Goal: Task Accomplishment & Management: Complete application form

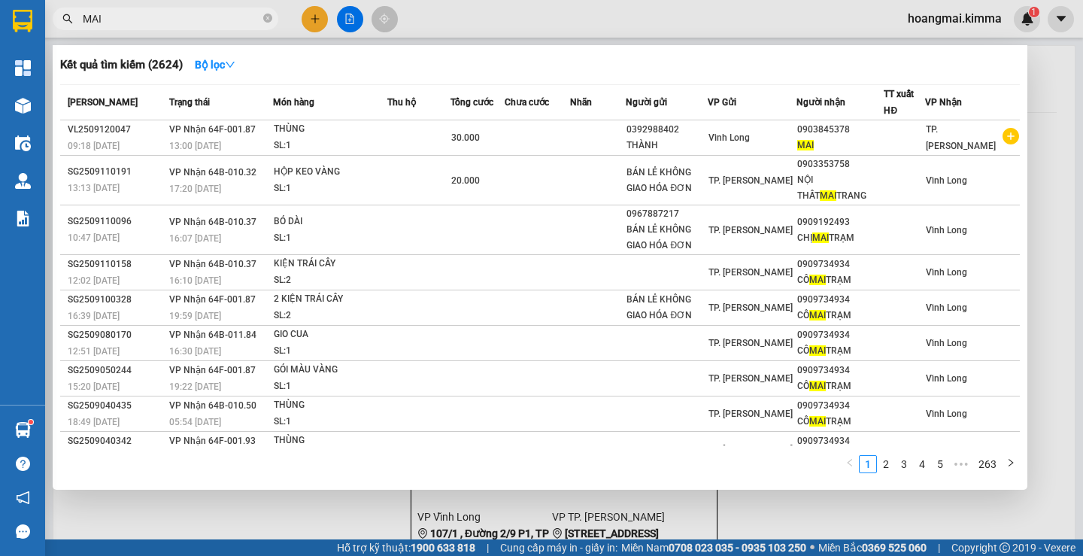
click at [351, 17] on div at bounding box center [541, 278] width 1083 height 556
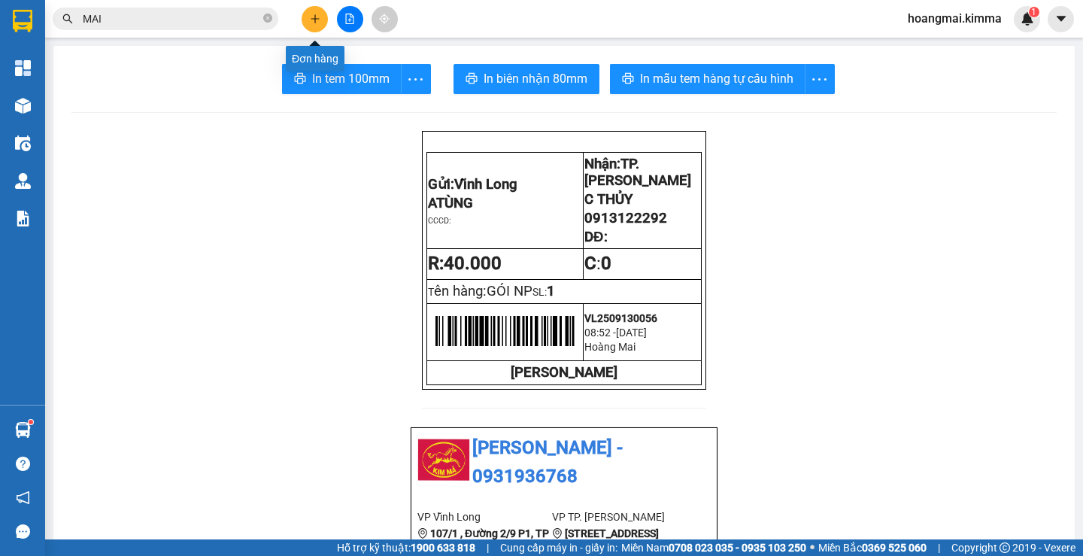
click at [312, 25] on button at bounding box center [314, 19] width 26 height 26
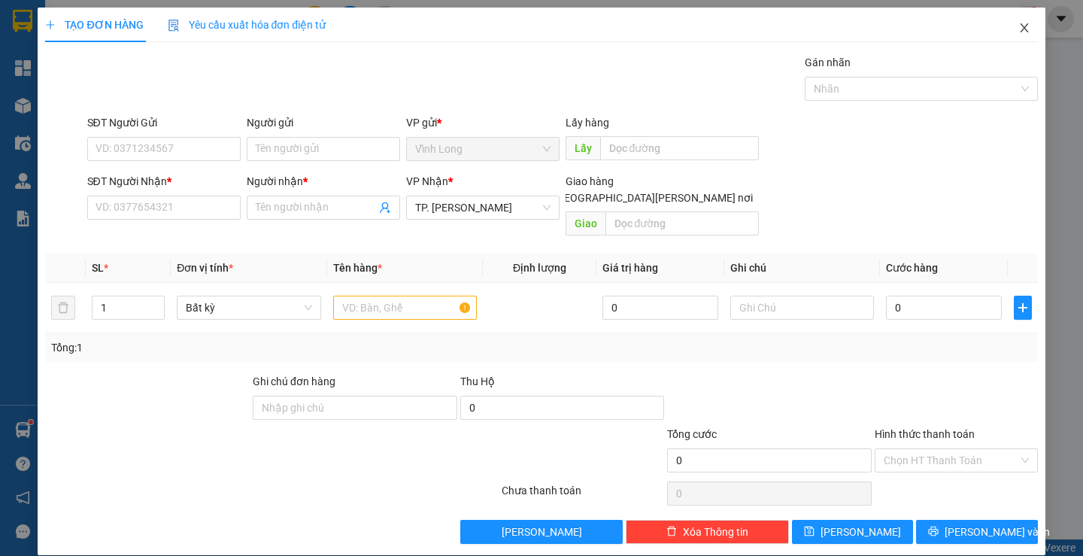
click at [1016, 35] on span "Close" at bounding box center [1024, 29] width 42 height 42
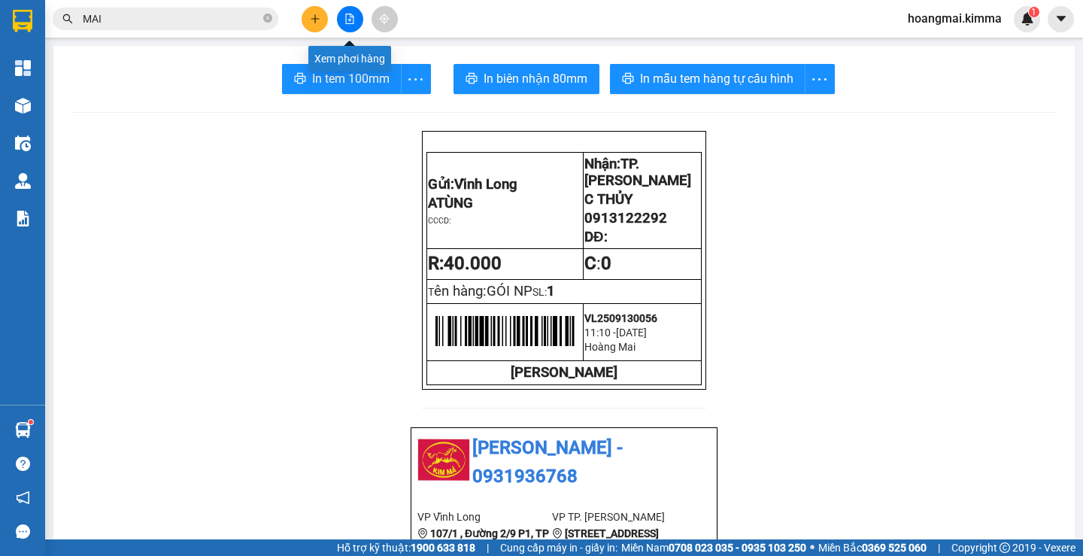
click at [354, 23] on icon "file-add" at bounding box center [349, 19] width 11 height 11
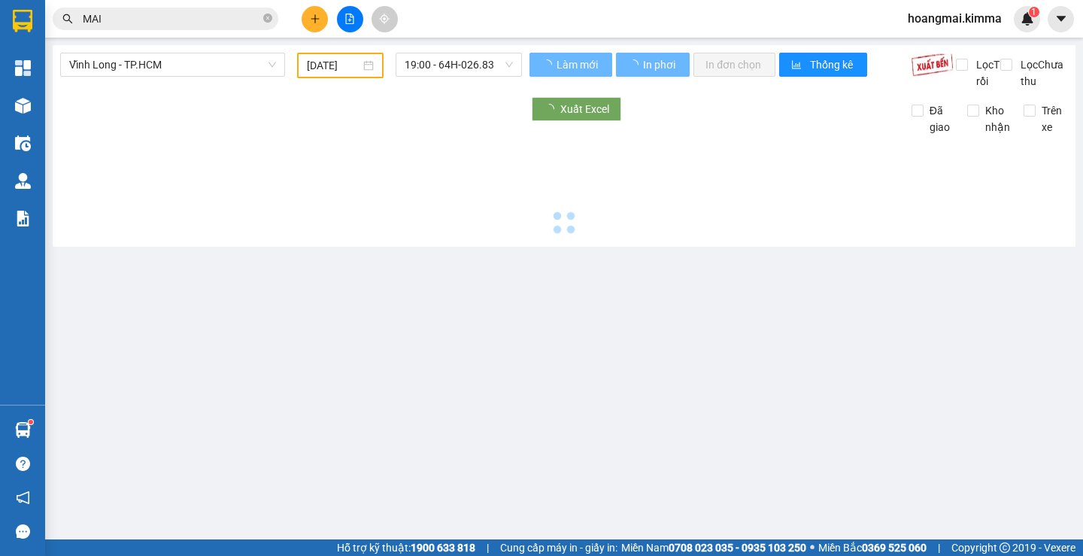
type input "[DATE]"
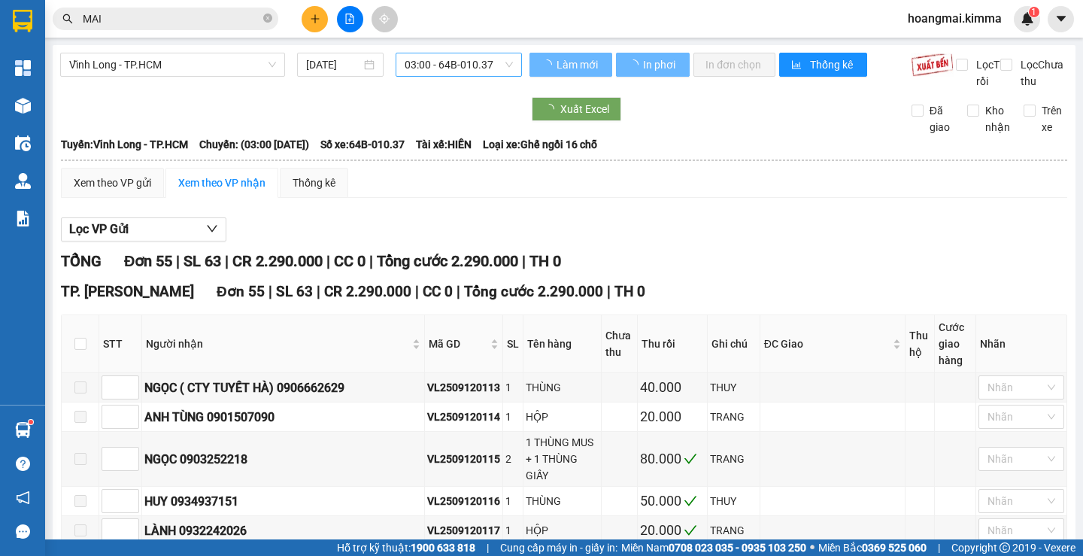
click at [475, 74] on span "03:00 - 64B-010.37" at bounding box center [458, 64] width 108 height 23
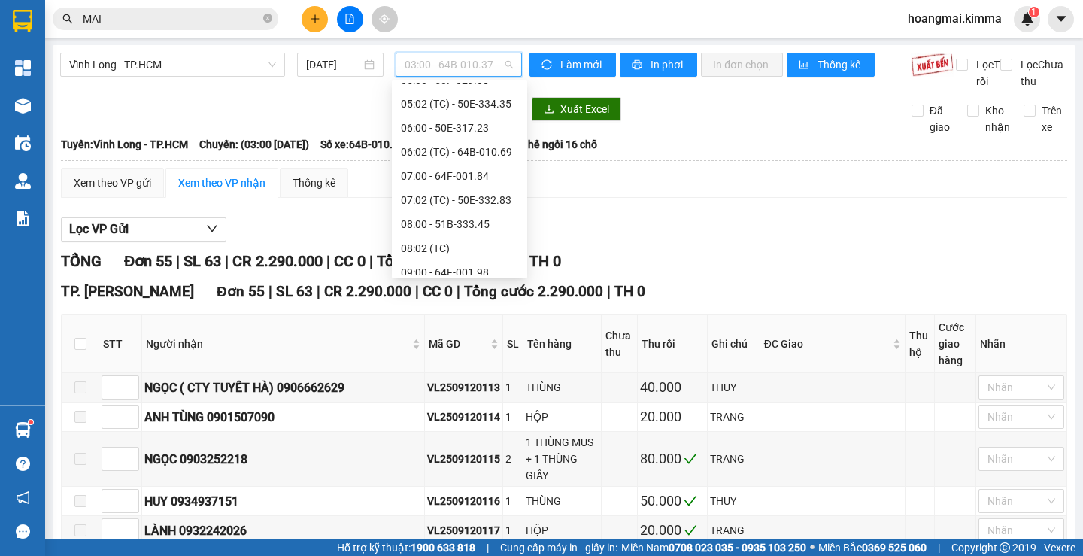
scroll to position [210, 0]
click at [466, 244] on div "11:00 - 64F-001.95" at bounding box center [459, 245] width 117 height 17
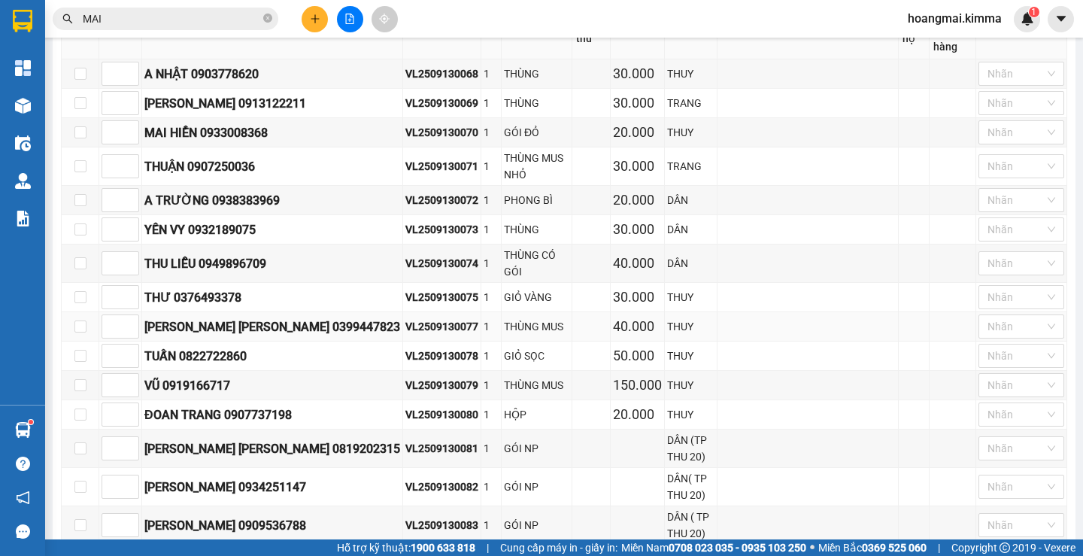
scroll to position [453, 0]
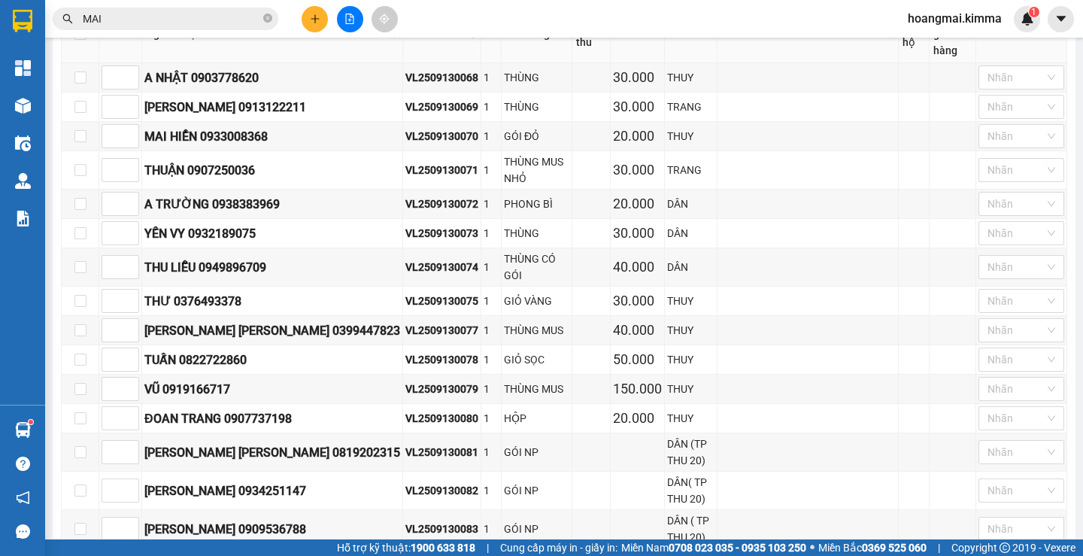
click at [314, 26] on button at bounding box center [314, 19] width 26 height 26
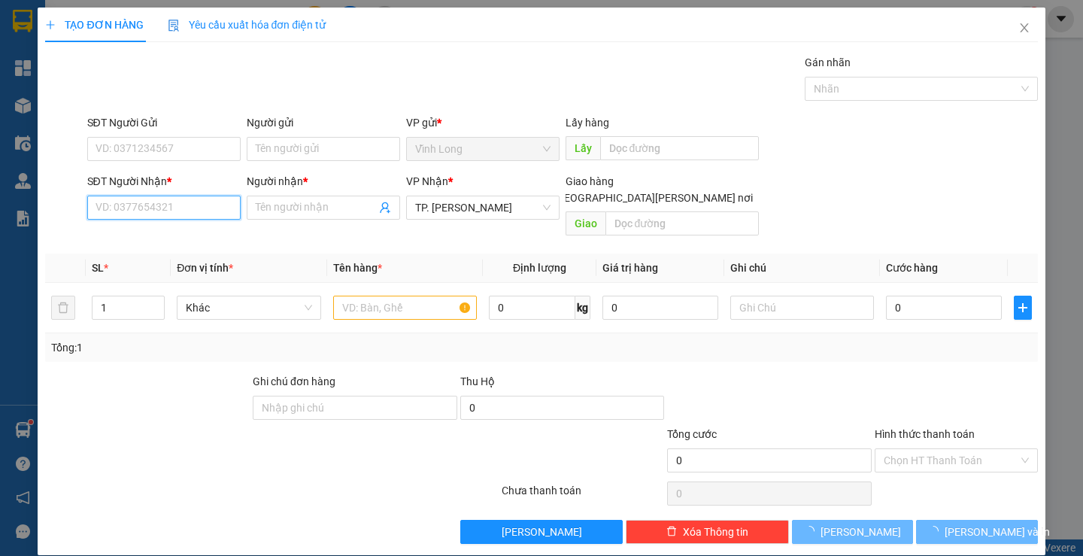
click at [214, 208] on input "SĐT Người Nhận *" at bounding box center [163, 207] width 153 height 24
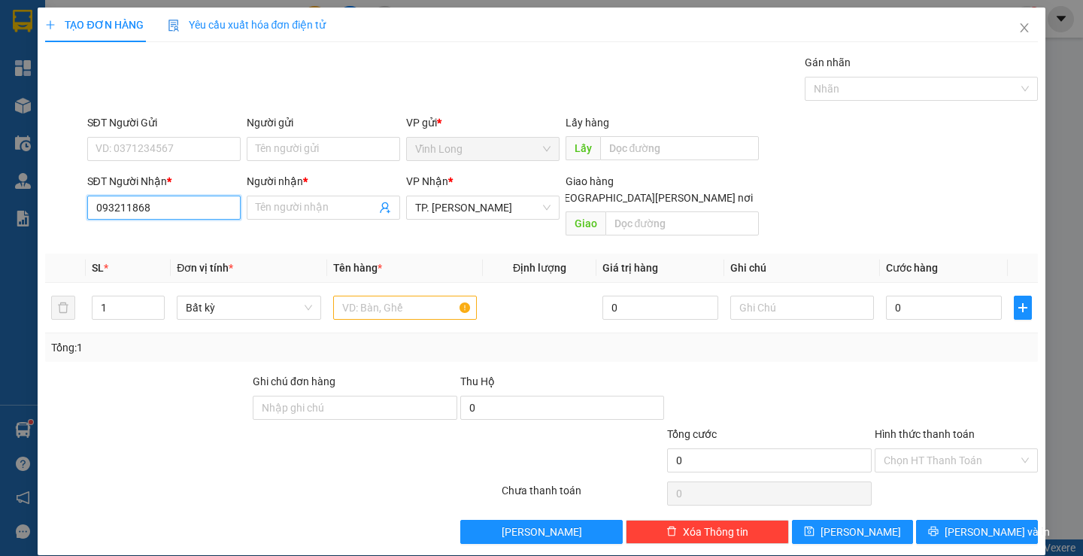
type input "0932118689"
click at [167, 240] on div "0932118689 - CHỊ THU( [PERSON_NAME])" at bounding box center [194, 237] width 198 height 17
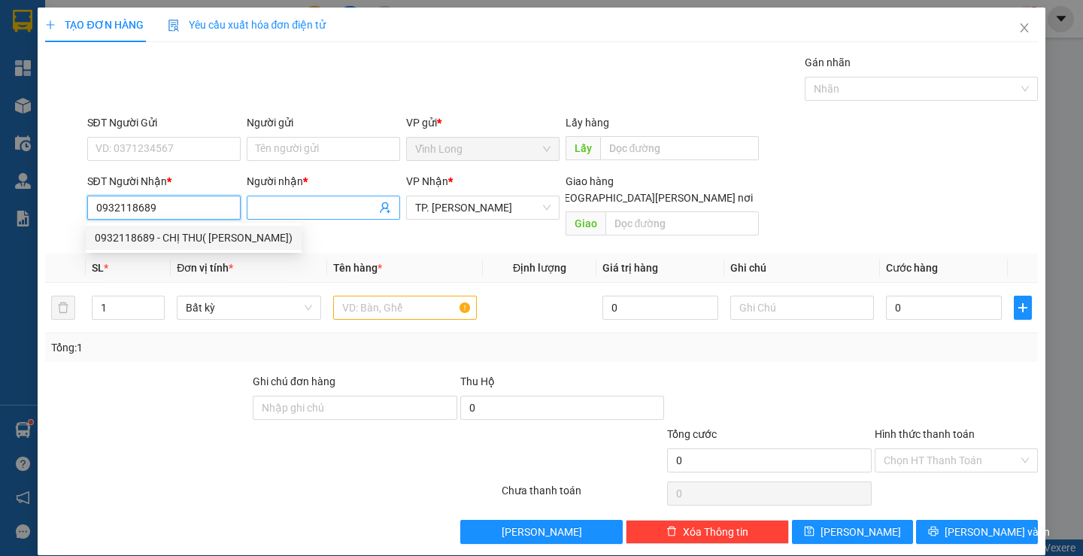
type input "CHỊ THU( [PERSON_NAME])"
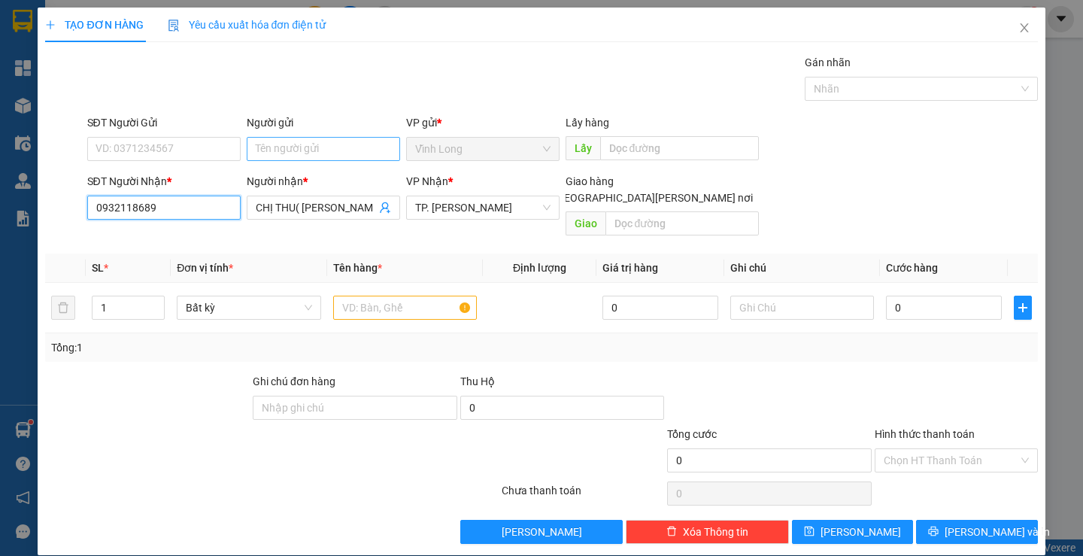
type input "0932118689"
click at [285, 148] on input "Người gửi" at bounding box center [323, 149] width 153 height 24
type input "BÁN"
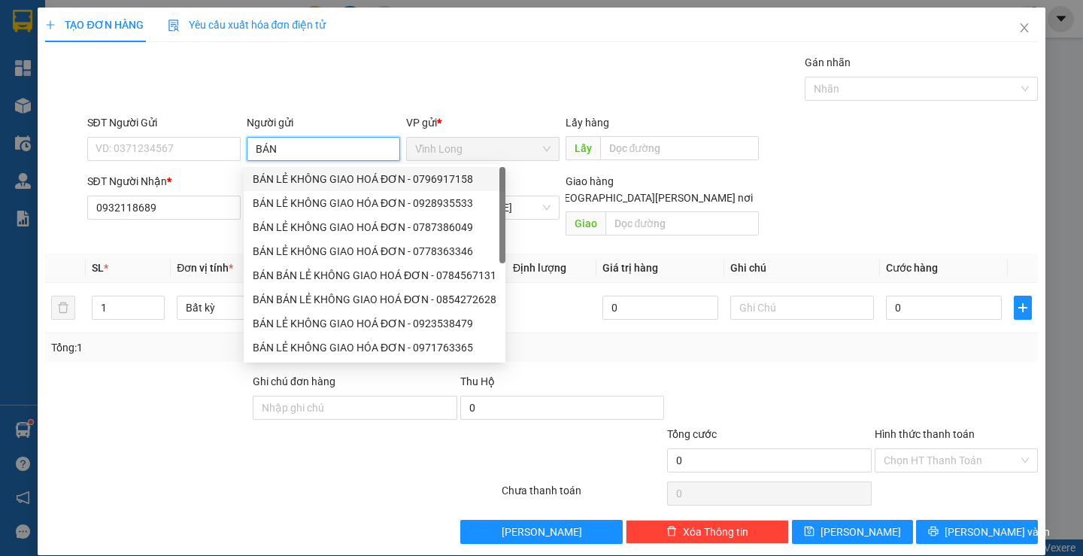
click at [292, 182] on div "BÁN LẺ KHÔNG GIAO HOÁ ĐƠN - 0796917158" at bounding box center [375, 179] width 244 height 17
type input "0796917158"
type input "BÁN LẺ KHÔNG GIAO HOÁ ĐƠN"
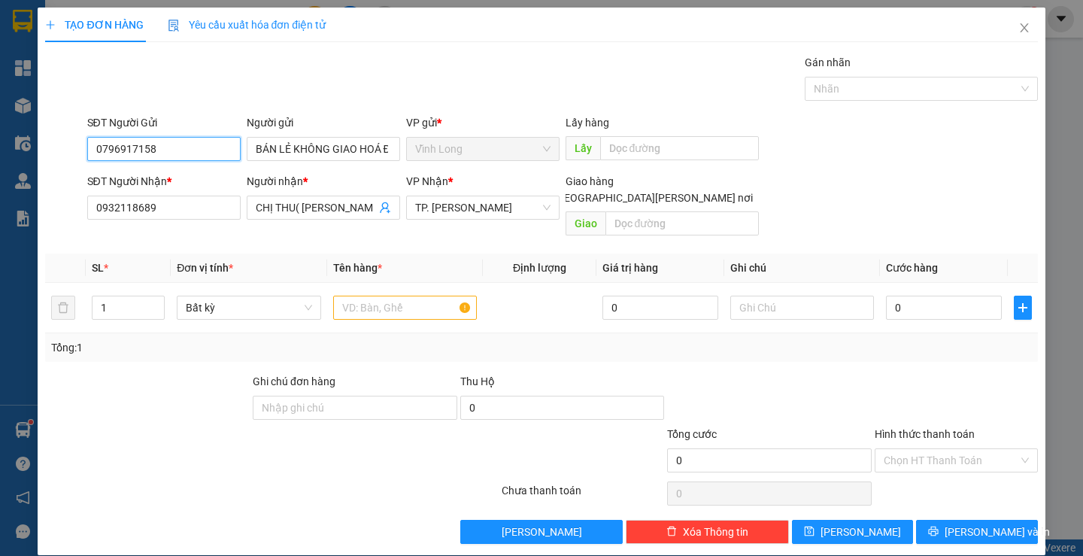
click at [210, 142] on input "0796917158" at bounding box center [163, 149] width 153 height 24
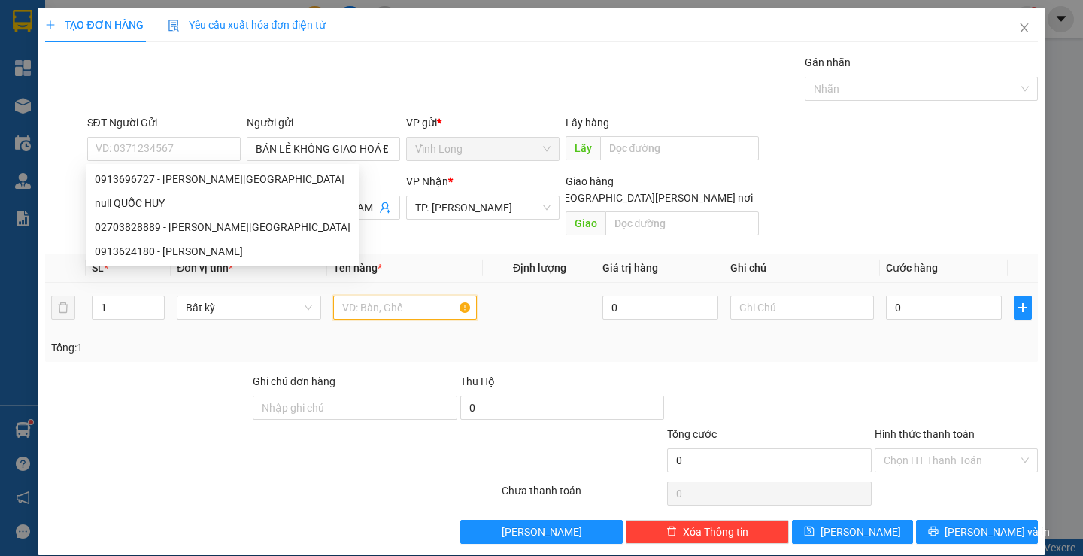
drag, startPoint x: 409, startPoint y: 295, endPoint x: 903, endPoint y: 86, distance: 536.0
click at [420, 295] on input "text" at bounding box center [405, 307] width 144 height 24
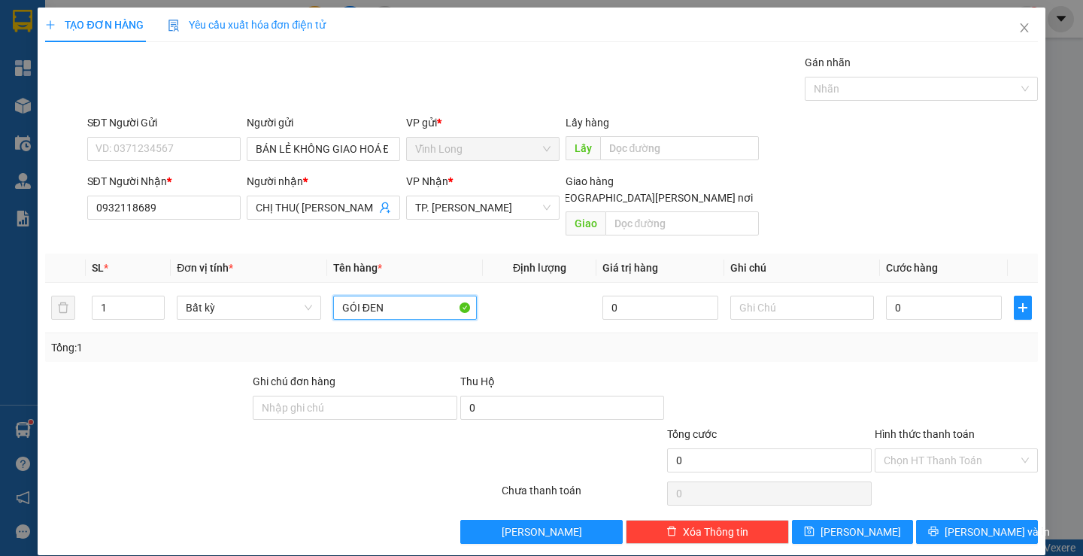
type input "GÓI ĐEN"
type input "THƯ"
type input "2"
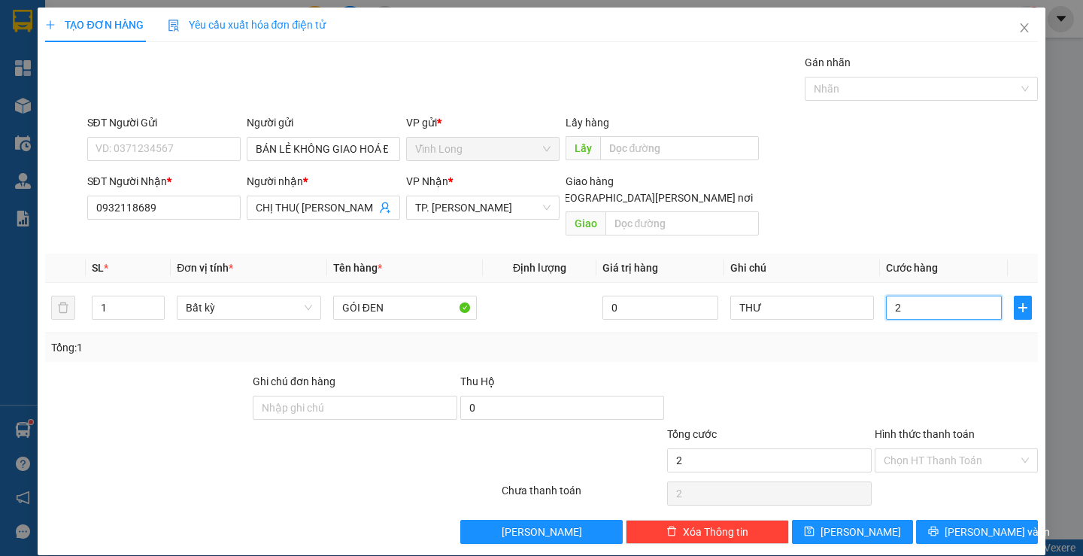
type input "20"
type input "20.000"
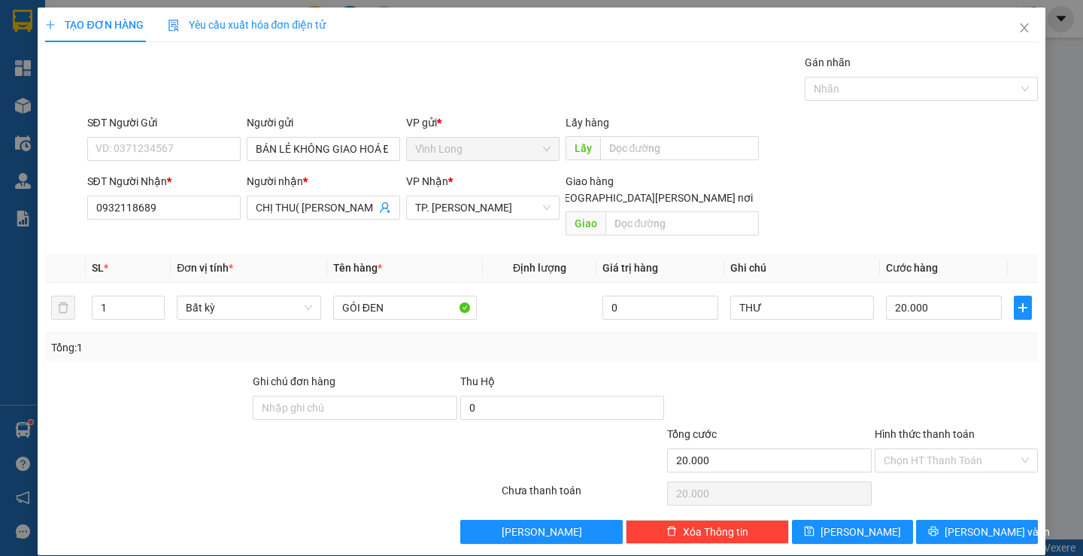
click at [934, 373] on div at bounding box center [956, 399] width 166 height 53
click at [946, 449] on input "Hình thức thanh toán" at bounding box center [950, 460] width 135 height 23
click at [935, 465] on div "Tại văn phòng" at bounding box center [946, 474] width 161 height 24
type input "0"
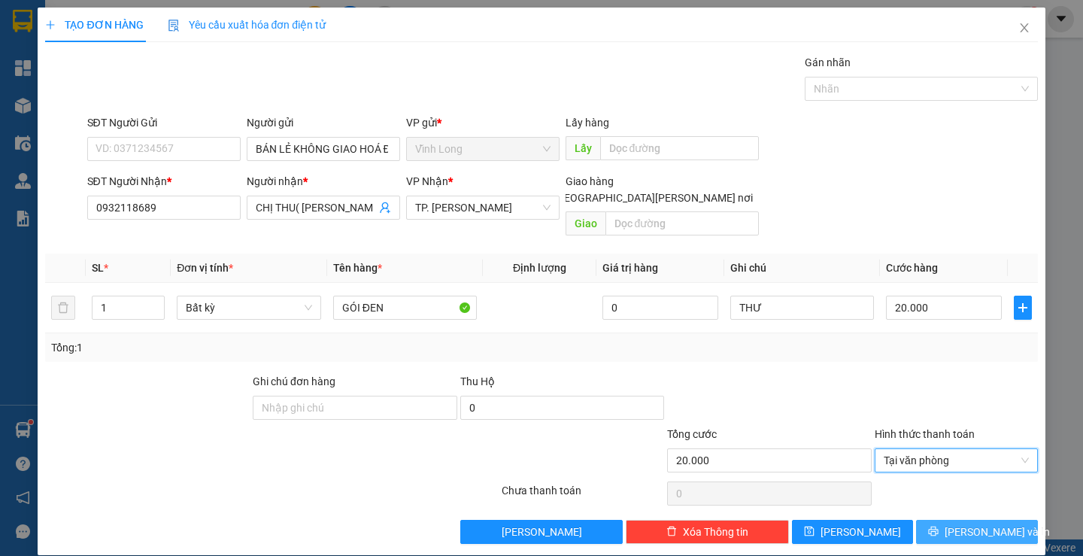
click at [959, 523] on span "[PERSON_NAME] và In" at bounding box center [996, 531] width 105 height 17
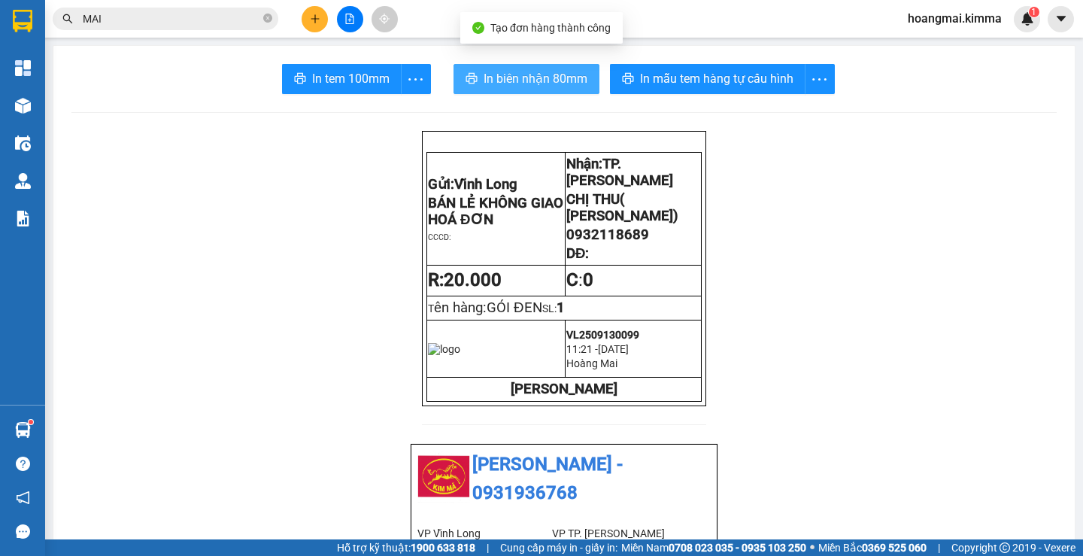
click at [527, 82] on span "In biên nhận 80mm" at bounding box center [535, 78] width 104 height 19
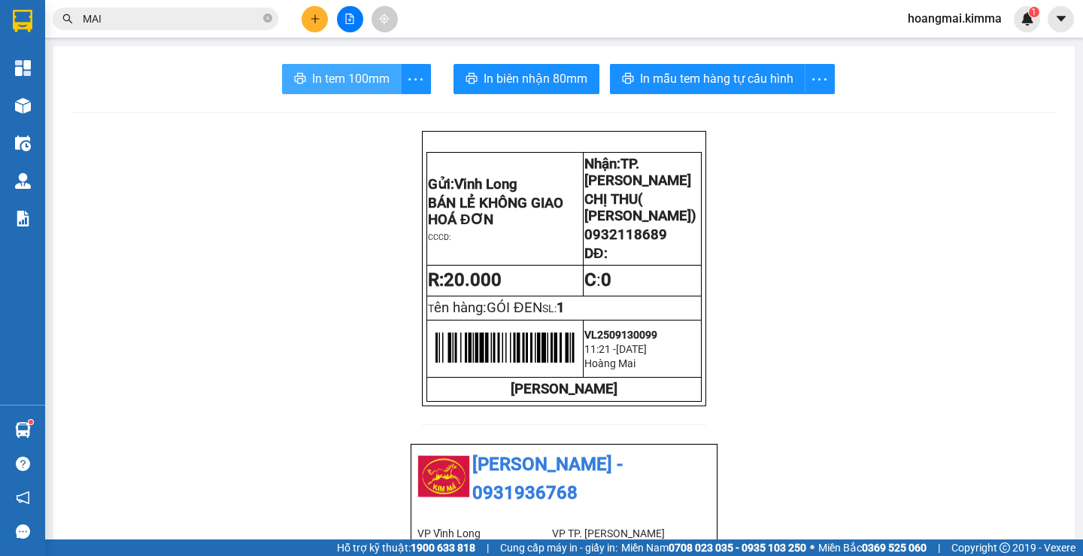
drag, startPoint x: 305, startPoint y: 68, endPoint x: 828, endPoint y: 133, distance: 526.4
click at [329, 76] on button "In tem 100mm" at bounding box center [342, 79] width 120 height 30
click at [317, 20] on icon "plus" at bounding box center [315, 19] width 11 height 11
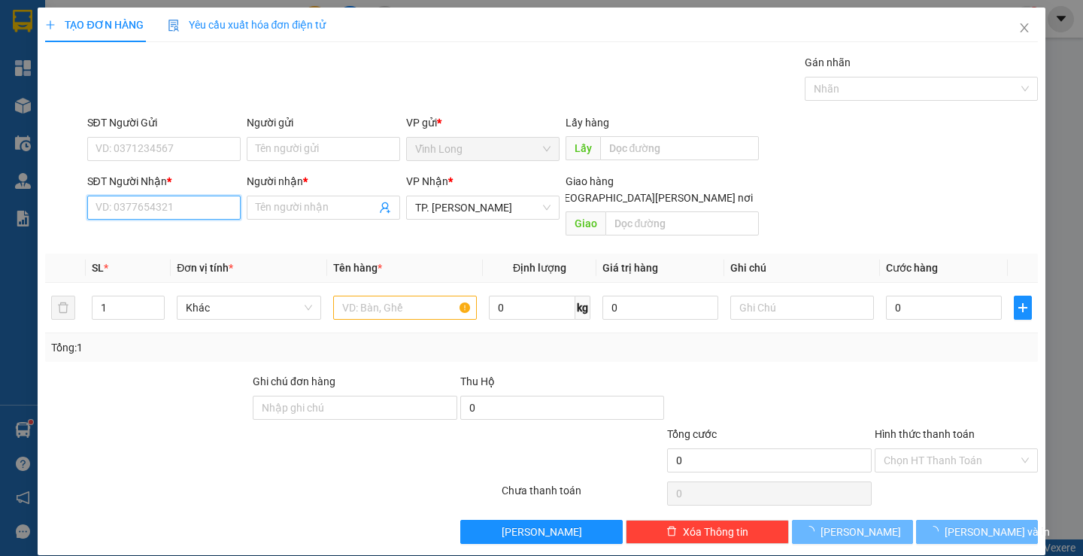
click at [171, 210] on input "SĐT Người Nhận *" at bounding box center [163, 207] width 153 height 24
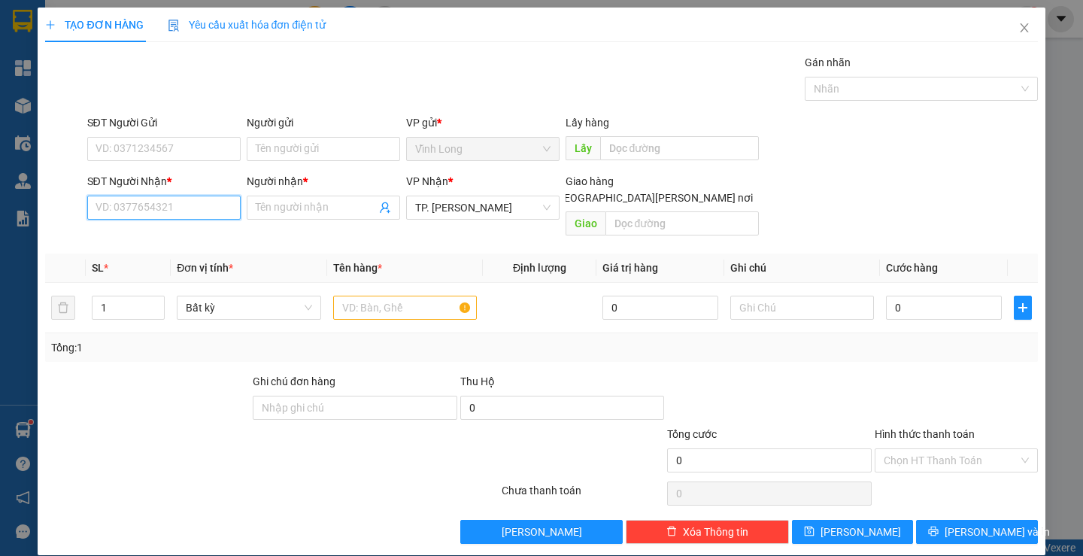
click at [174, 206] on input "SĐT Người Nhận *" at bounding box center [163, 207] width 153 height 24
drag, startPoint x: 386, startPoint y: 289, endPoint x: 1058, endPoint y: 334, distance: 673.6
click at [388, 295] on input "text" at bounding box center [405, 307] width 144 height 24
type input "LỒNG CHIM"
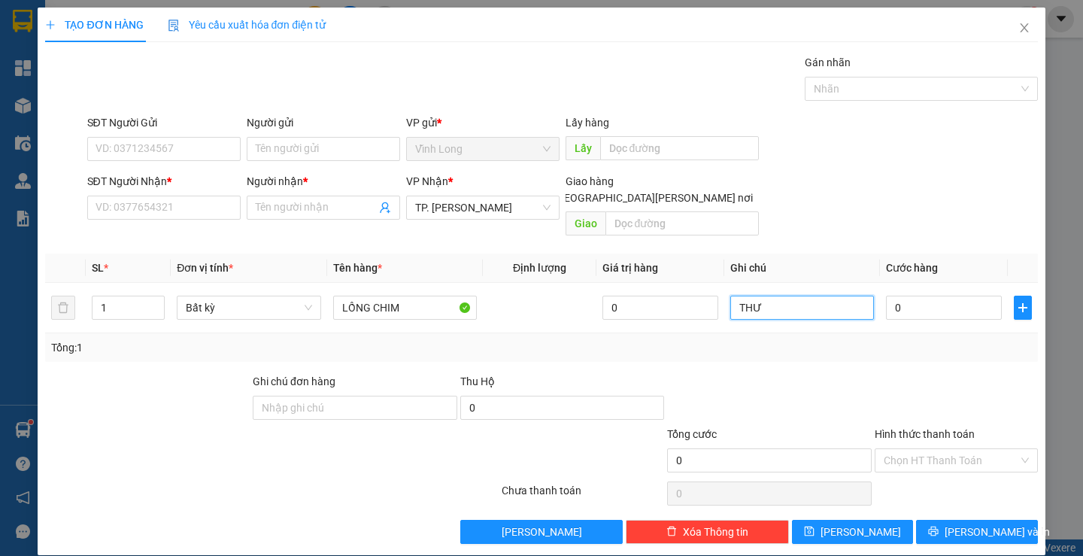
type input "THƯ"
type input "1"
type input "12"
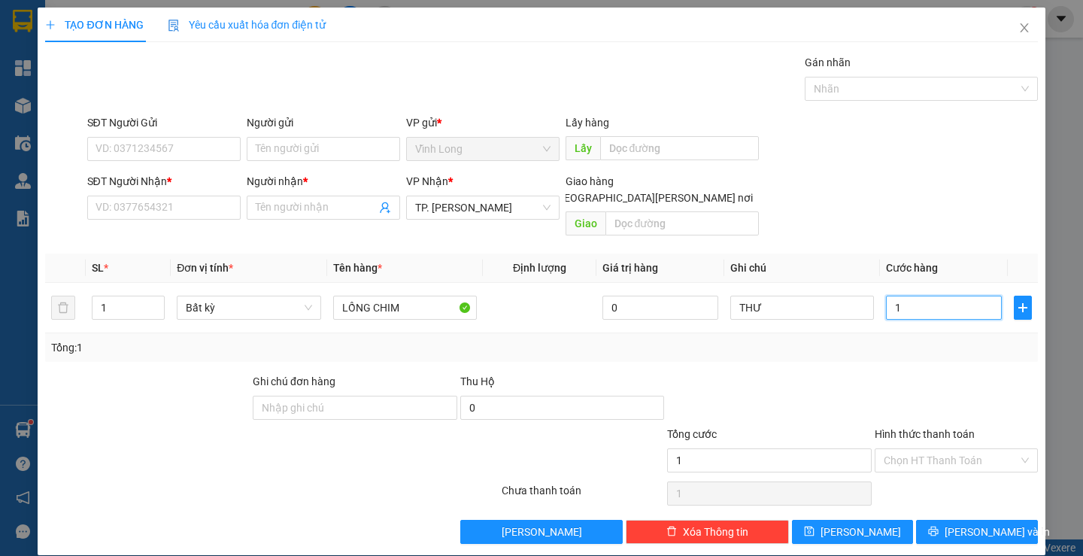
type input "12"
type input "120"
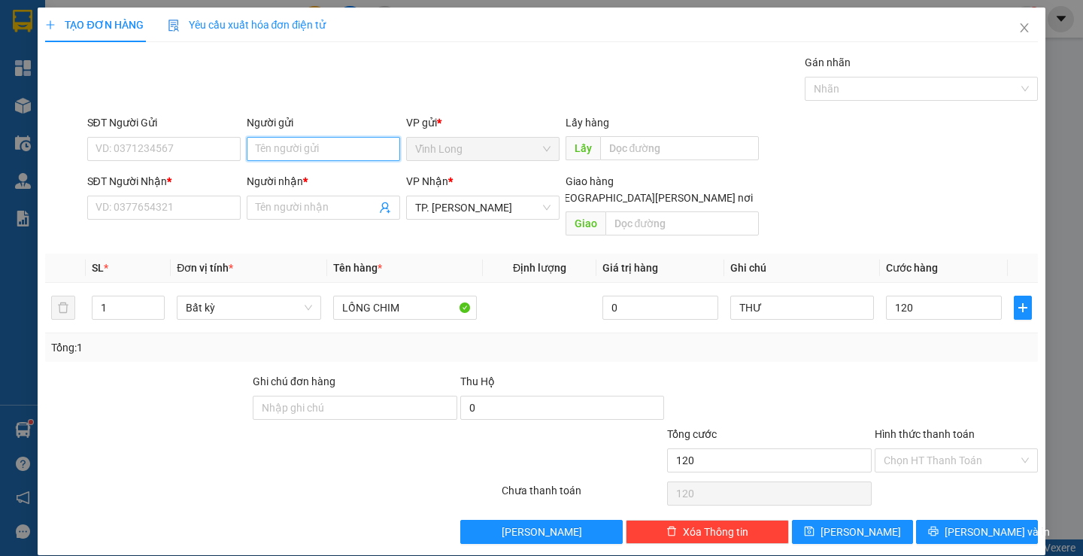
type input "120.000"
click at [350, 155] on input "Người gửi" at bounding box center [323, 149] width 153 height 24
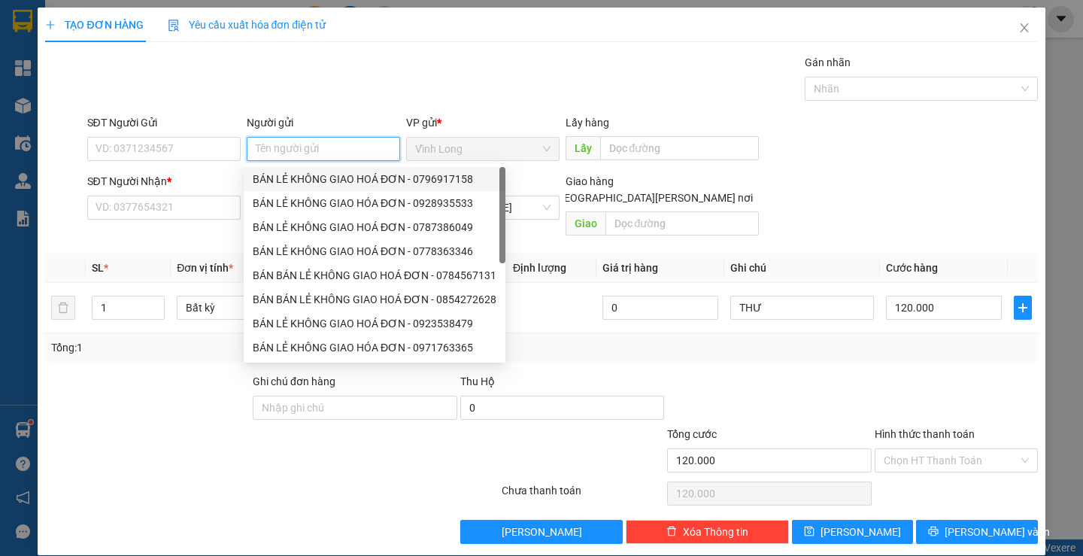
drag, startPoint x: 326, startPoint y: 177, endPoint x: 223, endPoint y: 153, distance: 106.7
click at [326, 177] on div "BÁN LẺ KHÔNG GIAO HOÁ ĐƠN - 0796917158" at bounding box center [375, 179] width 244 height 17
type input "0796917158"
type input "BÁN LẺ KHÔNG GIAO HOÁ ĐƠN"
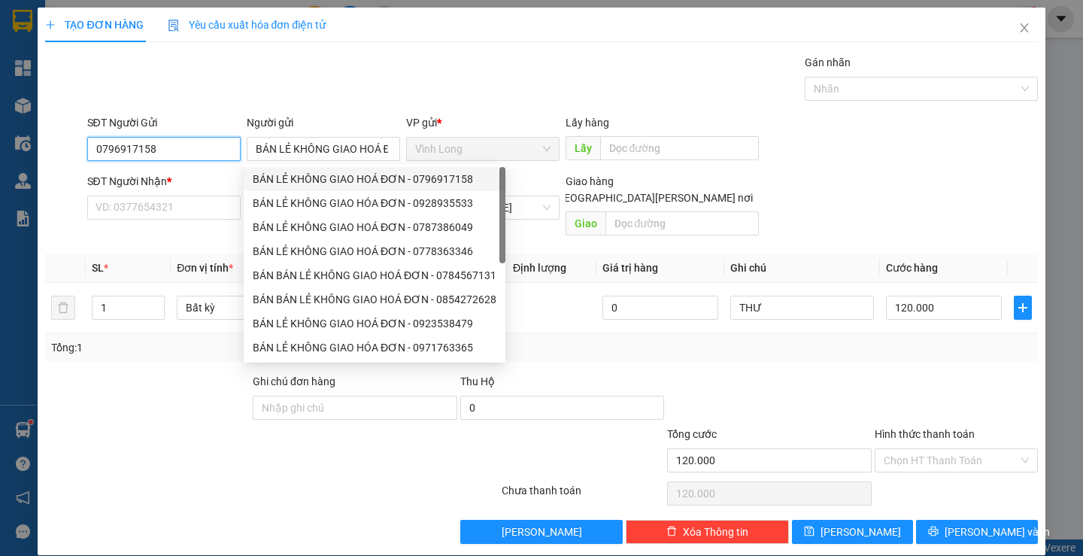
click at [205, 149] on input "0796917158" at bounding box center [163, 149] width 153 height 24
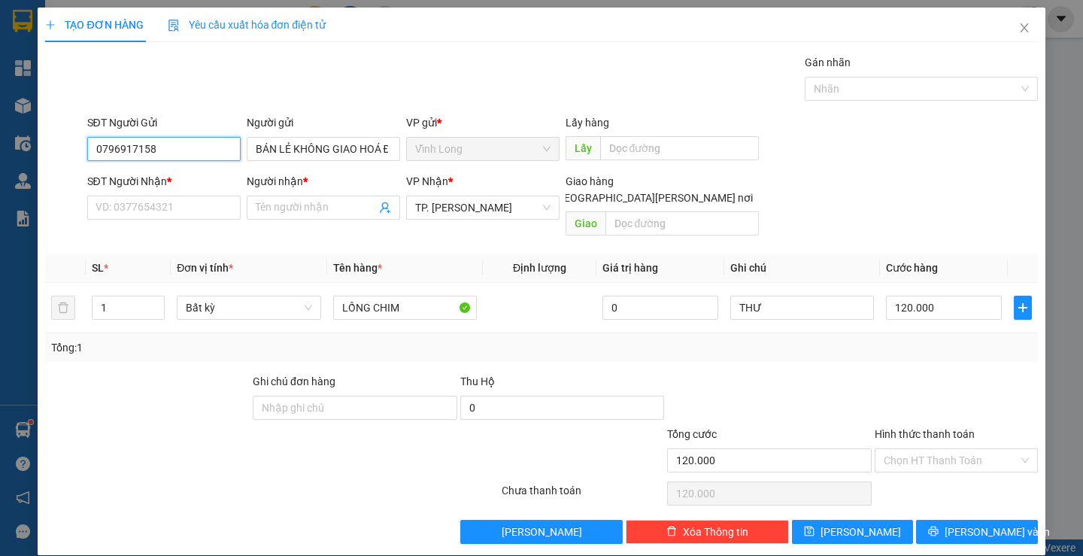
click at [205, 149] on input "0796917158" at bounding box center [163, 149] width 153 height 24
click at [193, 199] on input "SĐT Người Nhận *" at bounding box center [163, 207] width 153 height 24
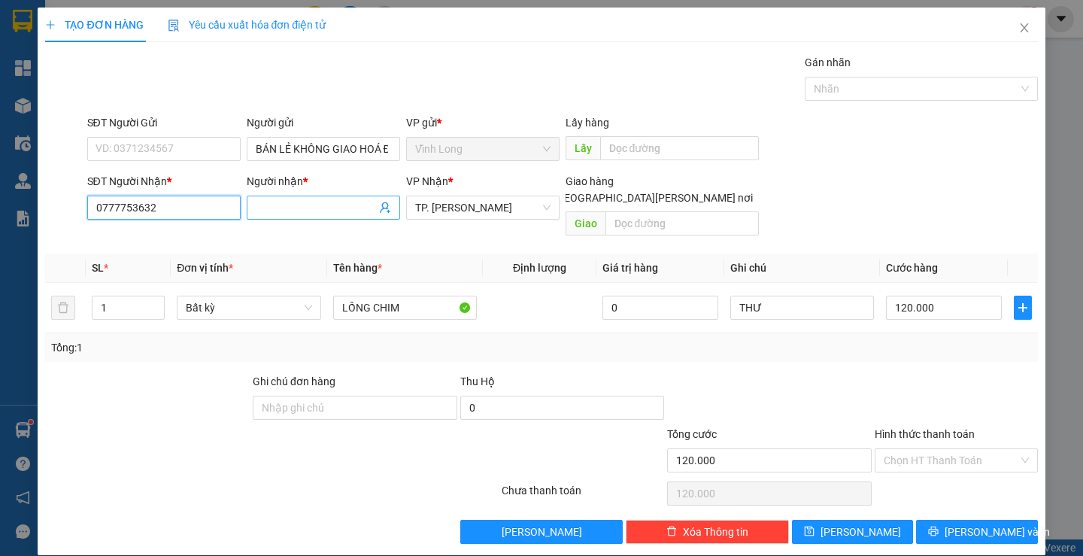
type input "0777753632"
click at [295, 197] on span at bounding box center [323, 207] width 153 height 24
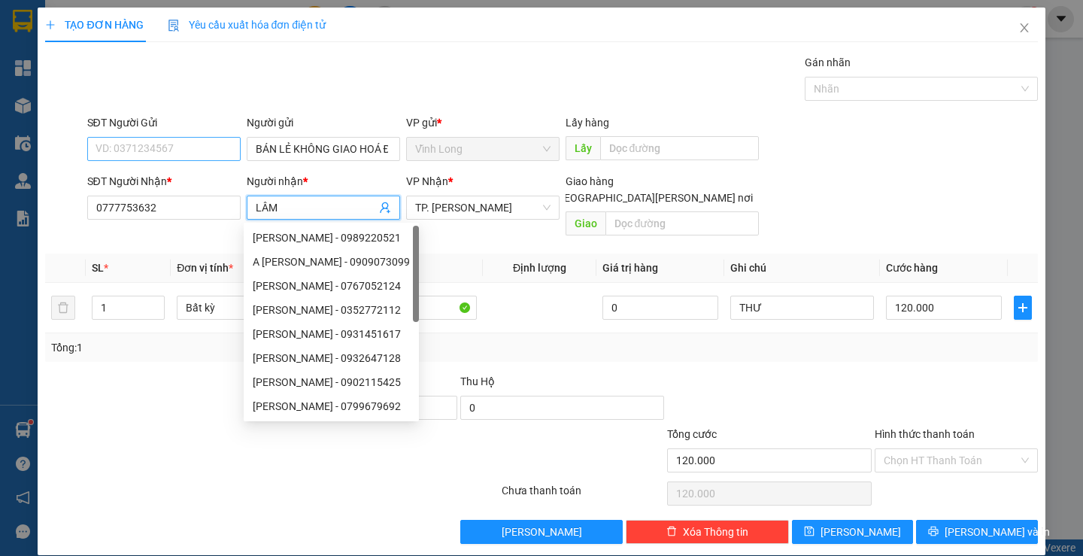
type input "LÂM"
click at [135, 147] on input "SĐT Người Gửi" at bounding box center [163, 149] width 153 height 24
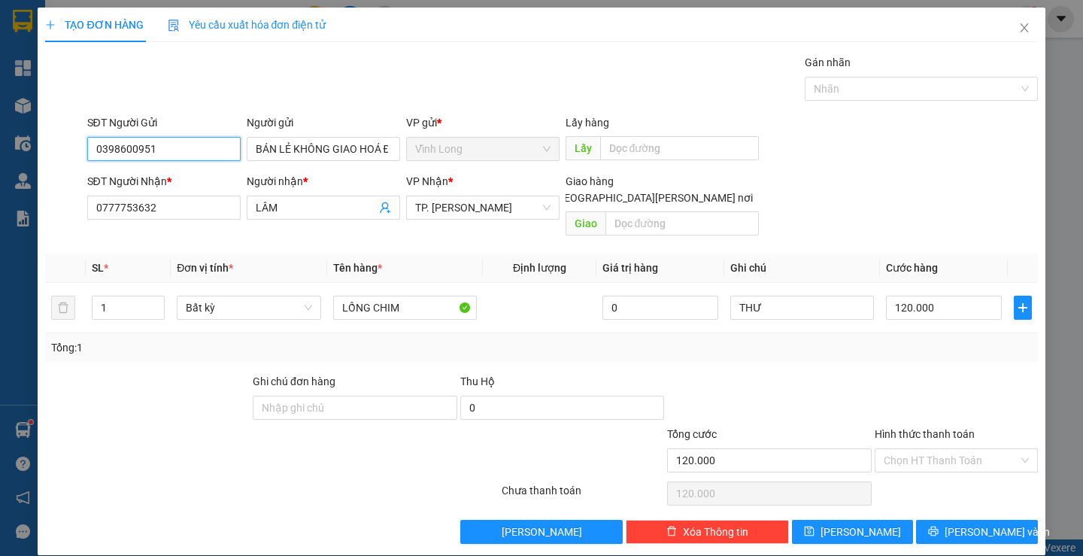
type input "0398600951"
click at [937, 350] on div "Transit Pickup Surcharge Ids Transit Deliver Surcharge Ids Transit Deliver Surc…" at bounding box center [541, 298] width 992 height 489
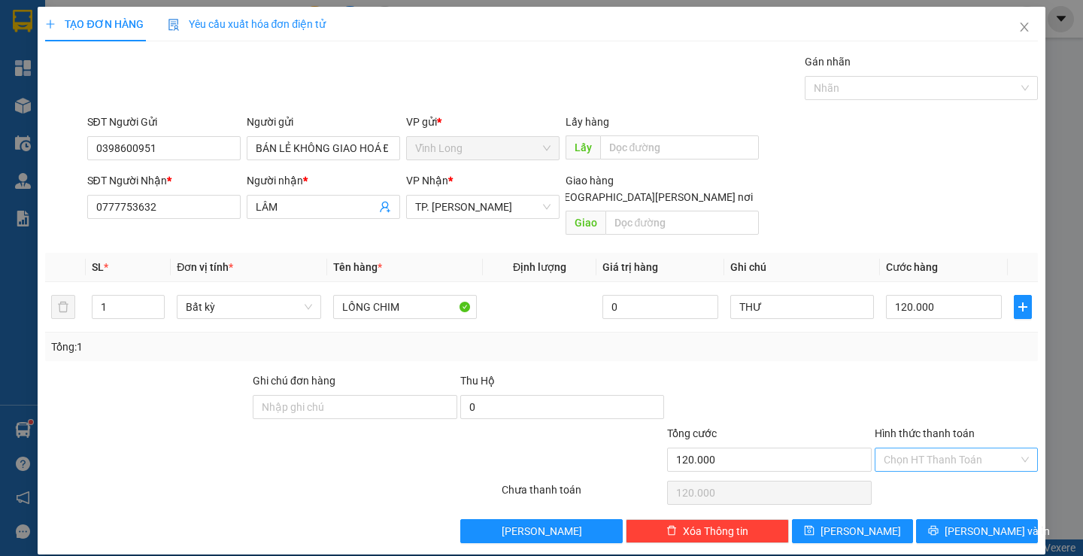
click at [916, 448] on input "Hình thức thanh toán" at bounding box center [950, 459] width 135 height 23
click at [900, 471] on div "Tại văn phòng" at bounding box center [946, 473] width 143 height 17
type input "0"
click at [977, 522] on span "[PERSON_NAME] và In" at bounding box center [996, 530] width 105 height 17
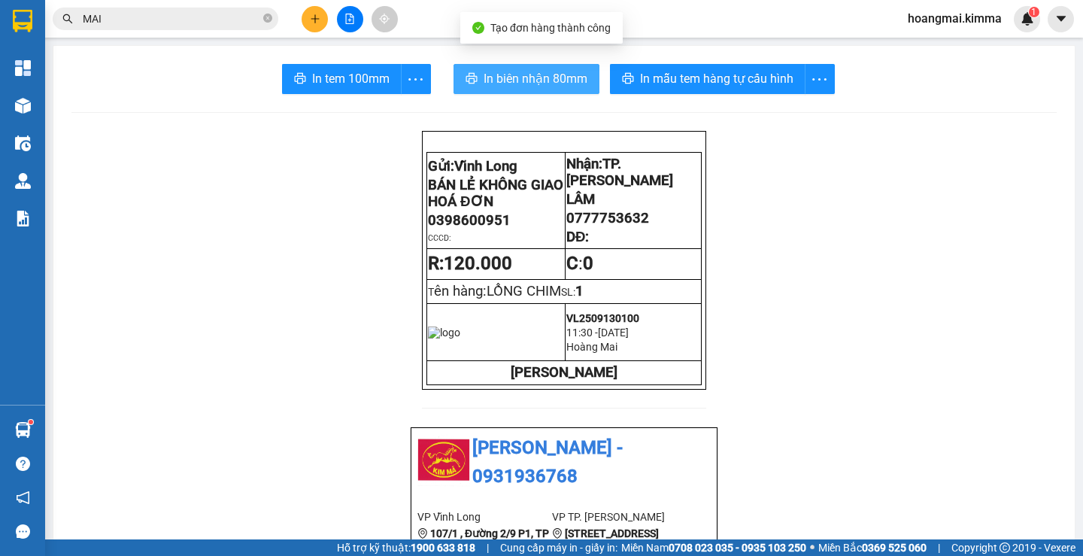
click at [516, 73] on span "In biên nhận 80mm" at bounding box center [535, 78] width 104 height 19
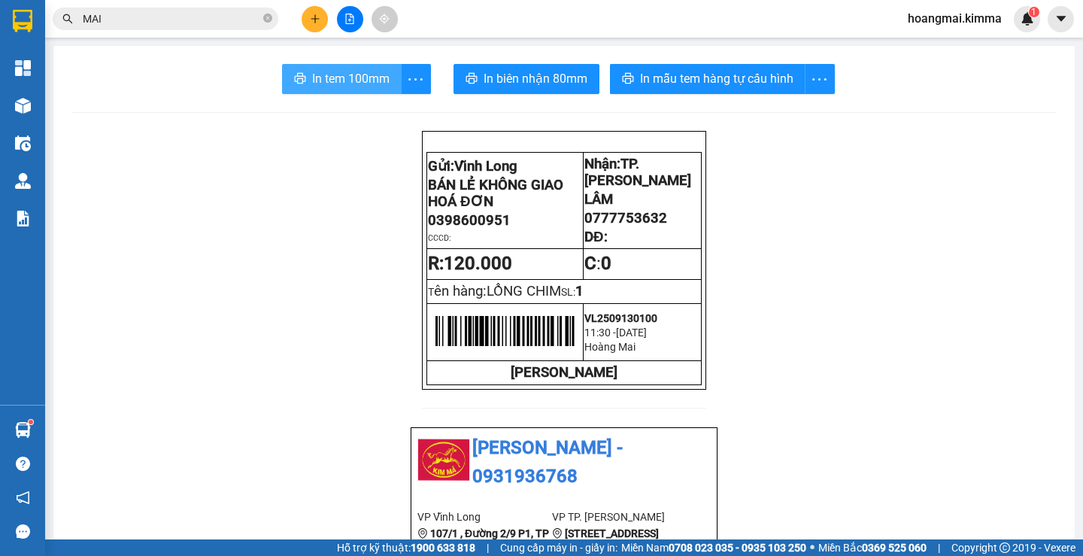
click at [341, 74] on span "In tem 100mm" at bounding box center [350, 78] width 77 height 19
click at [306, 20] on button at bounding box center [314, 19] width 26 height 26
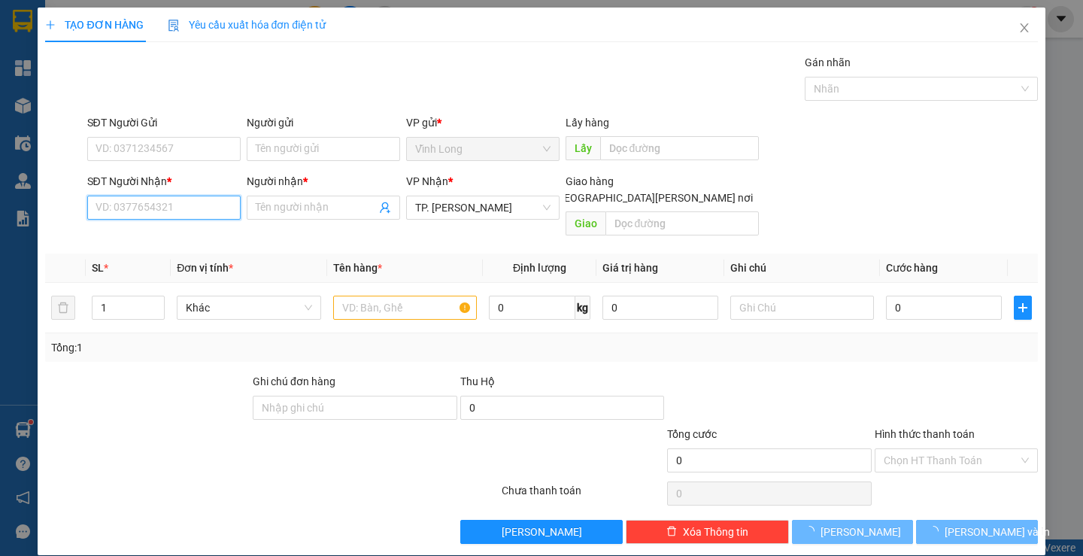
click at [201, 211] on input "SĐT Người Nhận *" at bounding box center [163, 207] width 153 height 24
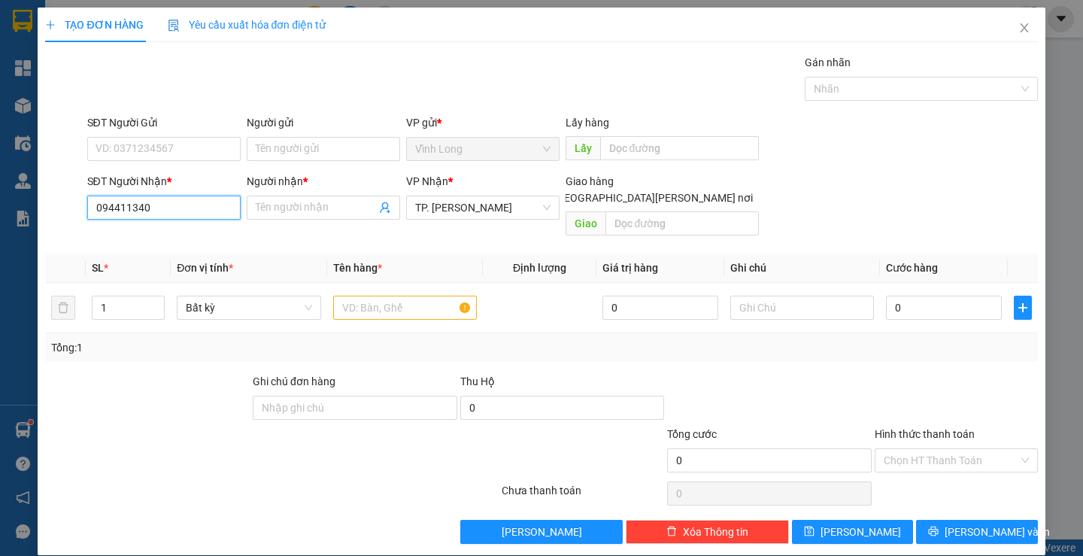
type input "0944113406"
click at [151, 232] on div "0944113406 - A THIÊN" at bounding box center [162, 237] width 134 height 17
type input "A THIÊN"
type input "0944113406"
click at [311, 157] on input "Người gửi" at bounding box center [323, 149] width 153 height 24
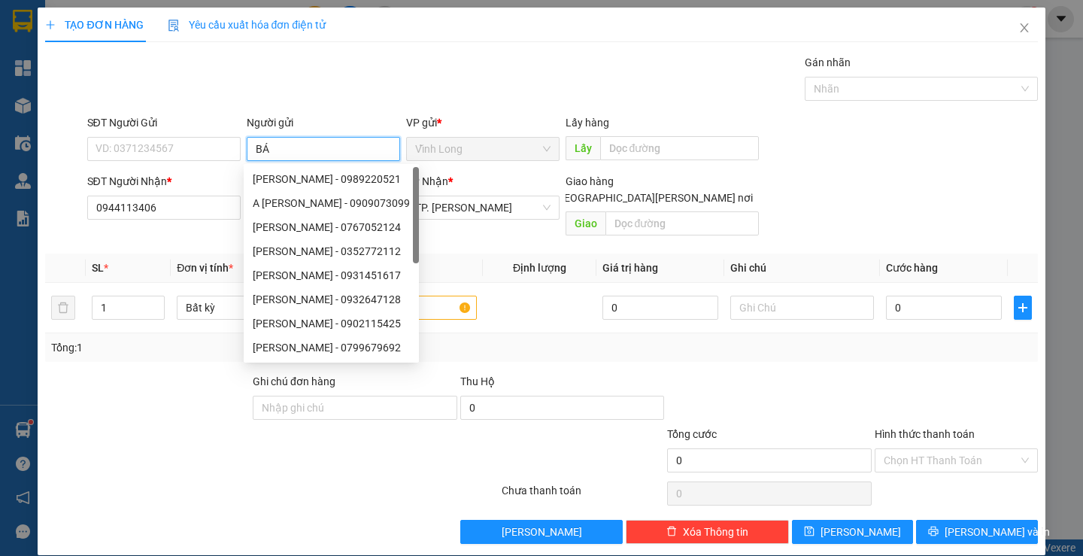
type input "BÁN"
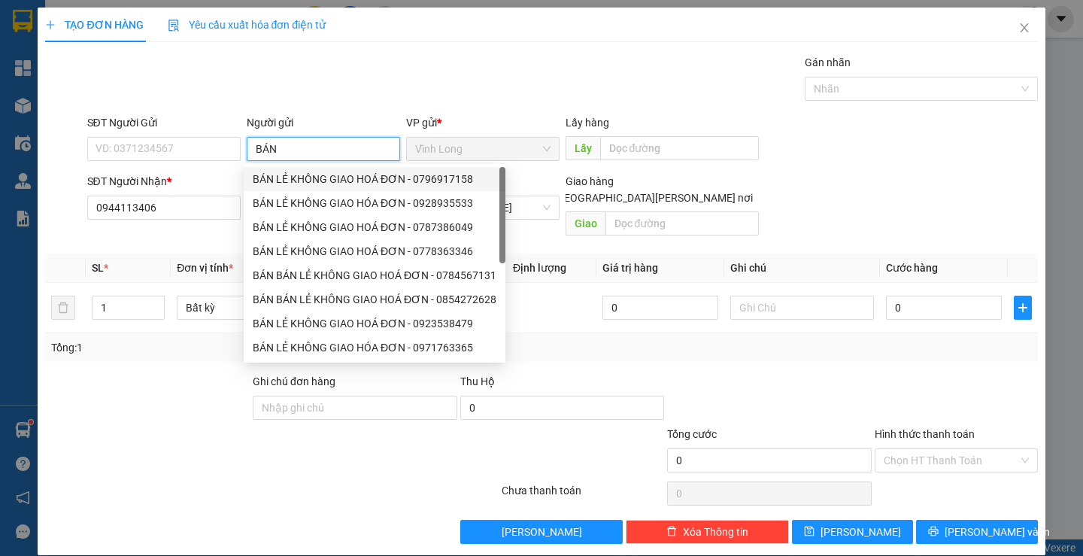
click at [280, 168] on div "BÁN LẺ KHÔNG GIAO HOÁ ĐƠN - 0796917158" at bounding box center [375, 179] width 262 height 24
type input "0796917158"
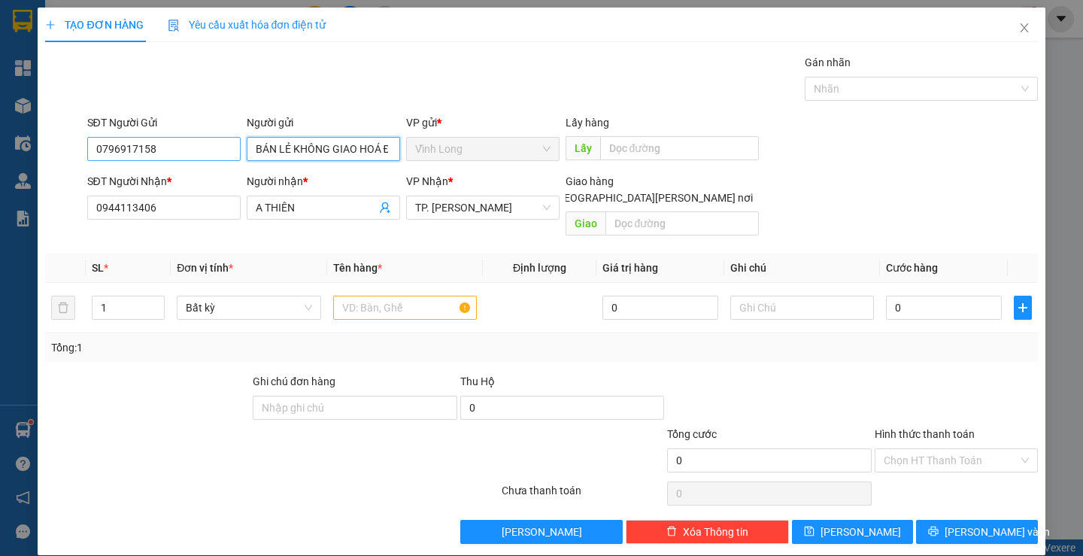
type input "BÁN LẺ KHÔNG GIAO HOÁ ĐƠN"
click at [183, 156] on input "0796917158" at bounding box center [163, 149] width 153 height 24
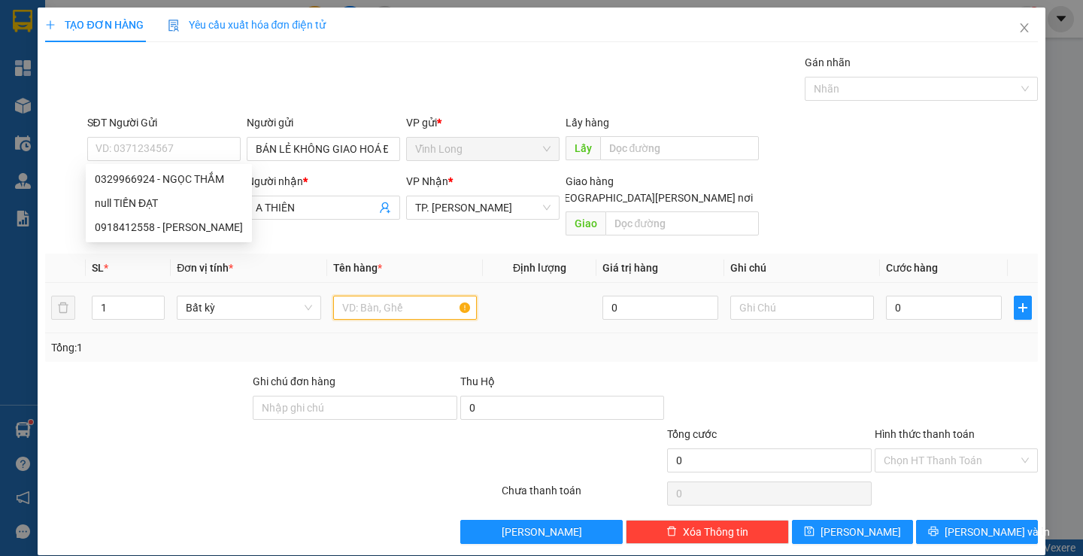
click at [373, 297] on input "text" at bounding box center [405, 307] width 144 height 24
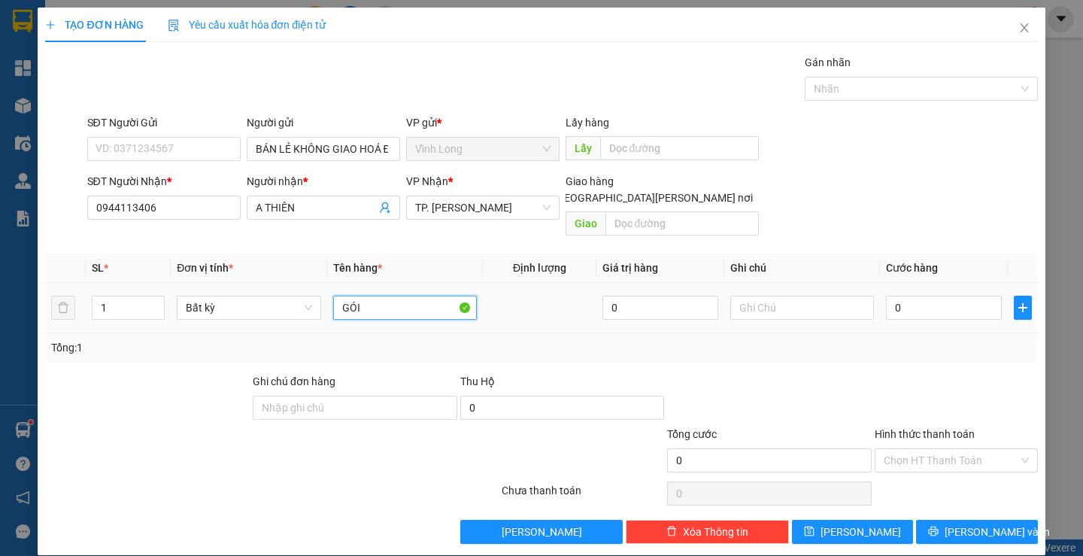
type input "GÓI"
type input "THƯ"
type input "2"
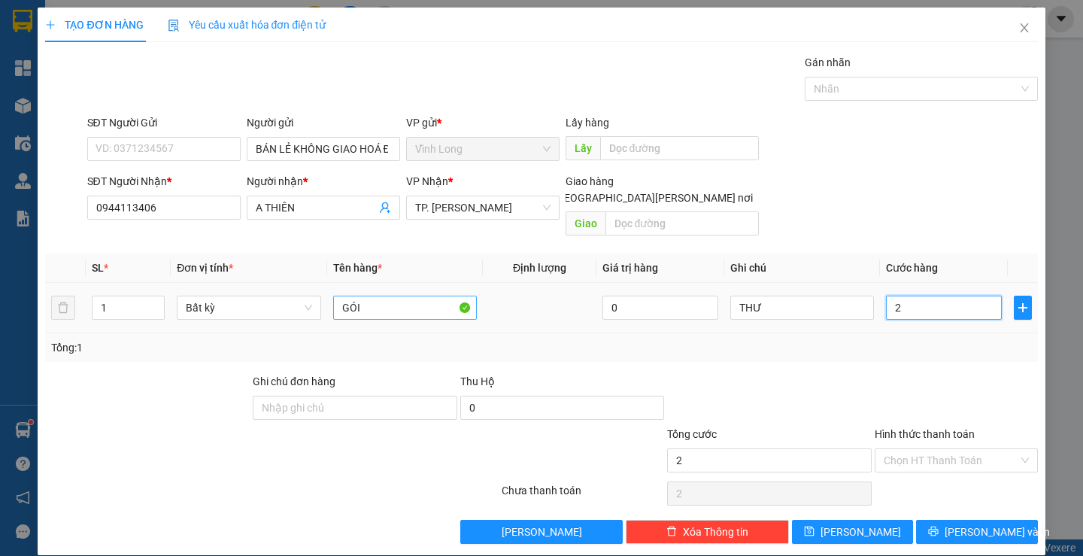
type input "20"
type input "20.000"
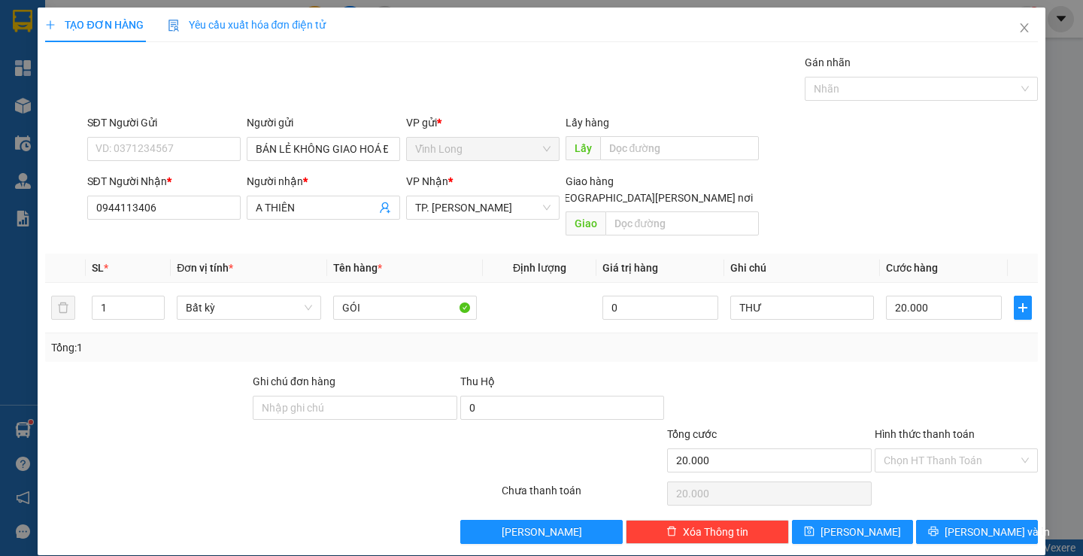
click at [950, 381] on div at bounding box center [956, 399] width 166 height 53
click at [943, 449] on input "Hình thức thanh toán" at bounding box center [950, 460] width 135 height 23
click at [925, 469] on div "Tại văn phòng" at bounding box center [946, 473] width 143 height 17
type input "0"
click at [949, 519] on button "[PERSON_NAME] và In" at bounding box center [976, 531] width 121 height 24
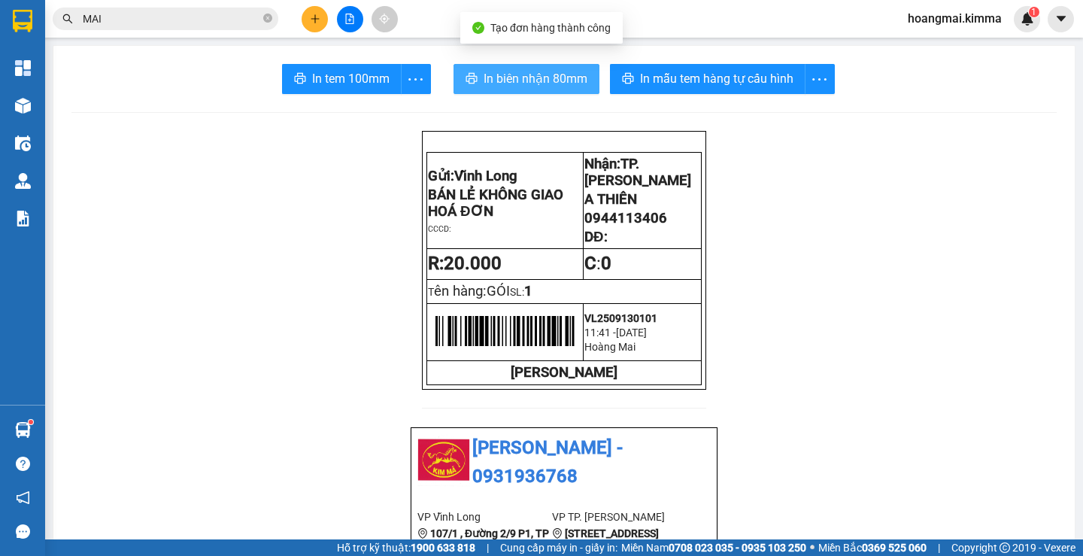
click at [520, 80] on span "In biên nhận 80mm" at bounding box center [535, 78] width 104 height 19
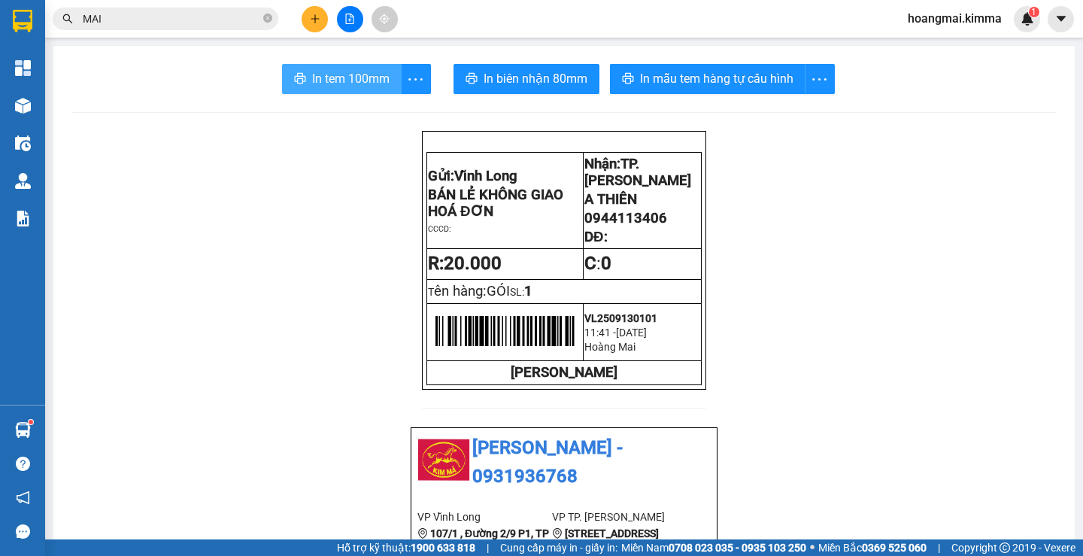
click at [362, 86] on span "In tem 100mm" at bounding box center [350, 78] width 77 height 19
click at [324, 14] on div at bounding box center [349, 19] width 113 height 26
click at [324, 14] on button at bounding box center [314, 19] width 26 height 26
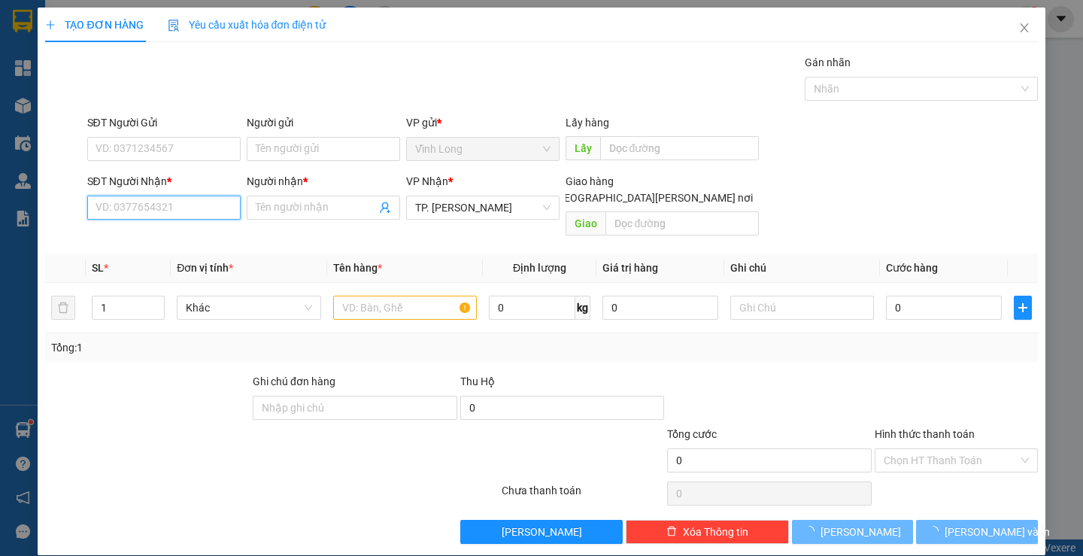
click at [189, 207] on input "SĐT Người Nhận *" at bounding box center [163, 207] width 153 height 24
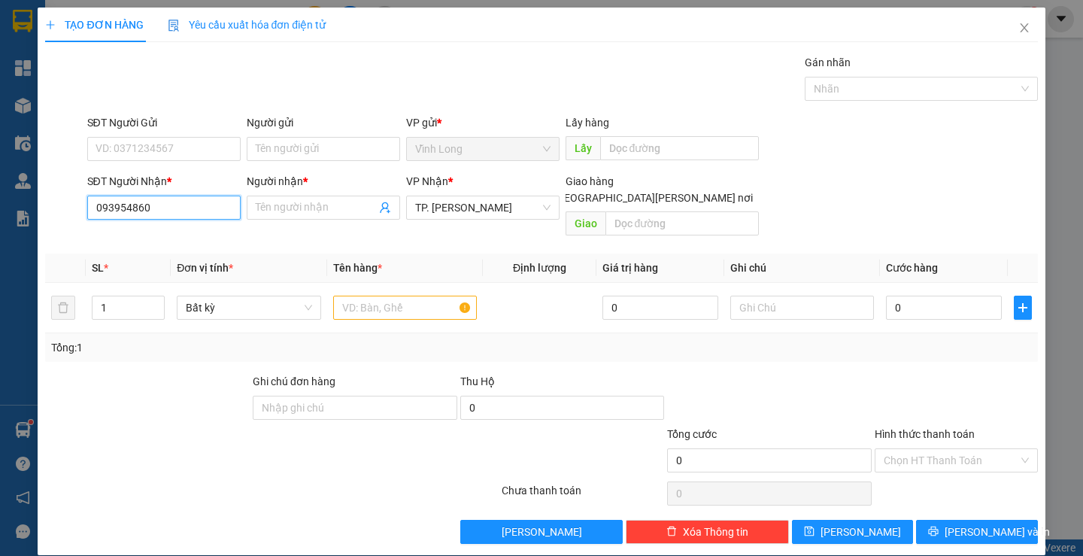
type input "0939548605"
click at [213, 236] on div "0939548605 - [PERSON_NAME]" at bounding box center [169, 237] width 148 height 17
type input "[PERSON_NAME]"
type input "0939548605"
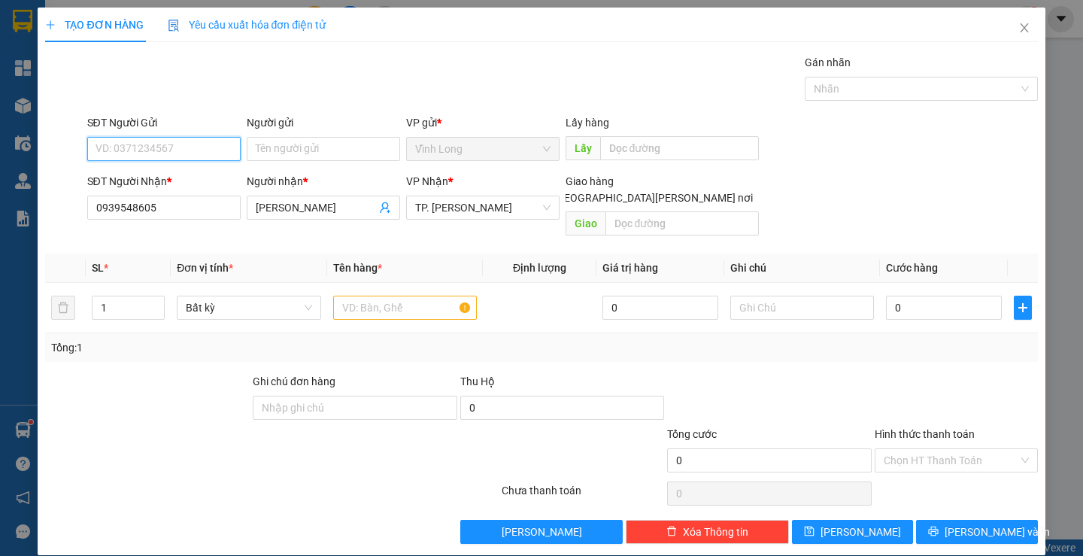
click at [170, 156] on input "SĐT Người Gửi" at bounding box center [163, 149] width 153 height 24
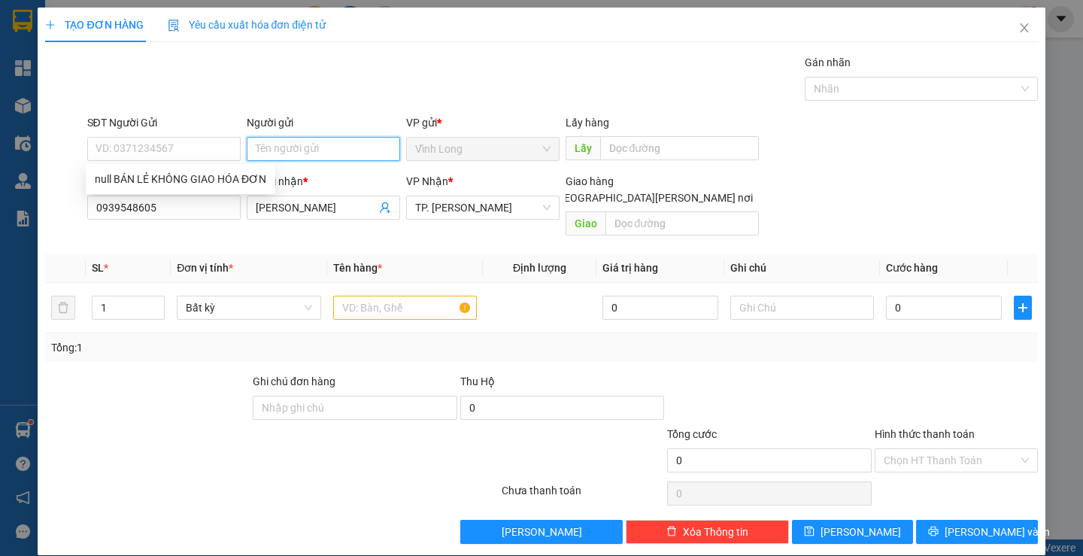
click at [262, 150] on input "Người gửi" at bounding box center [323, 149] width 153 height 24
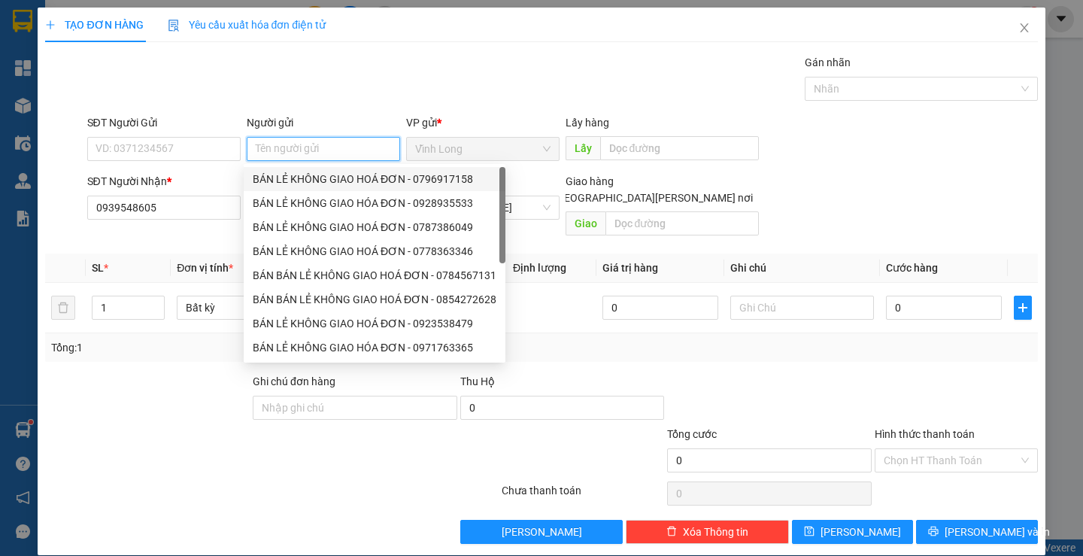
drag, startPoint x: 286, startPoint y: 174, endPoint x: 195, endPoint y: 162, distance: 92.5
click at [286, 174] on div "BÁN LẺ KHÔNG GIAO HOÁ ĐƠN - 0796917158" at bounding box center [375, 179] width 244 height 17
type input "0796917158"
type input "BÁN LẺ KHÔNG GIAO HOÁ ĐƠN"
click at [195, 162] on div "SĐT Người Gửi 0796917158" at bounding box center [163, 140] width 153 height 53
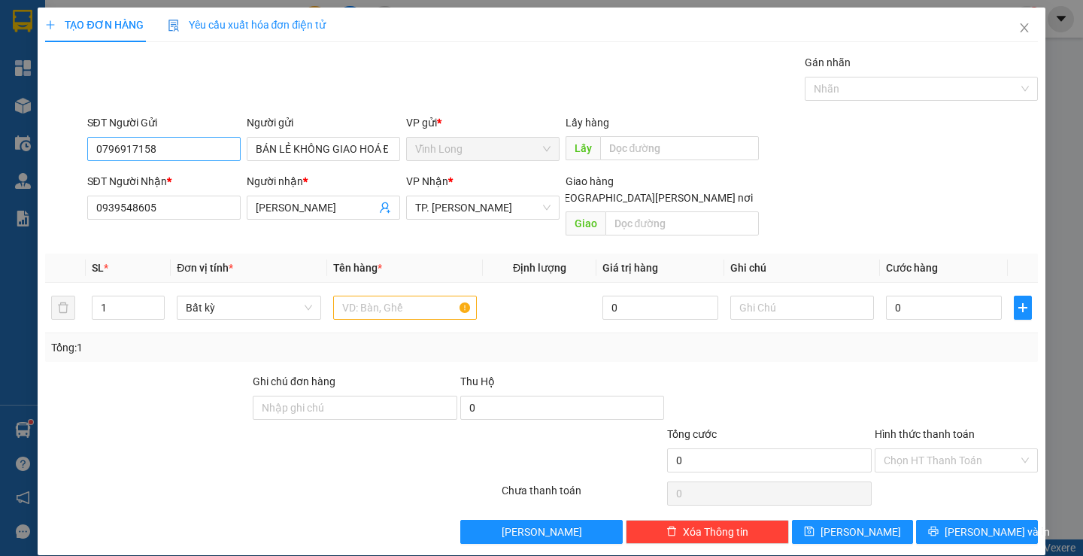
drag, startPoint x: 195, startPoint y: 162, endPoint x: 192, endPoint y: 153, distance: 8.6
click at [195, 161] on div "SĐT Người Gửi 0796917158" at bounding box center [163, 140] width 153 height 53
click at [191, 152] on input "0796917158" at bounding box center [163, 149] width 153 height 24
type input "079691715"
click at [180, 153] on input "079691715" at bounding box center [163, 149] width 153 height 24
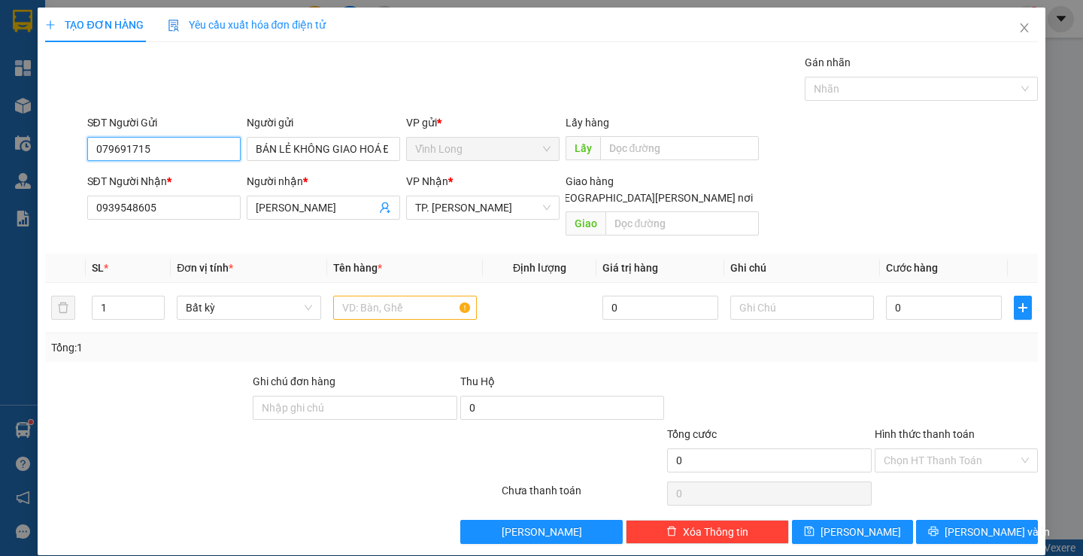
click at [180, 153] on input "079691715" at bounding box center [163, 149] width 153 height 24
drag, startPoint x: 378, startPoint y: 295, endPoint x: 571, endPoint y: 253, distance: 197.0
click at [379, 295] on input "text" at bounding box center [405, 307] width 144 height 24
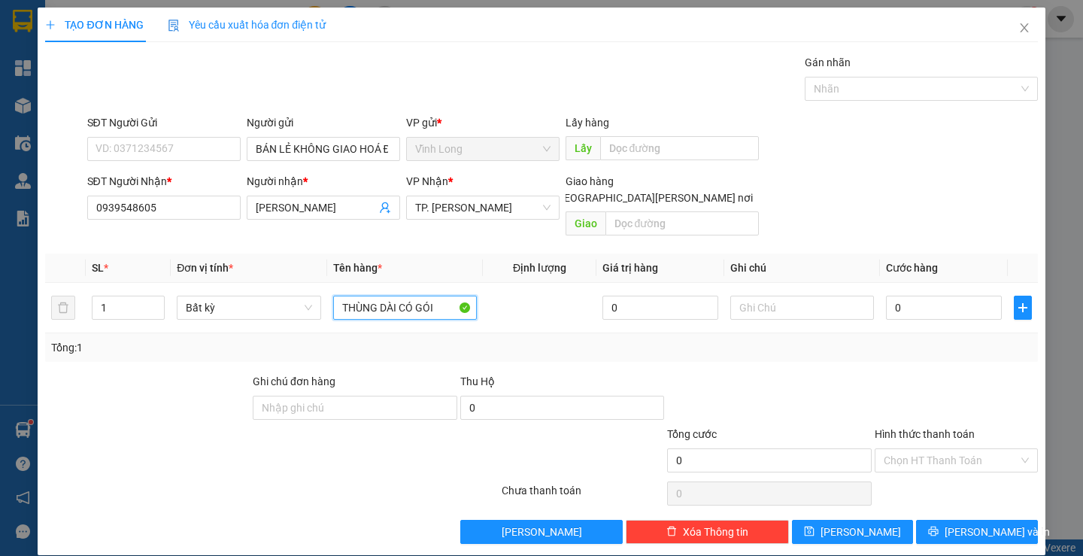
type input "THÙNG DÀI CÓ GÓI"
type input "THƯ"
type input "8"
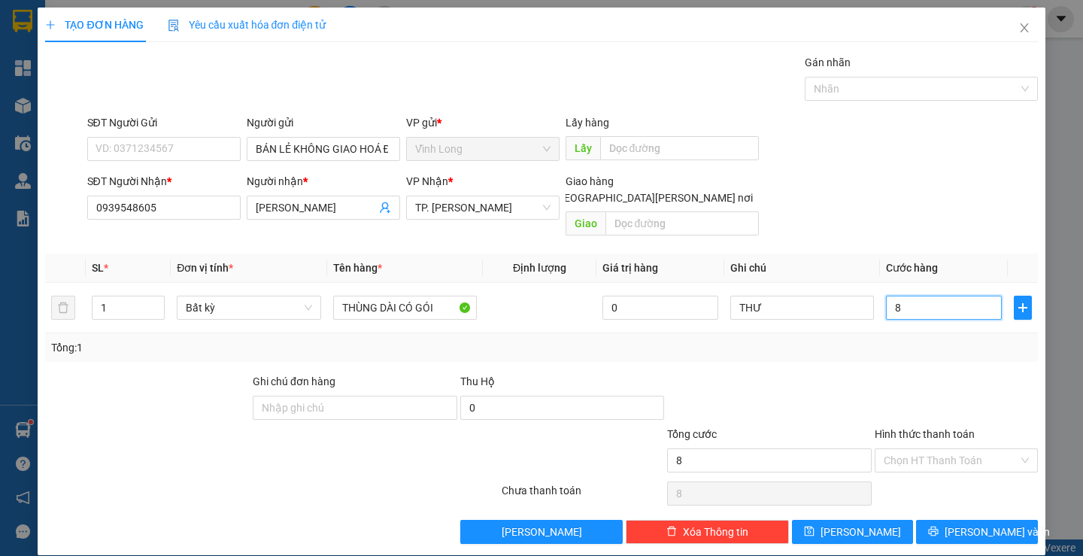
type input "80"
type input "80.000"
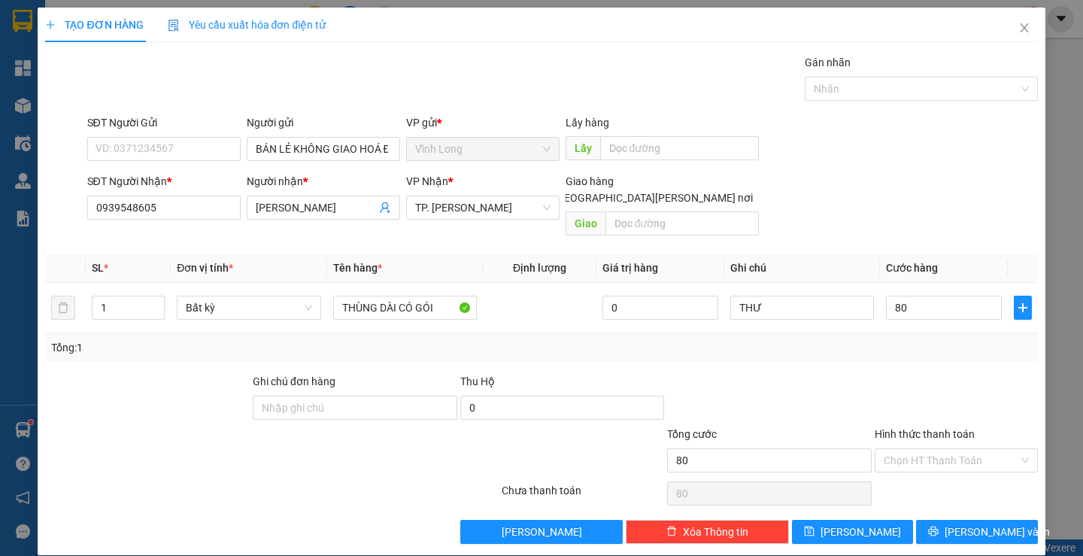
type input "80.000"
click at [926, 376] on div at bounding box center [956, 399] width 166 height 53
click at [933, 449] on input "Hình thức thanh toán" at bounding box center [950, 460] width 135 height 23
click at [925, 460] on div "Transit Pickup Surcharge Ids Transit Deliver Surcharge Ids Transit Deliver Surc…" at bounding box center [541, 298] width 992 height 489
drag, startPoint x: 923, startPoint y: 433, endPoint x: 931, endPoint y: 468, distance: 36.1
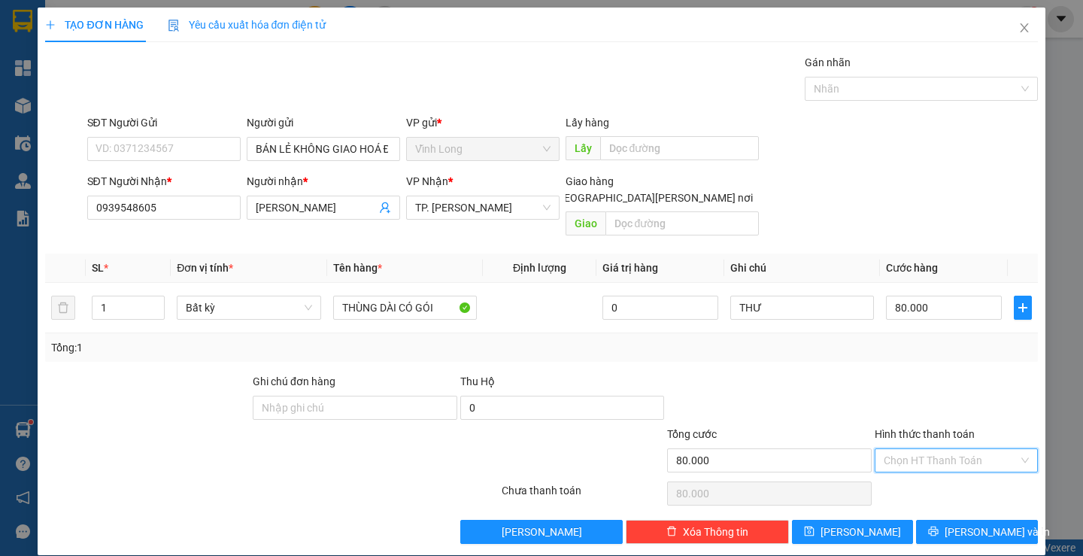
click at [923, 449] on input "Hình thức thanh toán" at bounding box center [950, 460] width 135 height 23
click at [931, 468] on div "Tại văn phòng" at bounding box center [946, 473] width 143 height 17
click at [954, 523] on span "[PERSON_NAME] và In" at bounding box center [996, 531] width 105 height 17
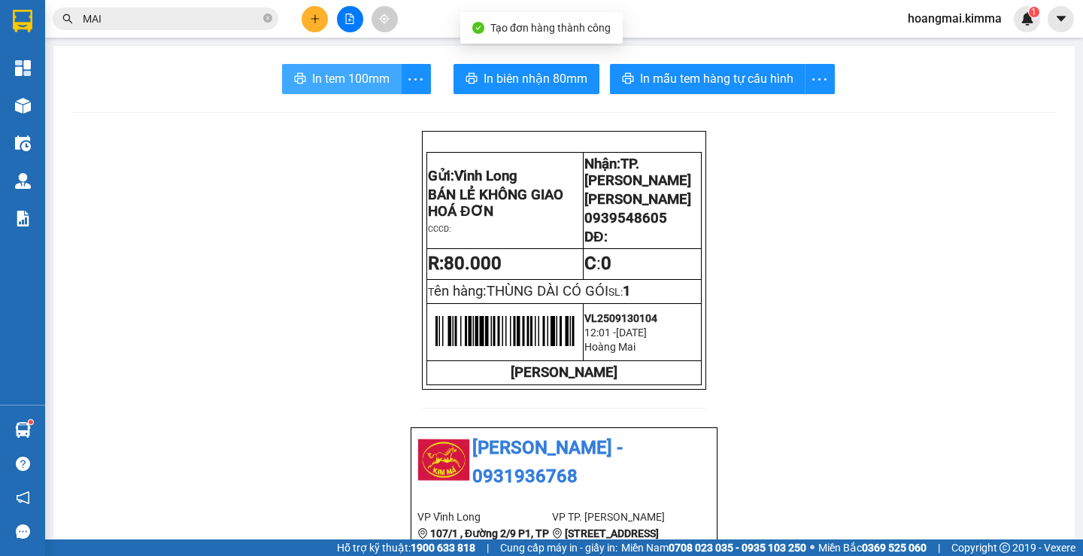
click at [359, 79] on span "In tem 100mm" at bounding box center [350, 78] width 77 height 19
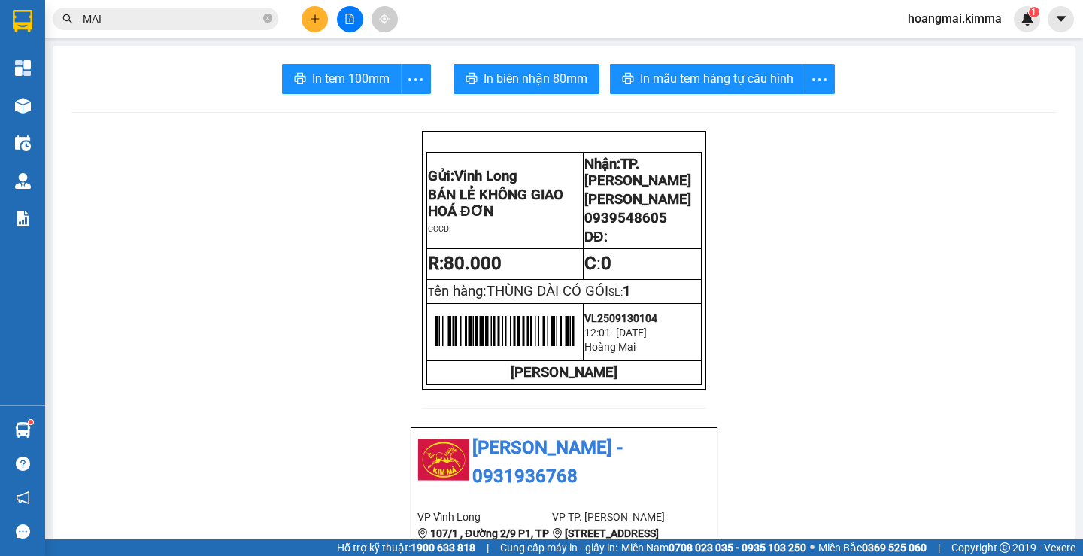
click at [177, 21] on input "MAI" at bounding box center [171, 19] width 177 height 17
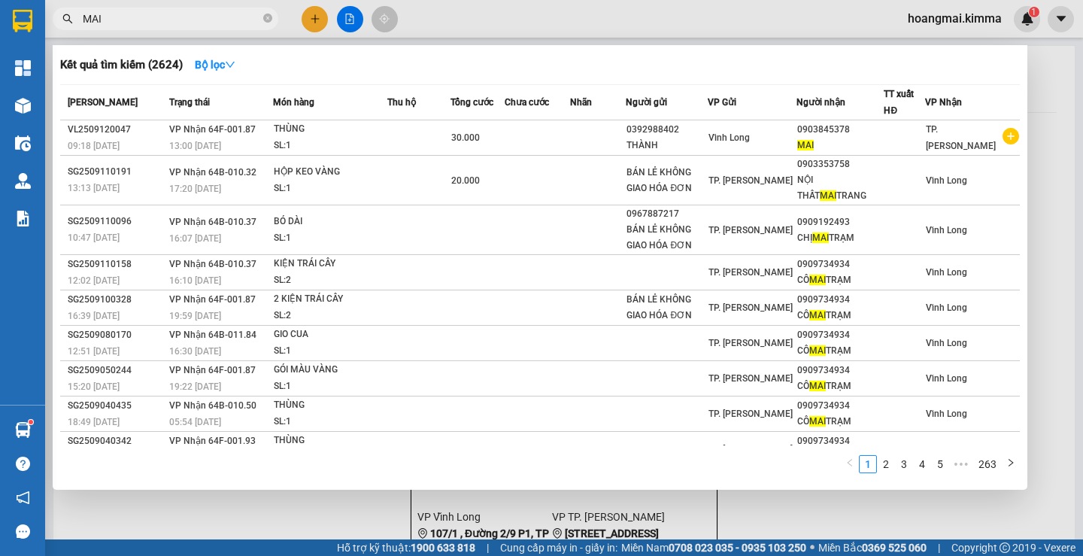
click at [177, 21] on input "MAI" at bounding box center [171, 19] width 177 height 17
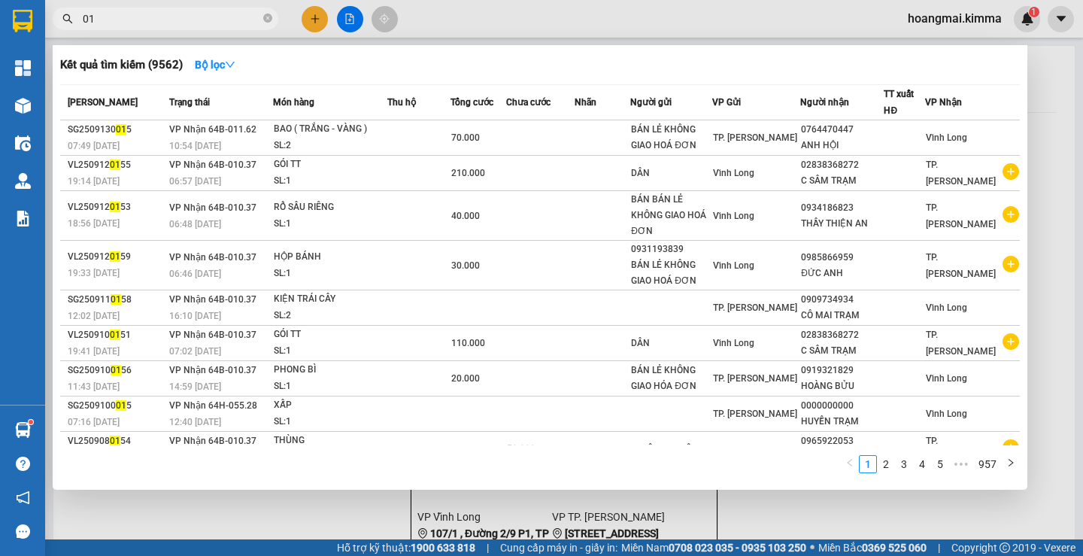
type input "0"
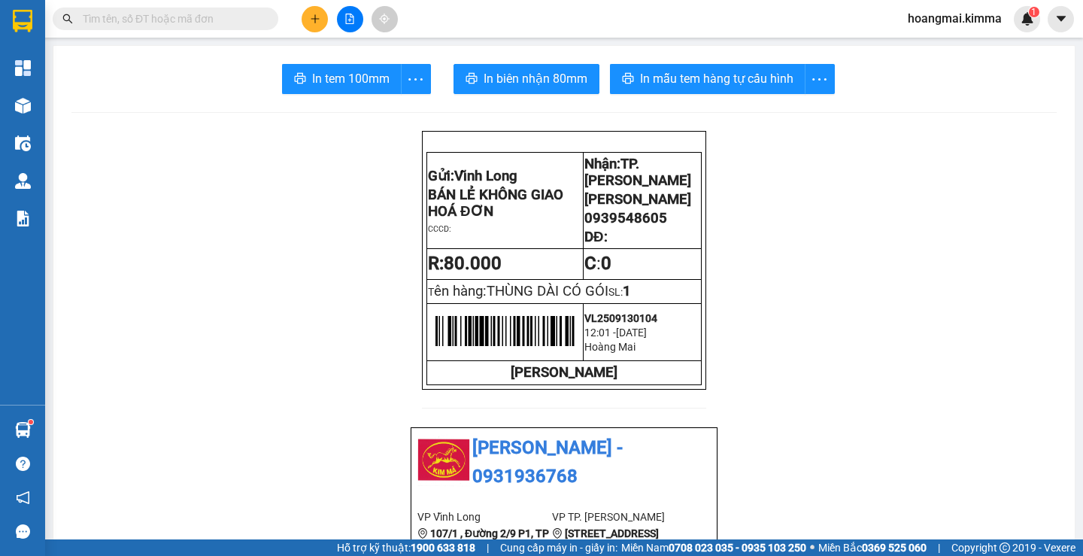
click at [116, 20] on input "text" at bounding box center [171, 19] width 177 height 17
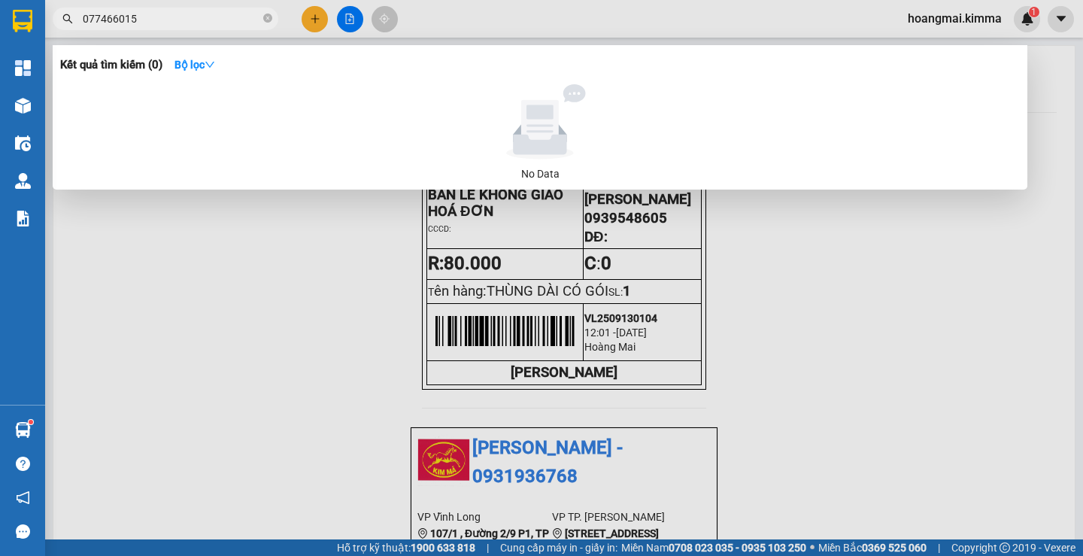
click at [238, 16] on input "077466015" at bounding box center [171, 19] width 177 height 17
click at [109, 16] on input "077466015" at bounding box center [171, 19] width 177 height 17
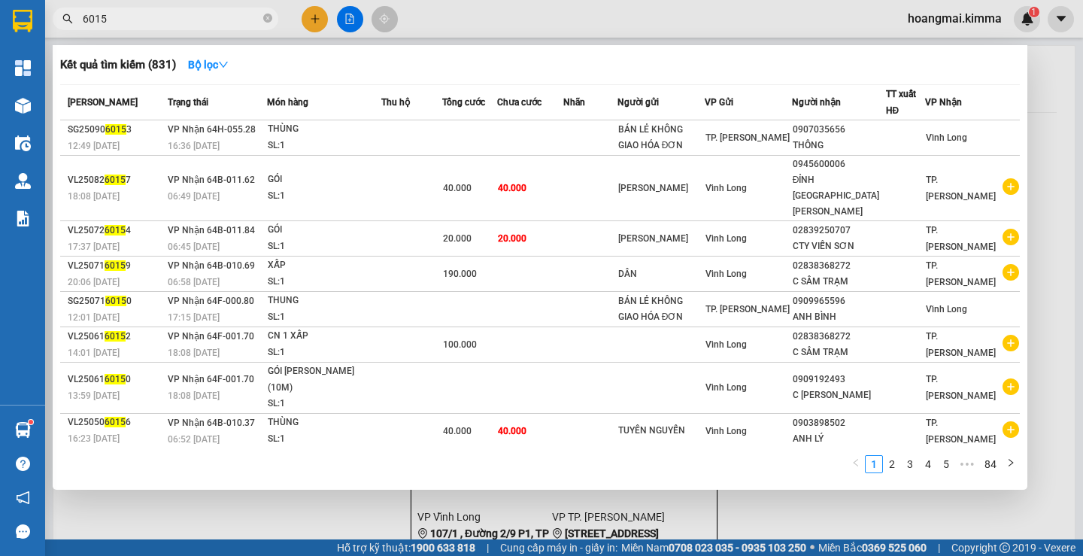
click at [174, 25] on input "6015" at bounding box center [171, 19] width 177 height 17
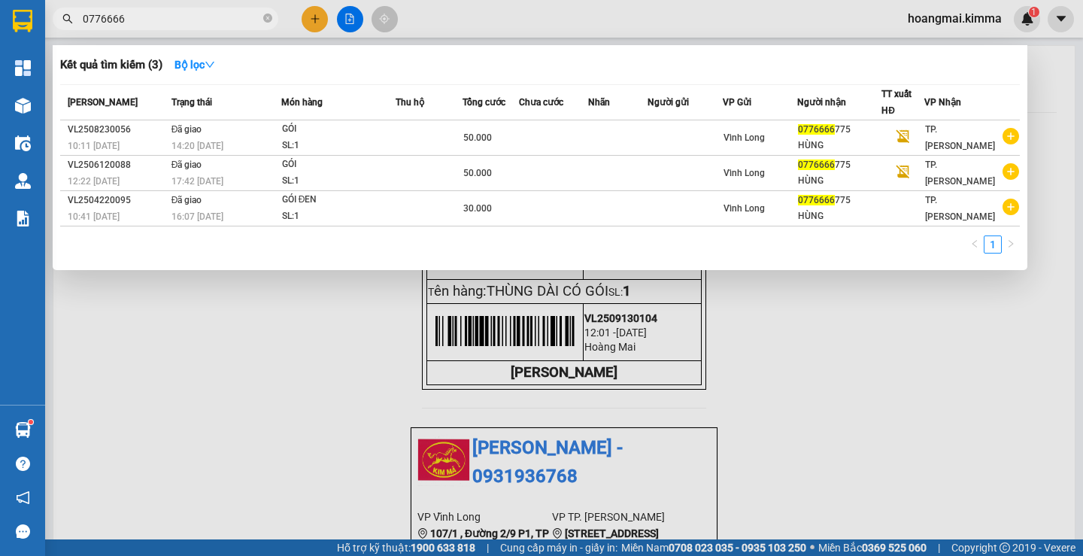
click at [109, 15] on input "0776666" at bounding box center [171, 19] width 177 height 17
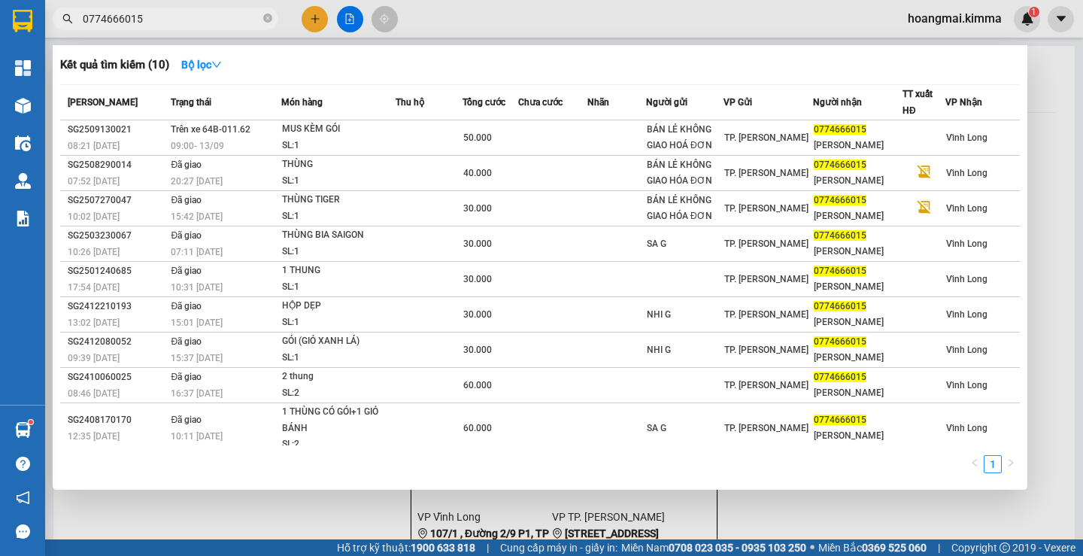
click at [207, 24] on input "0774666015" at bounding box center [171, 19] width 177 height 17
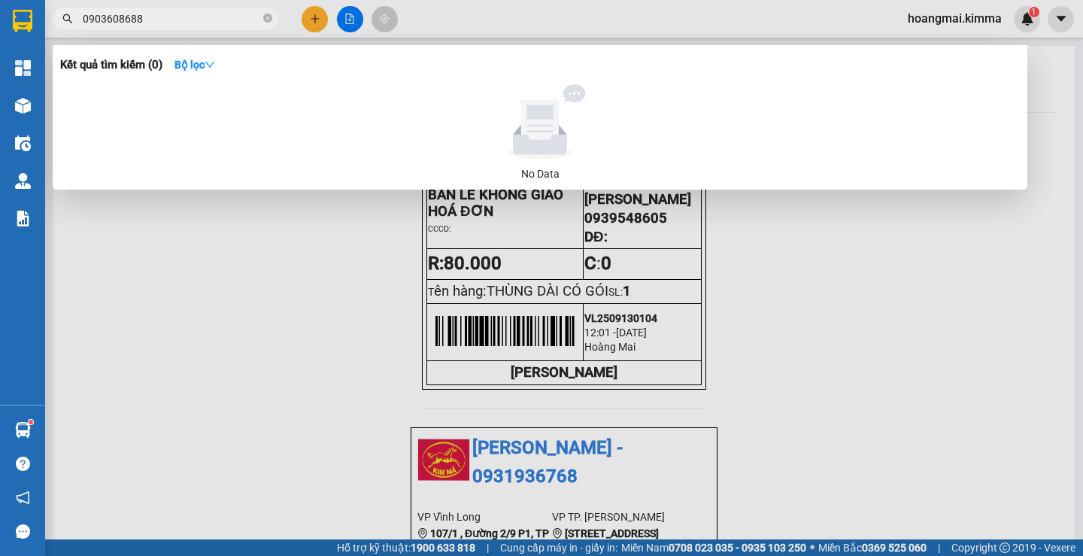
click at [199, 22] on input "0903608688" at bounding box center [171, 19] width 177 height 17
click at [200, 22] on input "0903608688" at bounding box center [171, 19] width 177 height 17
click at [200, 21] on input "0903608688" at bounding box center [171, 19] width 177 height 17
click at [194, 24] on input "0903608688" at bounding box center [171, 19] width 177 height 17
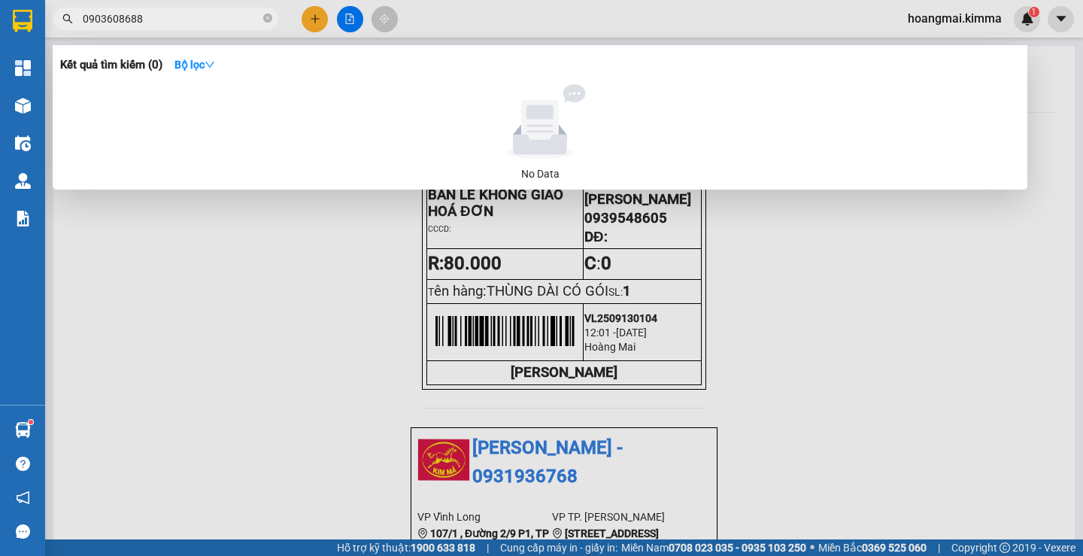
type input "0903608688"
click at [313, 24] on div at bounding box center [541, 278] width 1083 height 556
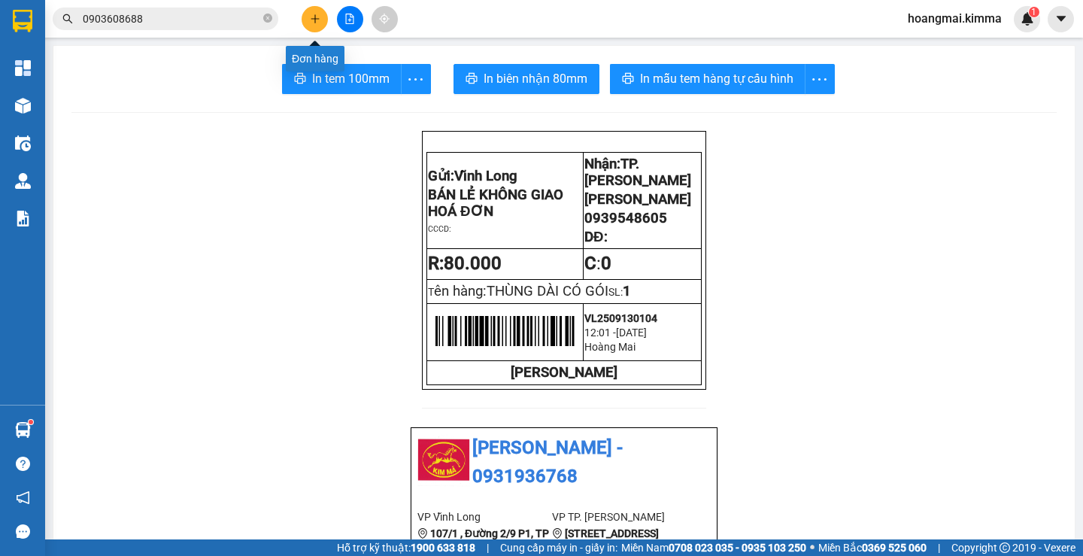
click at [311, 17] on icon "plus" at bounding box center [315, 19] width 11 height 11
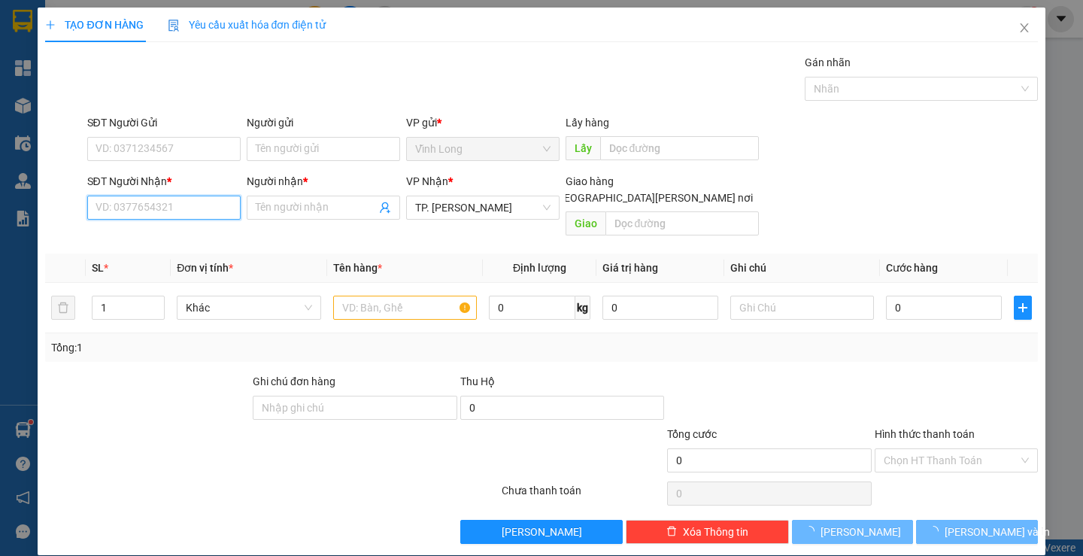
click at [174, 205] on input "SĐT Người Nhận *" at bounding box center [163, 207] width 153 height 24
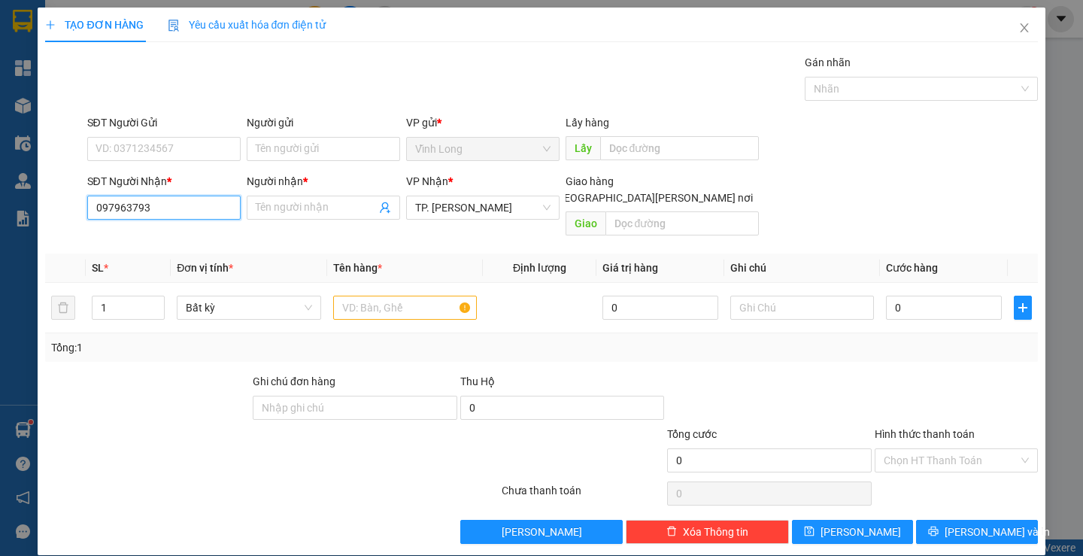
type input "0979637931"
drag, startPoint x: 144, startPoint y: 236, endPoint x: 312, endPoint y: 186, distance: 174.8
click at [147, 235] on div "0979637931 - HÀO" at bounding box center [162, 237] width 134 height 17
type input "HÀO"
type input "0979637931"
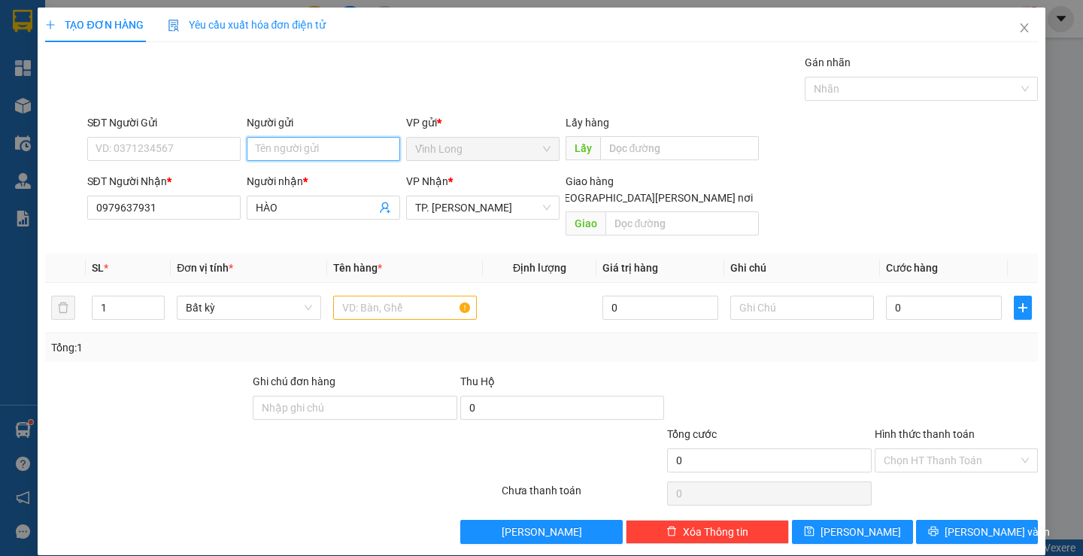
click at [312, 152] on input "Người gửi" at bounding box center [323, 149] width 153 height 24
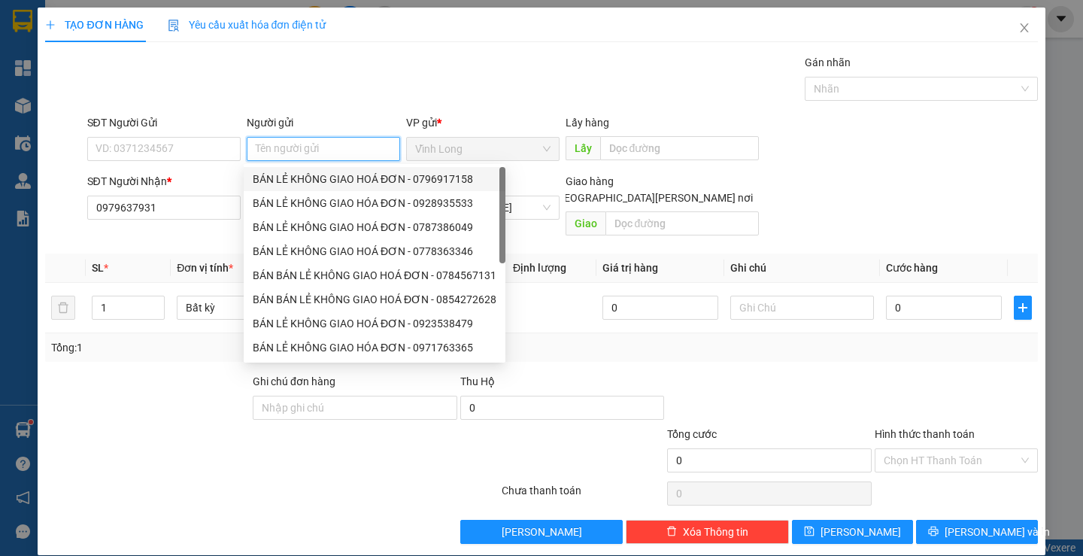
click at [283, 167] on div "BÁN LẺ KHÔNG GIAO HOÁ ĐƠN - 0796917158" at bounding box center [375, 179] width 262 height 24
type input "0796917158"
type input "BÁN LẺ KHÔNG GIAO HOÁ ĐƠN"
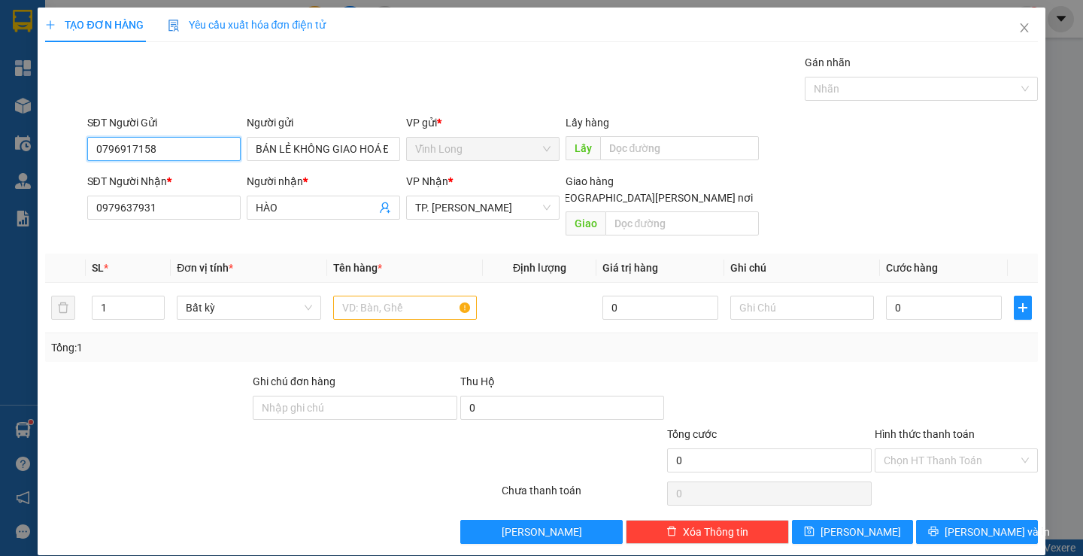
click at [158, 142] on input "0796917158" at bounding box center [163, 149] width 153 height 24
drag, startPoint x: 380, startPoint y: 289, endPoint x: 455, endPoint y: 289, distance: 74.4
click at [381, 295] on input "text" at bounding box center [405, 307] width 144 height 24
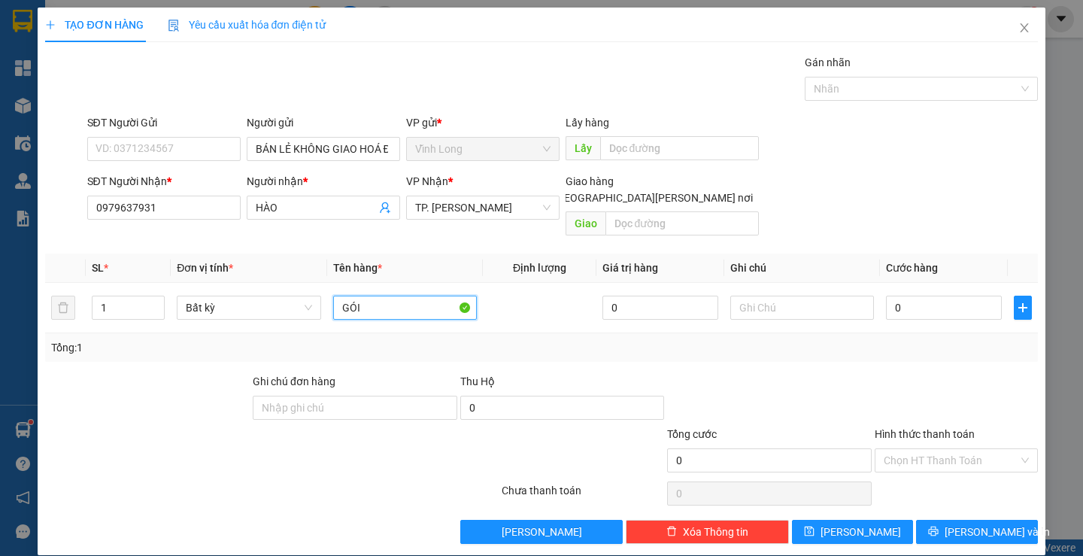
type input "GÓI"
type input "THƯ"
type input "2"
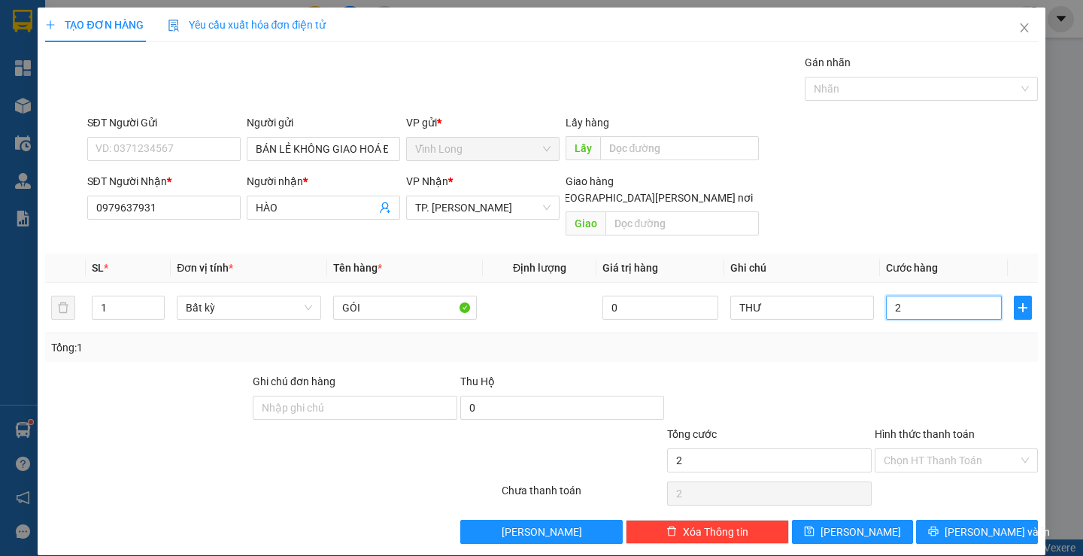
type input "20"
type input "20.000"
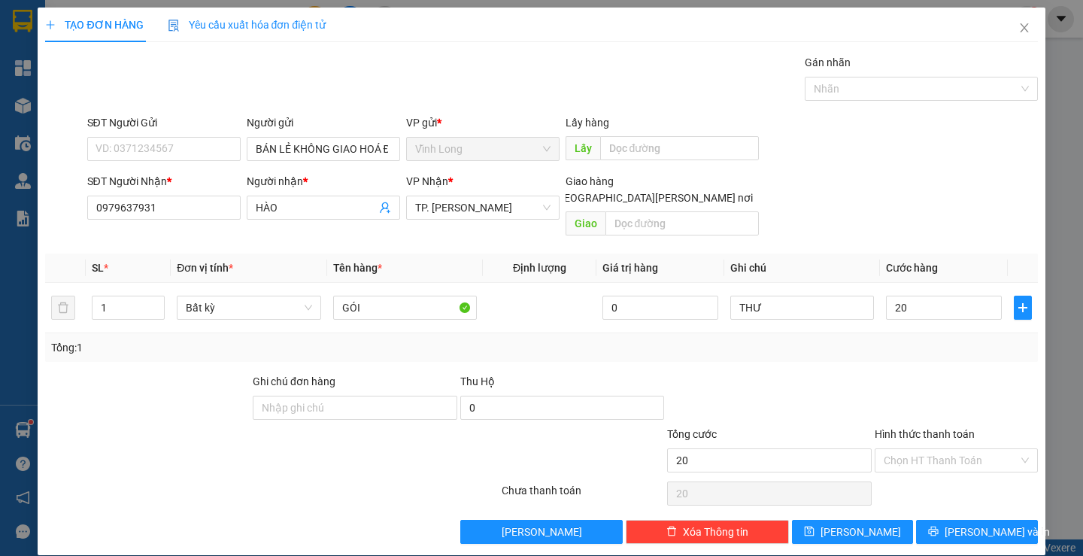
type input "20.000"
click at [924, 373] on div at bounding box center [956, 399] width 166 height 53
click at [927, 449] on input "Hình thức thanh toán" at bounding box center [950, 460] width 135 height 23
click at [912, 471] on div "Tại văn phòng" at bounding box center [946, 473] width 143 height 17
click at [938, 525] on span "printer" at bounding box center [933, 531] width 11 height 12
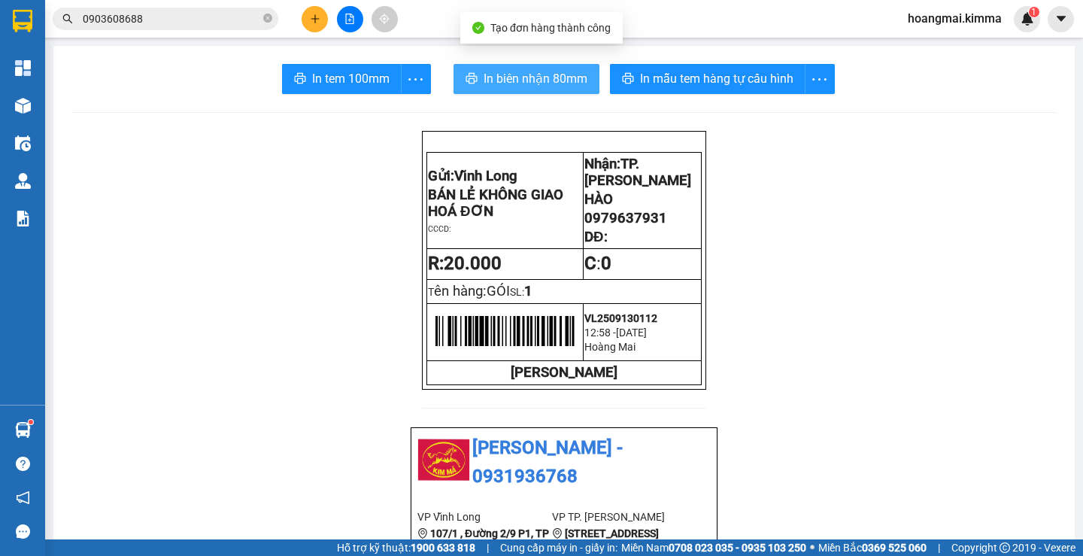
click at [499, 77] on span "In biên nhận 80mm" at bounding box center [535, 78] width 104 height 19
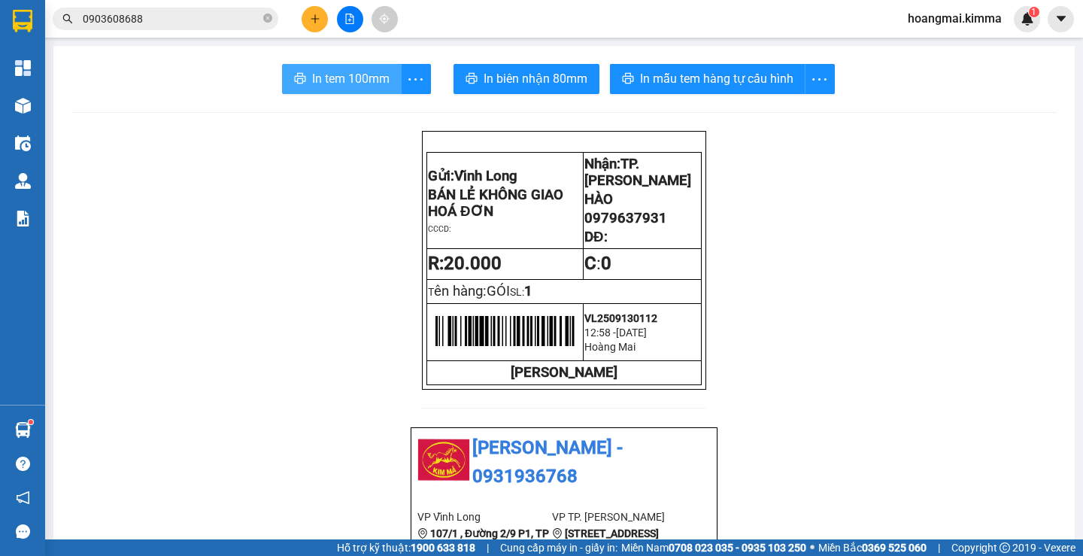
drag, startPoint x: 341, startPoint y: 74, endPoint x: 649, endPoint y: 111, distance: 310.4
click at [341, 74] on span "In tem 100mm" at bounding box center [350, 78] width 77 height 19
click at [184, 21] on input "0903608688" at bounding box center [171, 19] width 177 height 17
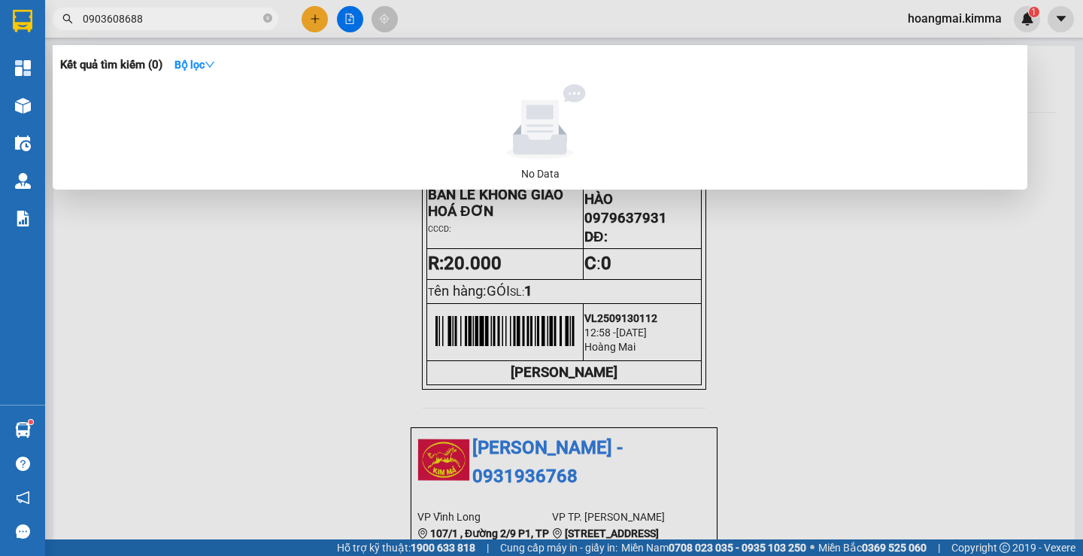
click at [184, 21] on input "0903608688" at bounding box center [171, 19] width 177 height 17
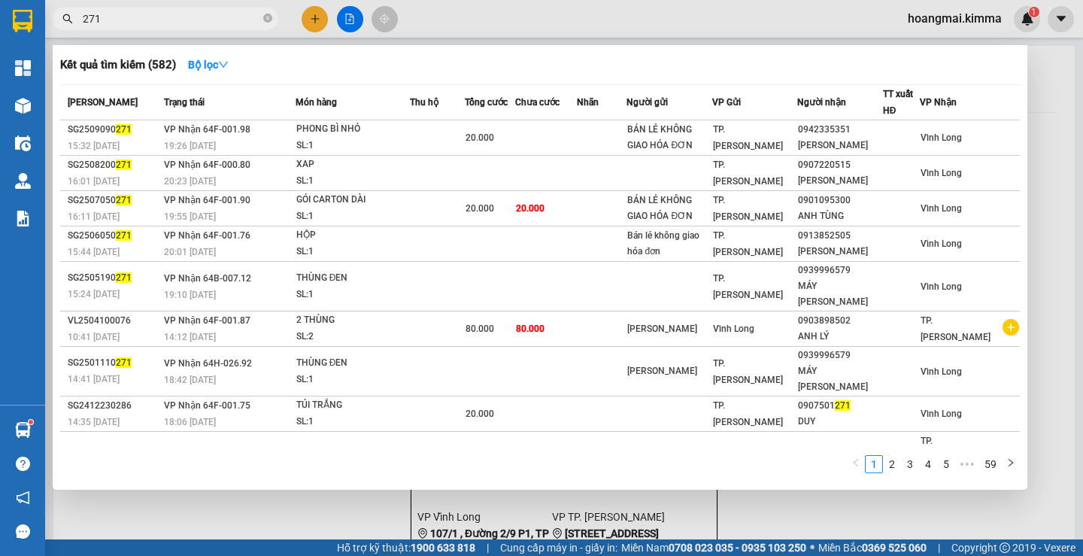
drag, startPoint x: 993, startPoint y: 471, endPoint x: 993, endPoint y: 480, distance: 8.3
click at [993, 480] on div "1 2 3 4 5 ••• 59" at bounding box center [539, 467] width 959 height 27
click at [990, 467] on link "59" at bounding box center [990, 464] width 21 height 17
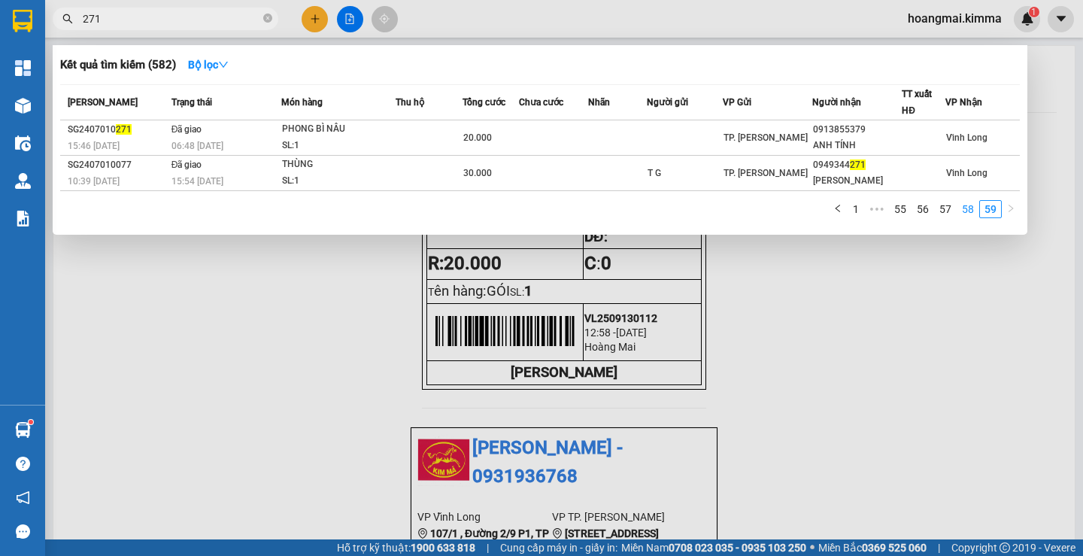
click at [974, 206] on link "58" at bounding box center [967, 209] width 21 height 17
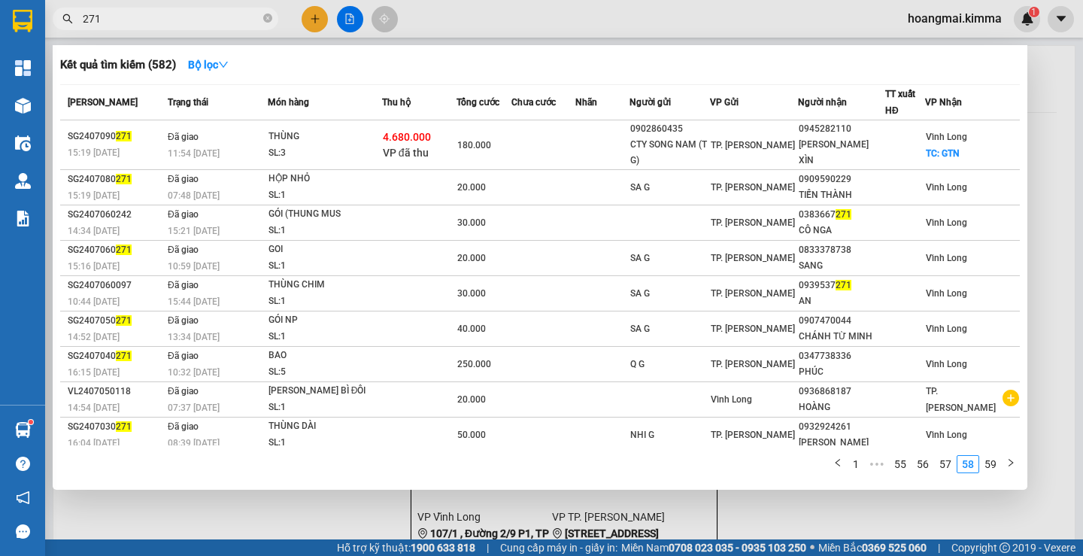
click at [177, 24] on input "271" at bounding box center [171, 19] width 177 height 17
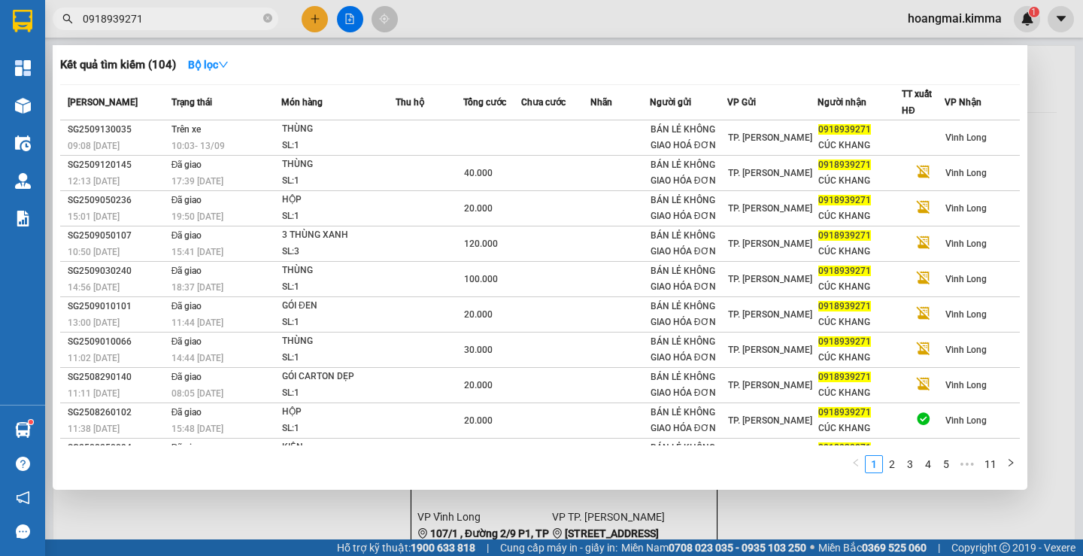
type input "0918939271"
click at [311, 17] on div at bounding box center [541, 278] width 1083 height 556
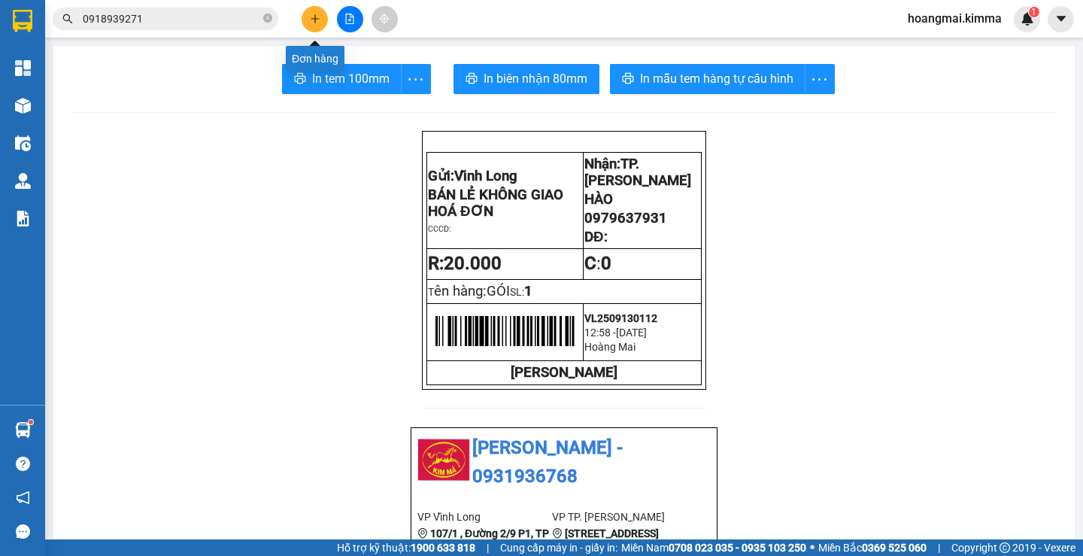
click at [312, 6] on div at bounding box center [349, 19] width 113 height 26
click at [316, 17] on icon "plus" at bounding box center [315, 19] width 11 height 11
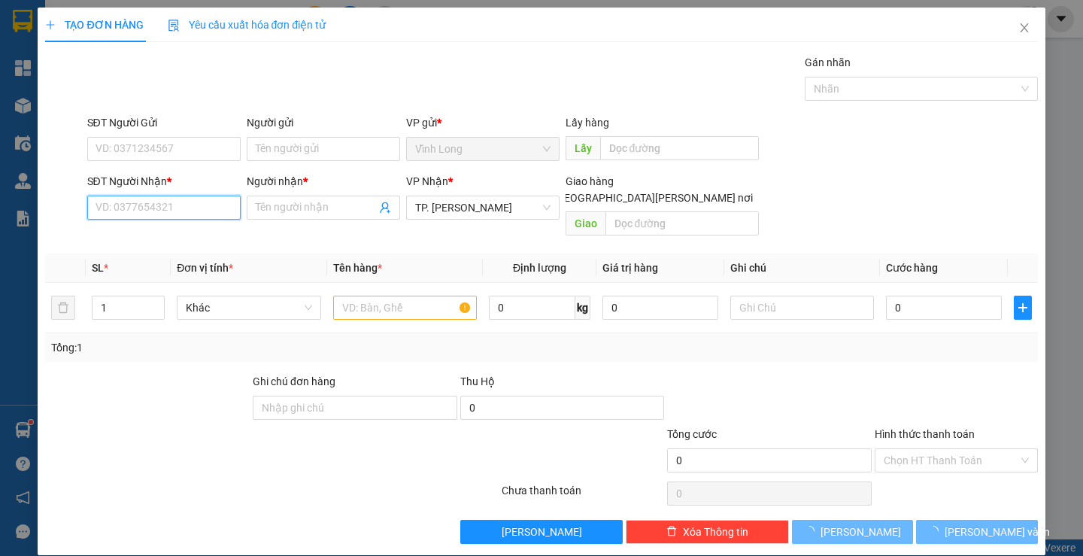
click at [153, 205] on input "SĐT Người Nhận *" at bounding box center [163, 207] width 153 height 24
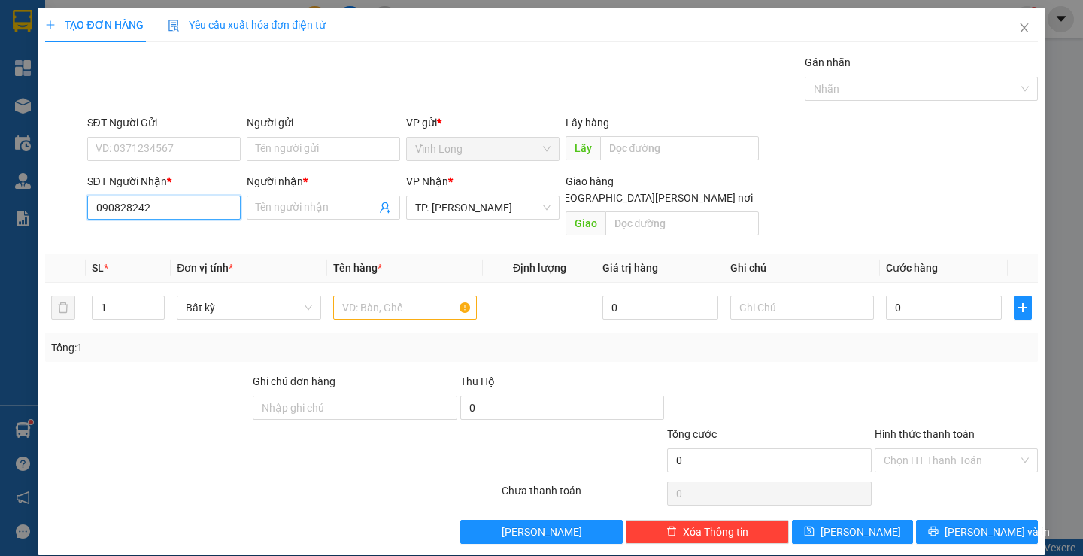
type input "0908282429"
click at [174, 238] on div "0908282429 - ĐƯỜNG" at bounding box center [162, 237] width 134 height 17
type input "ĐƯỜNG"
type input "0908282429"
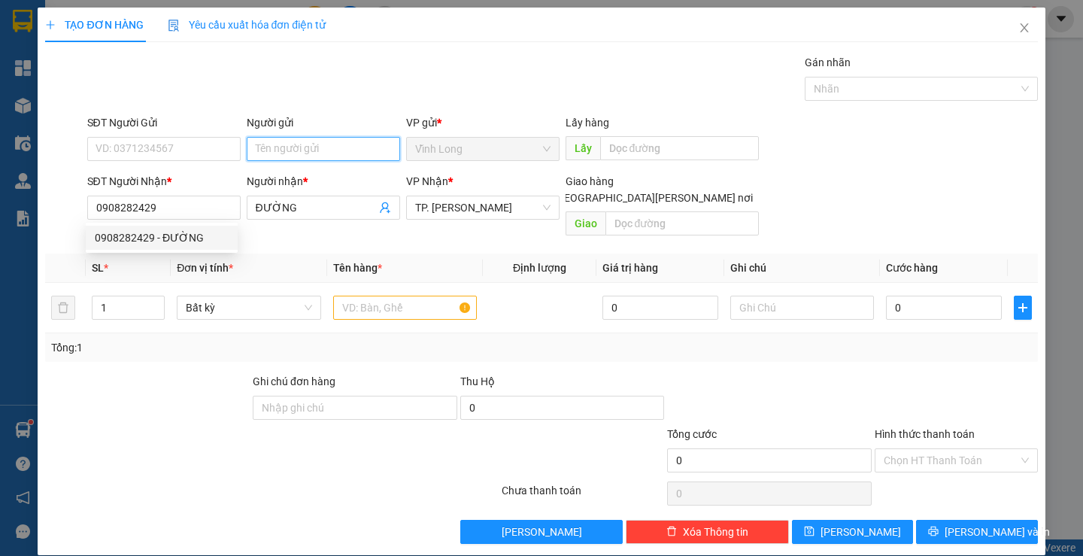
click at [293, 147] on input "Người gửi" at bounding box center [323, 149] width 153 height 24
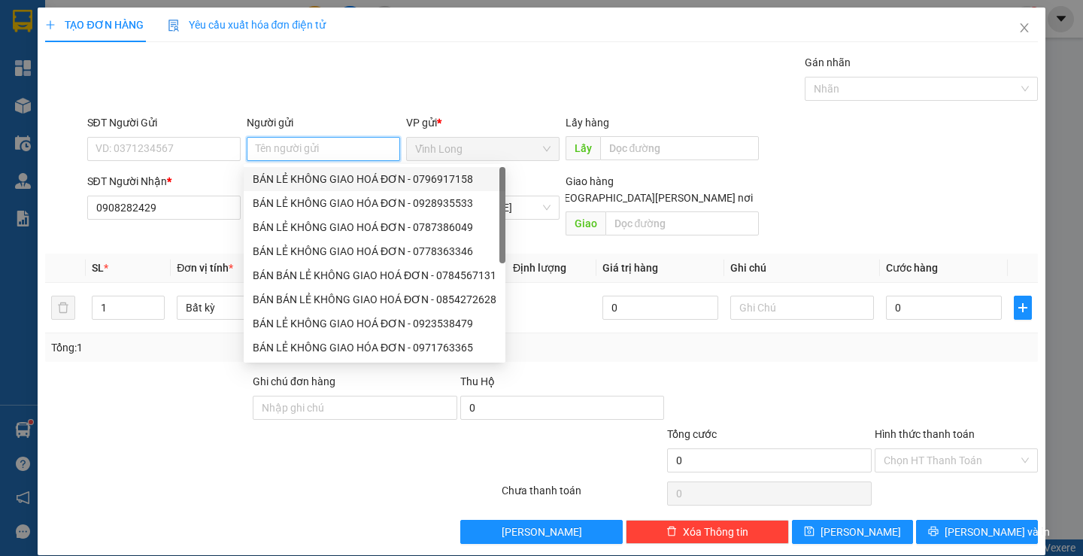
click at [328, 178] on div "BÁN LẺ KHÔNG GIAO HOÁ ĐƠN - 0796917158" at bounding box center [375, 179] width 244 height 17
type input "0796917158"
type input "BÁN LẺ KHÔNG GIAO HOÁ ĐƠN"
click at [178, 165] on div "SĐT Người Gửi 0796917158" at bounding box center [163, 140] width 153 height 53
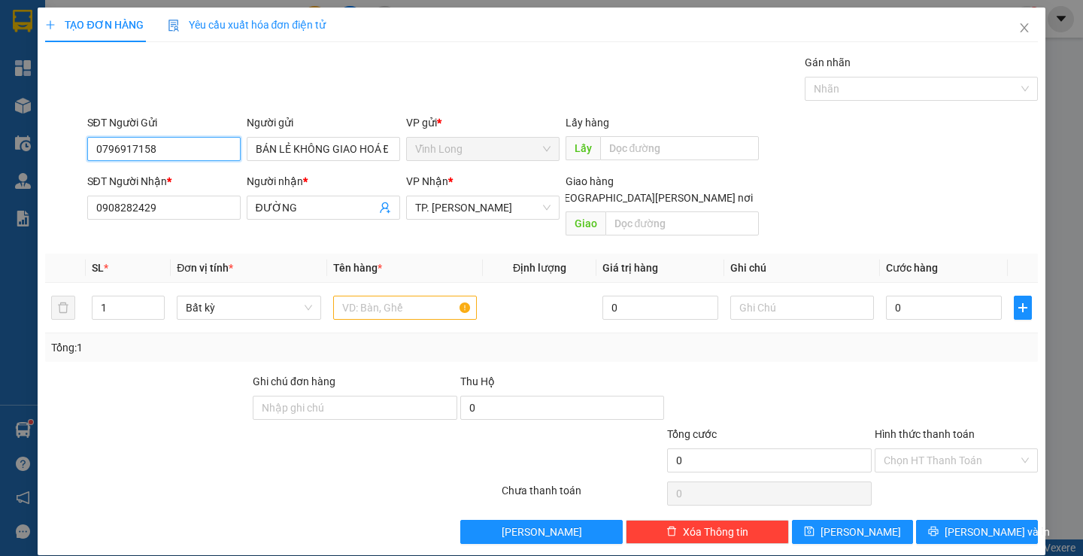
click at [178, 156] on input "0796917158" at bounding box center [163, 149] width 153 height 24
drag, startPoint x: 401, startPoint y: 289, endPoint x: 471, endPoint y: 302, distance: 71.1
click at [404, 295] on input "text" at bounding box center [405, 307] width 144 height 24
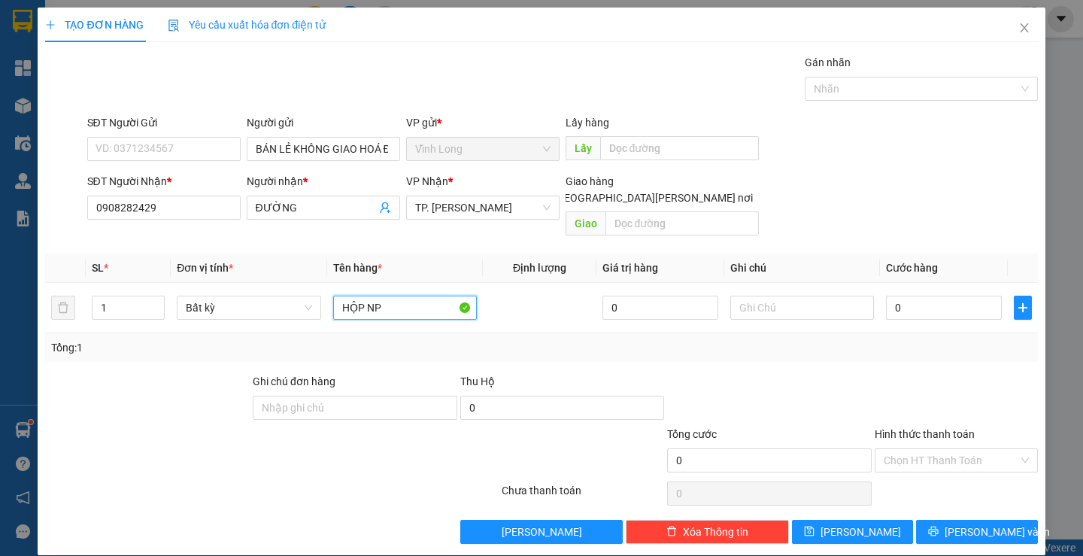
type input "HỘP NP"
type input "THƯ"
type input "4"
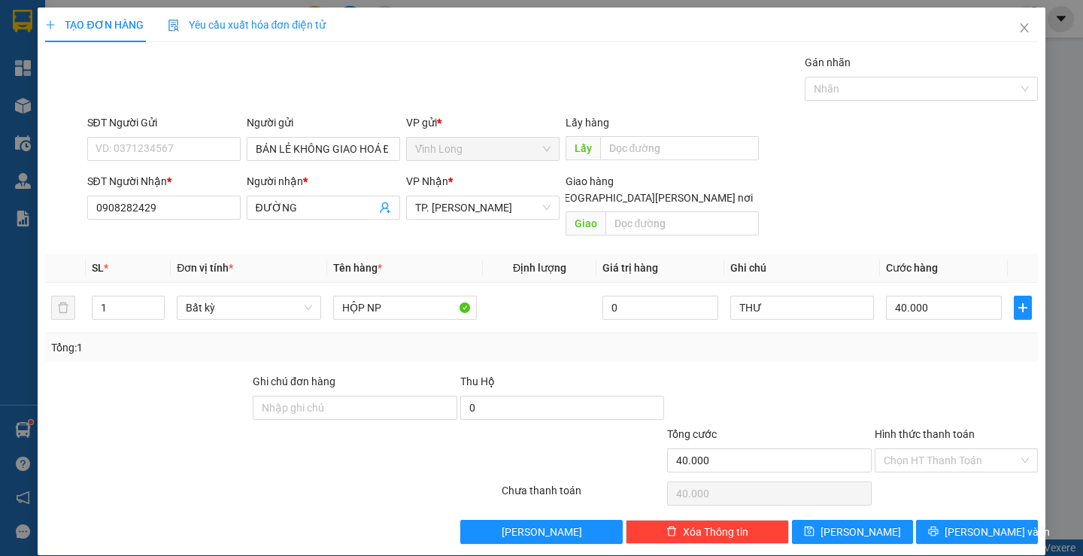
click at [925, 373] on div at bounding box center [956, 399] width 166 height 53
click at [942, 449] on input "Hình thức thanh toán" at bounding box center [950, 460] width 135 height 23
click at [945, 471] on div "Tại văn phòng" at bounding box center [946, 473] width 143 height 17
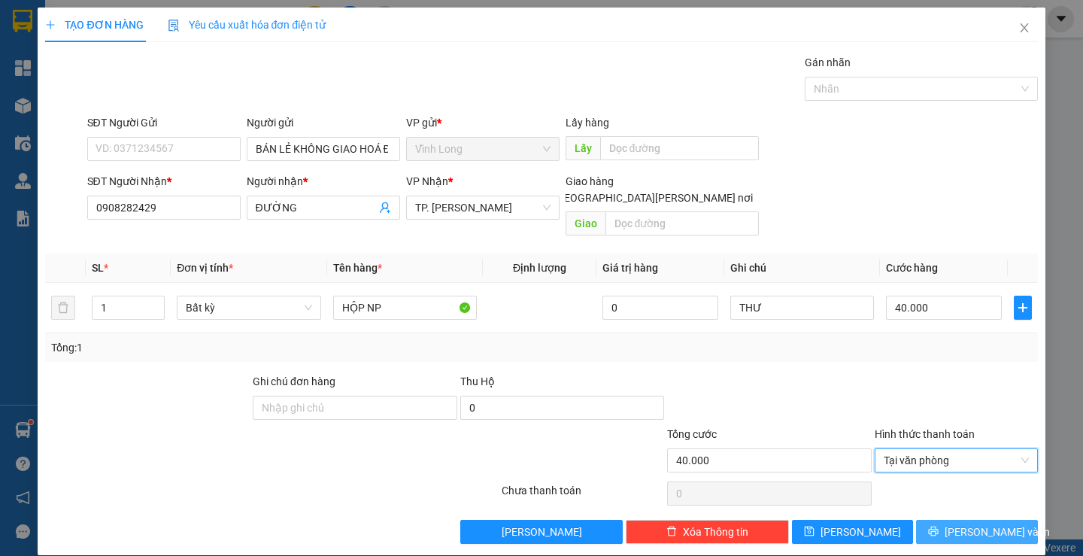
click at [952, 519] on button "[PERSON_NAME] và In" at bounding box center [976, 531] width 121 height 24
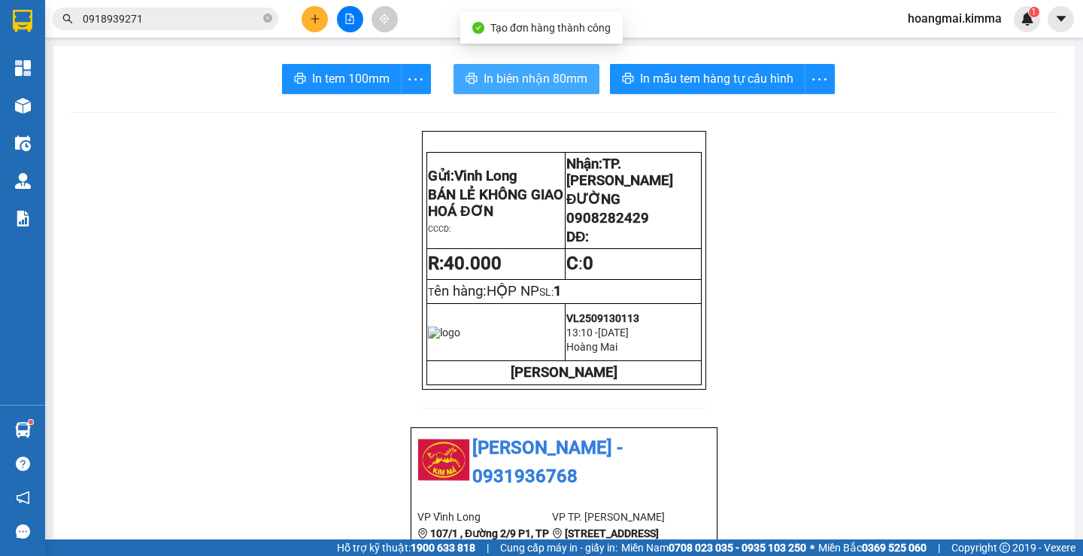
click at [508, 81] on span "In biên nhận 80mm" at bounding box center [535, 78] width 104 height 19
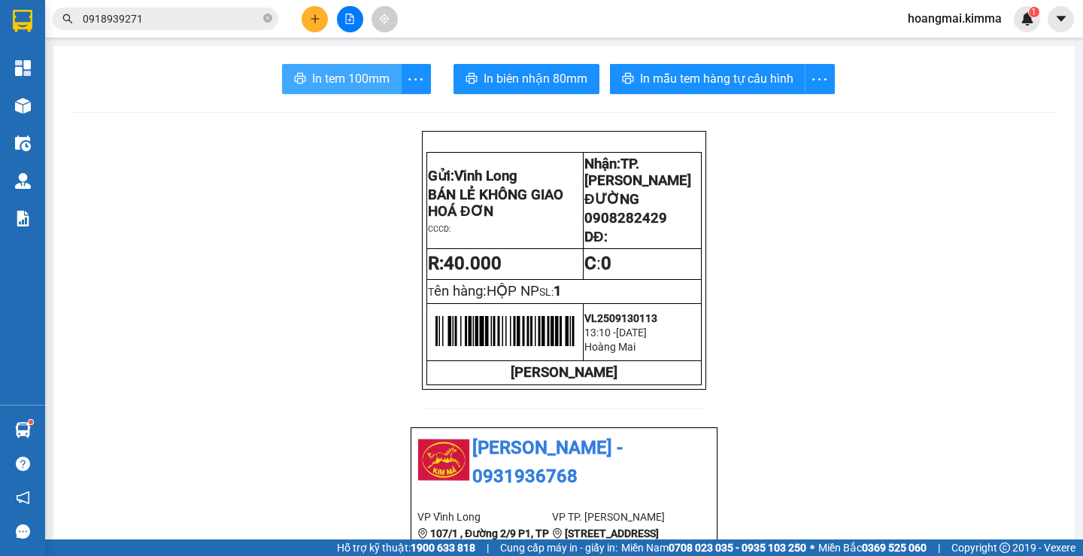
click at [325, 65] on button "In tem 100mm" at bounding box center [342, 79] width 120 height 30
click at [315, 17] on icon "plus" at bounding box center [314, 18] width 1 height 8
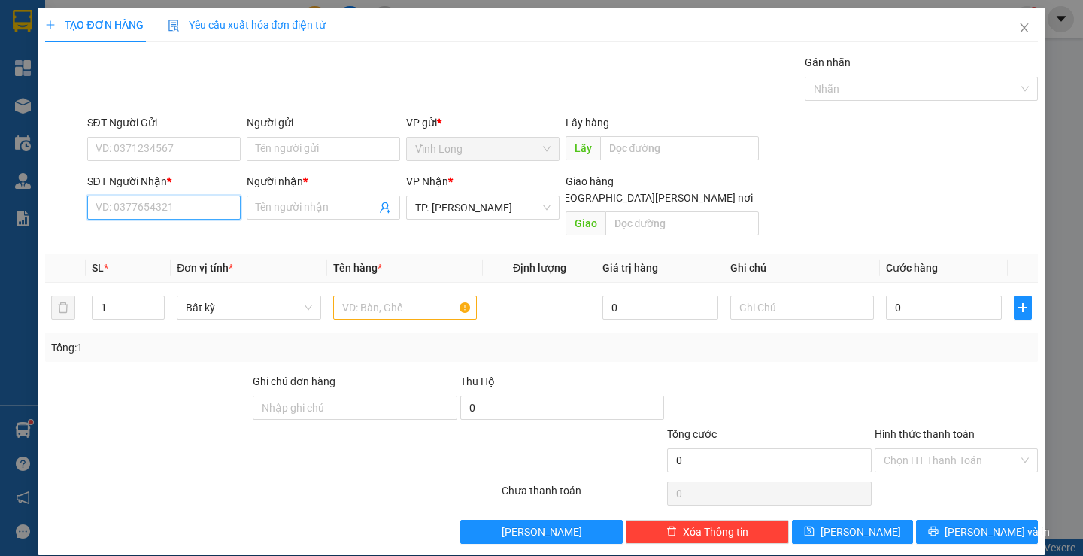
click at [193, 212] on input "SĐT Người Nhận *" at bounding box center [163, 207] width 153 height 24
type input "0934644832"
click at [159, 235] on div "0934644832 - HẬU" at bounding box center [162, 237] width 134 height 17
type input "HẬU"
type input "0934644832"
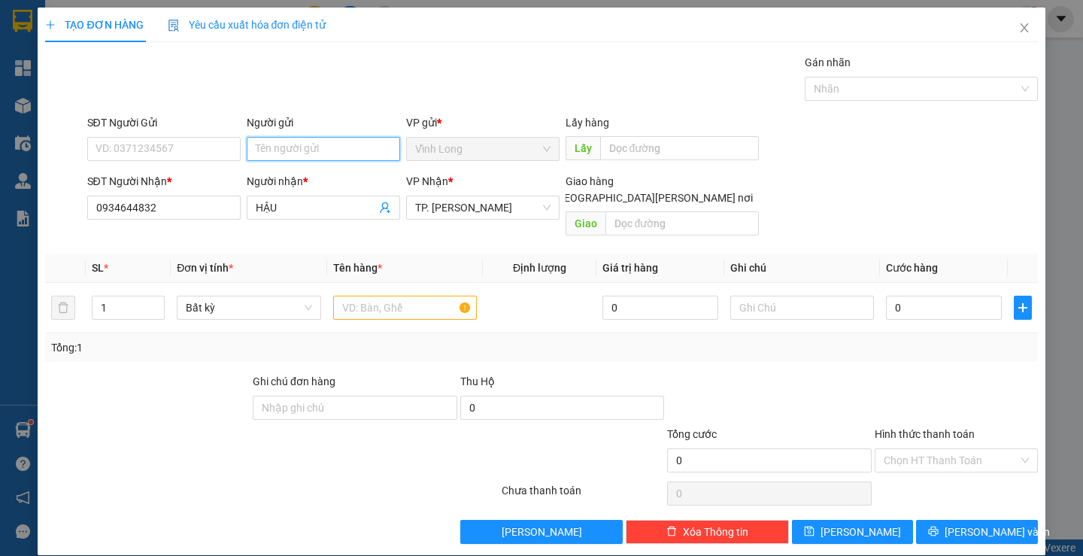
click at [319, 148] on input "Người gửi" at bounding box center [323, 149] width 153 height 24
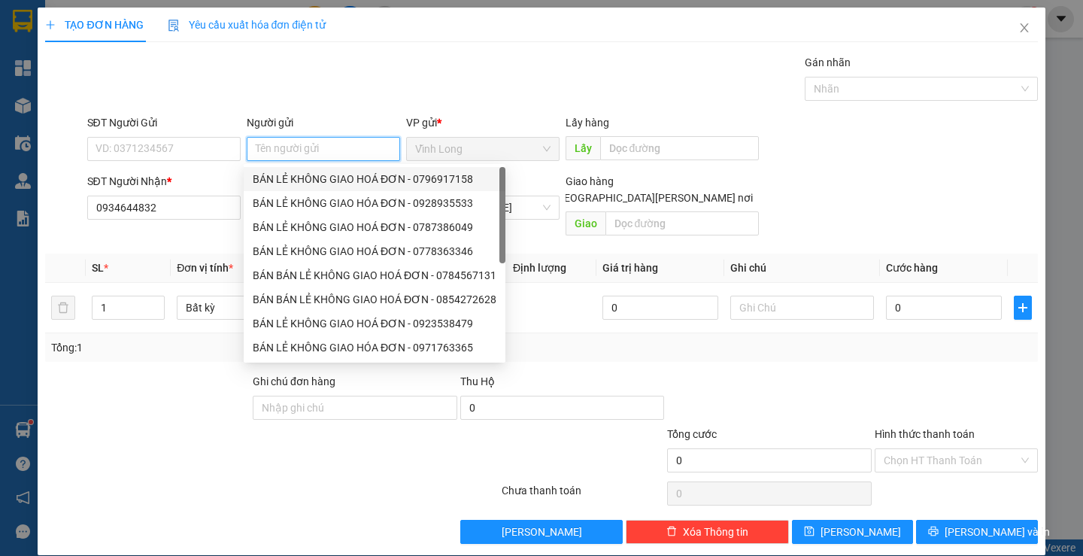
click at [326, 175] on div "BÁN LẺ KHÔNG GIAO HOÁ ĐƠN - 0796917158" at bounding box center [375, 179] width 244 height 17
type input "0796917158"
type input "BÁN LẺ KHÔNG GIAO HOÁ ĐƠN"
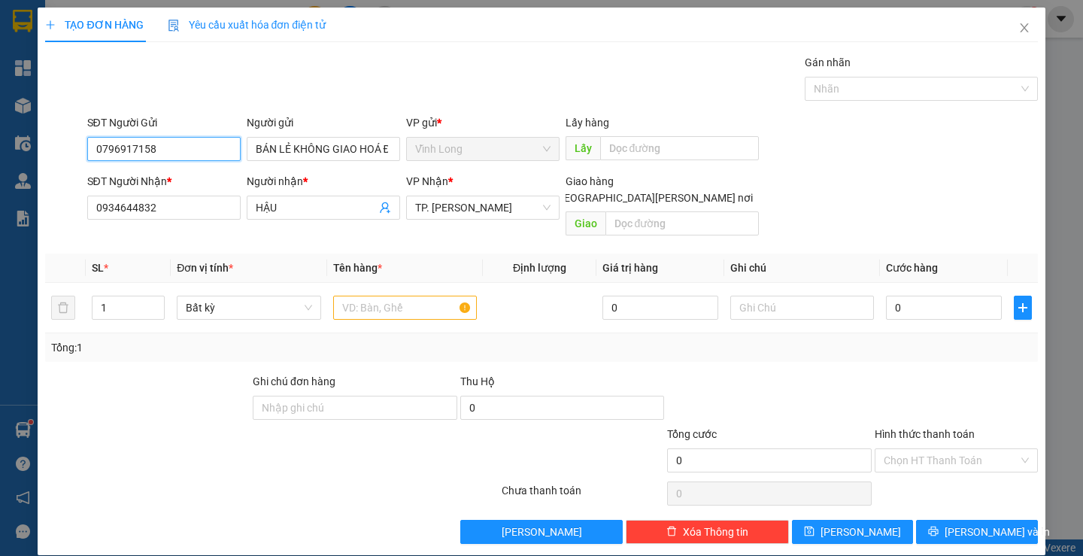
click at [201, 149] on input "0796917158" at bounding box center [163, 149] width 153 height 24
drag, startPoint x: 361, startPoint y: 285, endPoint x: 1082, endPoint y: 89, distance: 746.9
click at [364, 295] on input "text" at bounding box center [405, 307] width 144 height 24
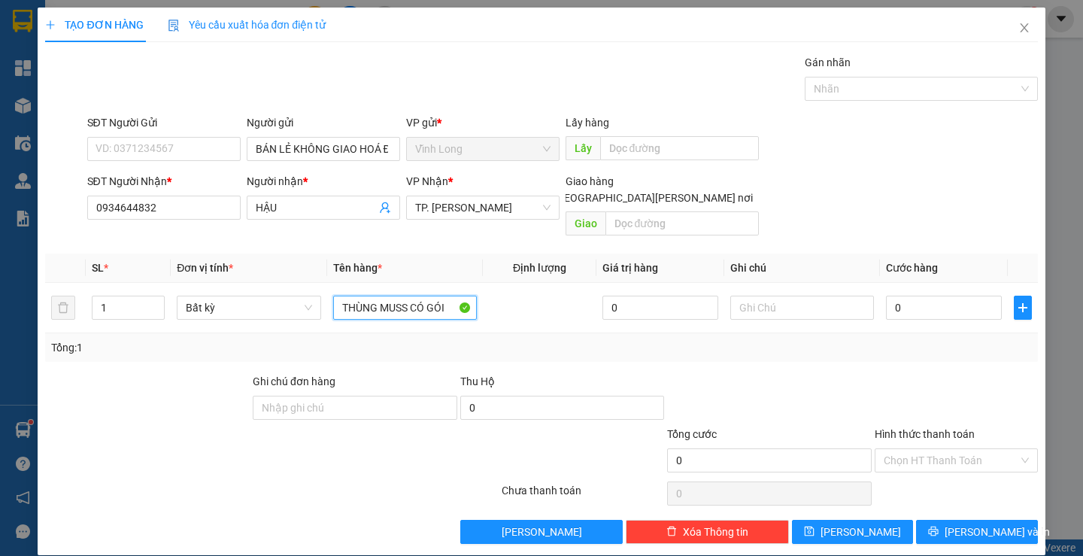
type input "THÙNG MUSS CÓ GÓI"
type input "THƯ"
type input "4"
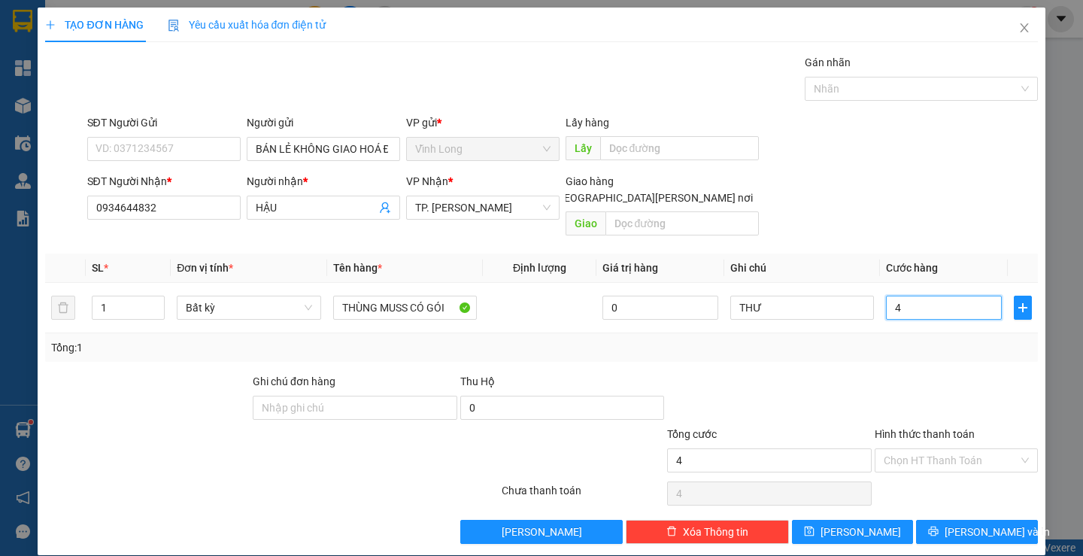
type input "40"
drag, startPoint x: 954, startPoint y: 445, endPoint x: 954, endPoint y: 461, distance: 15.8
click at [957, 449] on input "Hình thức thanh toán" at bounding box center [950, 460] width 135 height 23
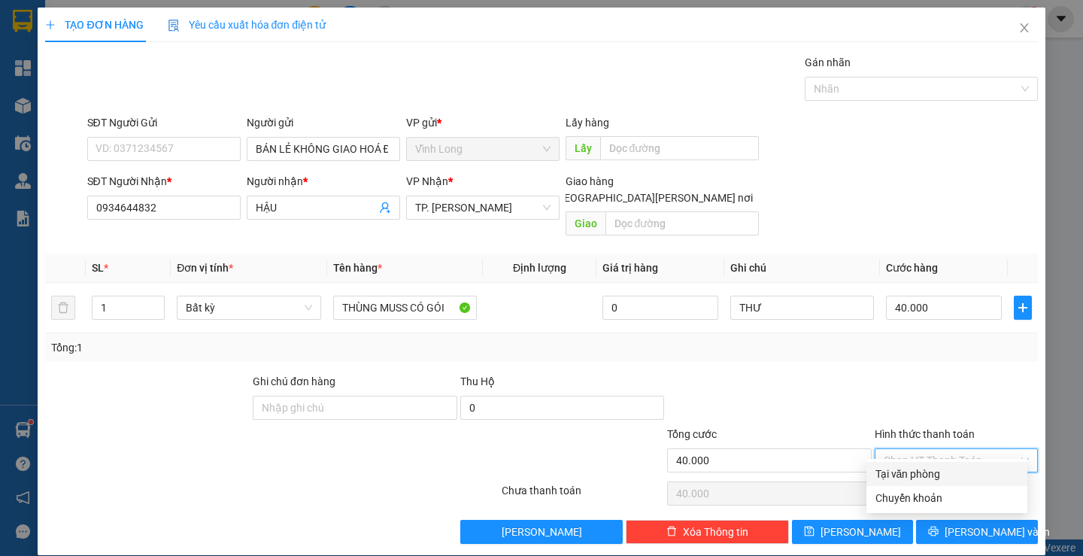
click at [952, 465] on div "Tại văn phòng" at bounding box center [946, 474] width 161 height 24
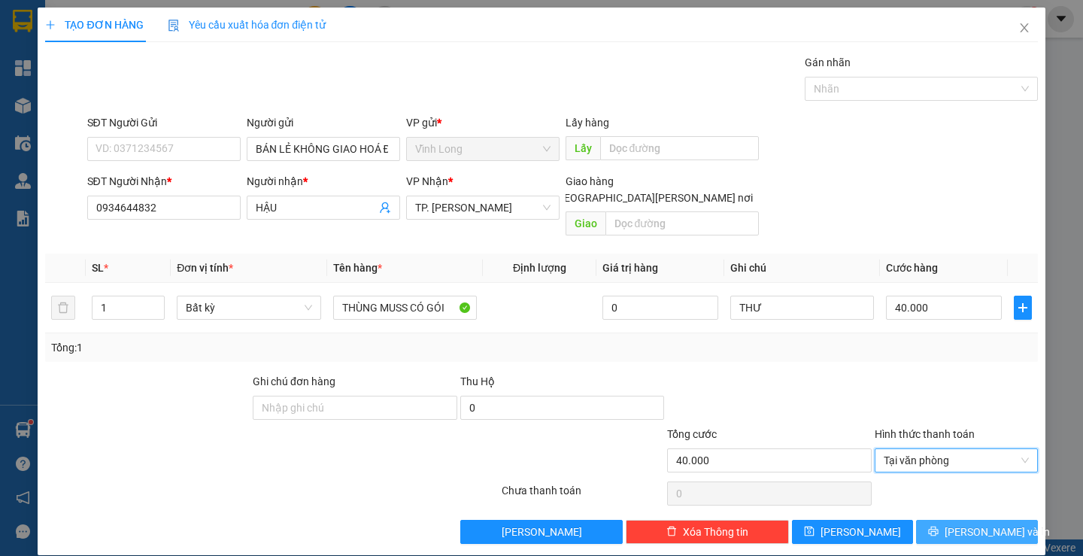
click at [965, 523] on span "[PERSON_NAME] và In" at bounding box center [996, 531] width 105 height 17
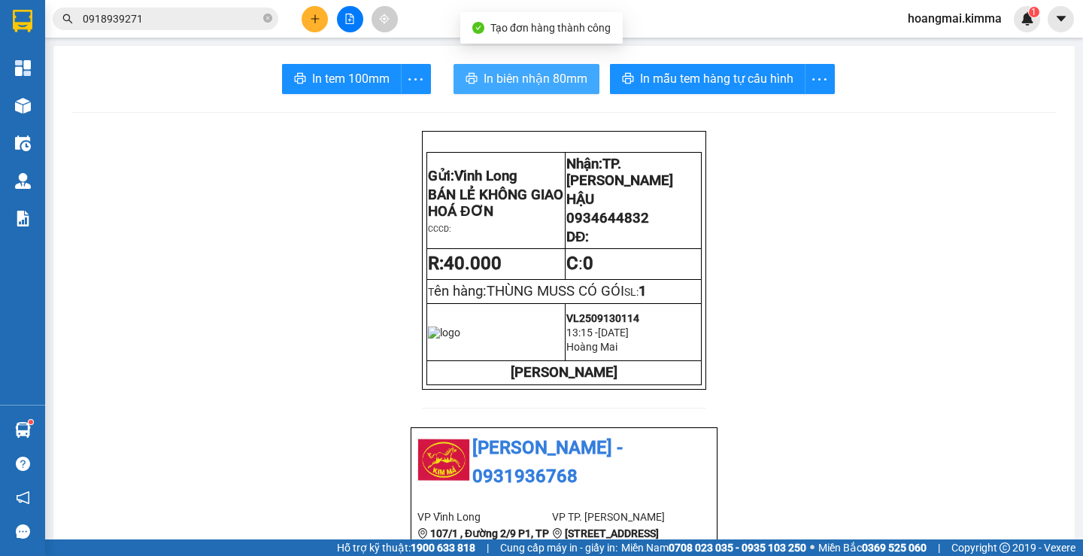
click at [496, 80] on span "In biên nhận 80mm" at bounding box center [535, 78] width 104 height 19
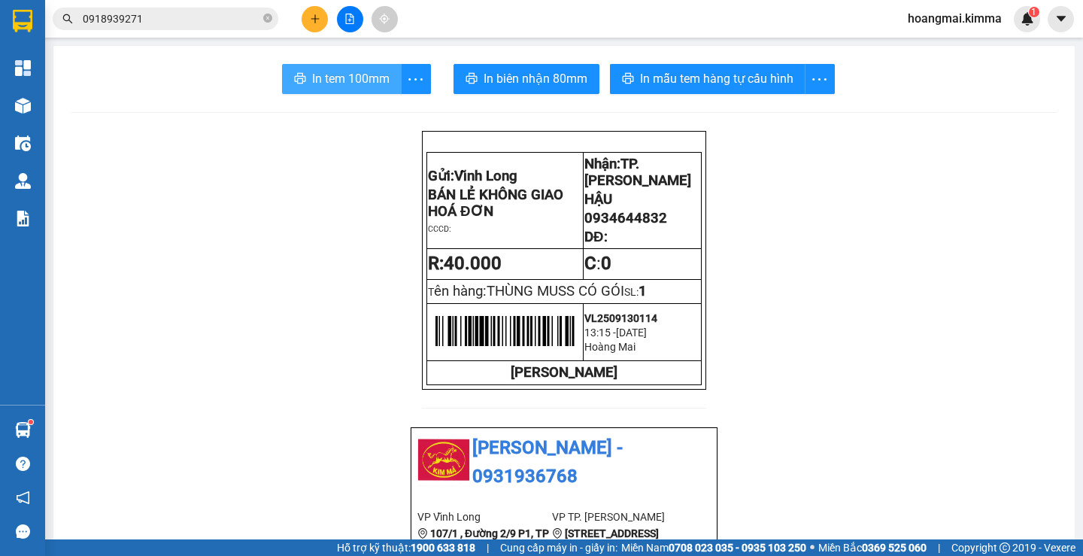
click at [302, 86] on button "In tem 100mm" at bounding box center [342, 79] width 120 height 30
click at [313, 19] on icon "plus" at bounding box center [314, 18] width 8 height 1
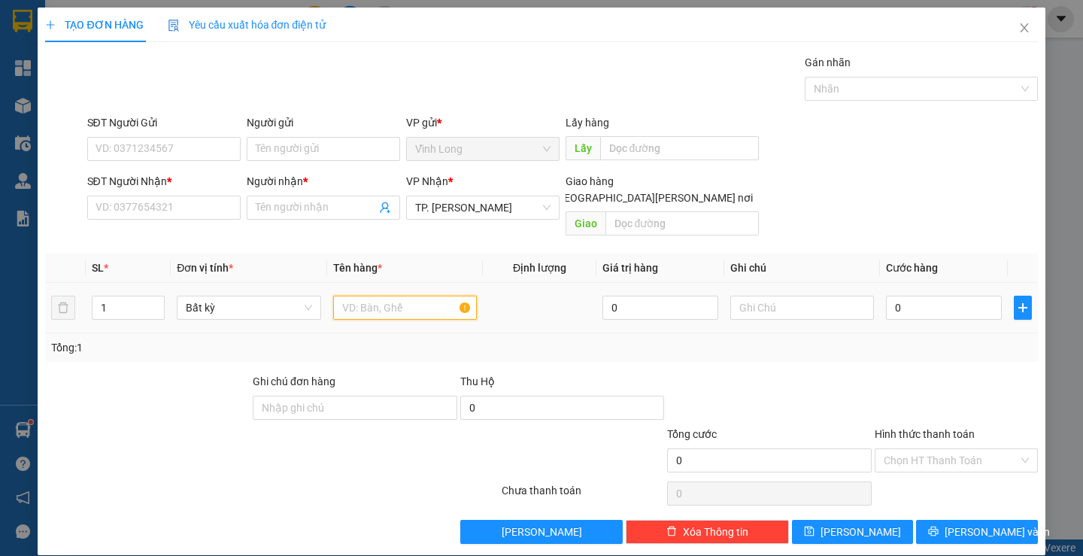
click at [369, 295] on input "text" at bounding box center [405, 307] width 144 height 24
click at [117, 207] on input "SĐT Người Nhận *" at bounding box center [163, 207] width 153 height 24
type input "0967600147"
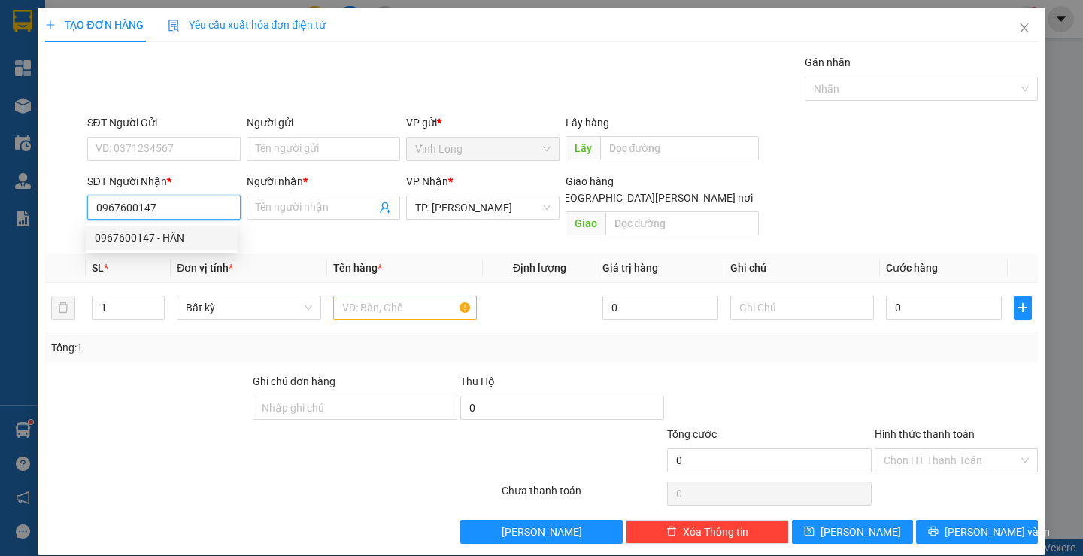
click at [156, 232] on div "0967600147 - HÂN" at bounding box center [162, 237] width 134 height 17
type input "HÂN"
type input "0967600147"
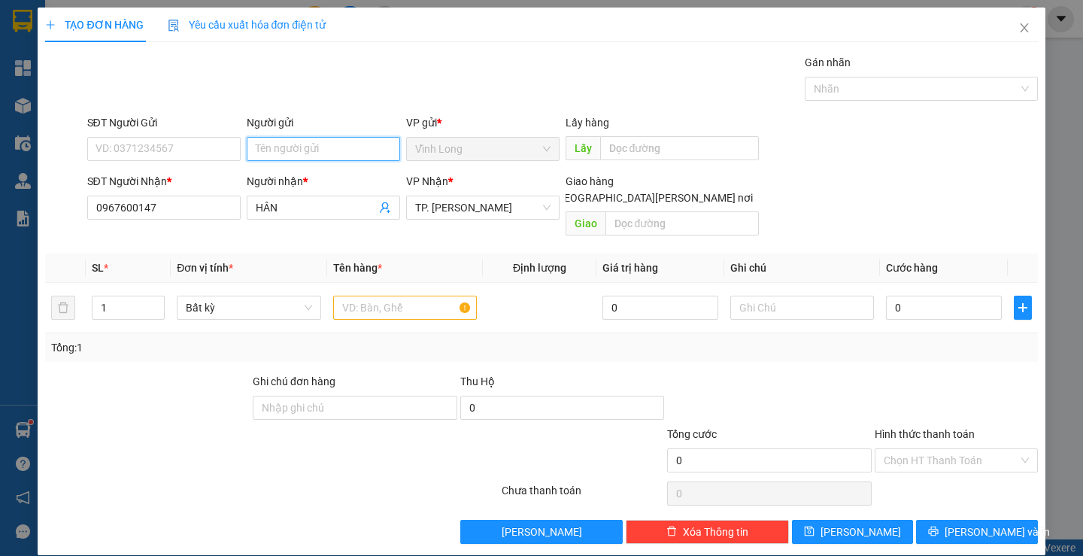
click at [303, 149] on input "Người gửi" at bounding box center [323, 149] width 153 height 24
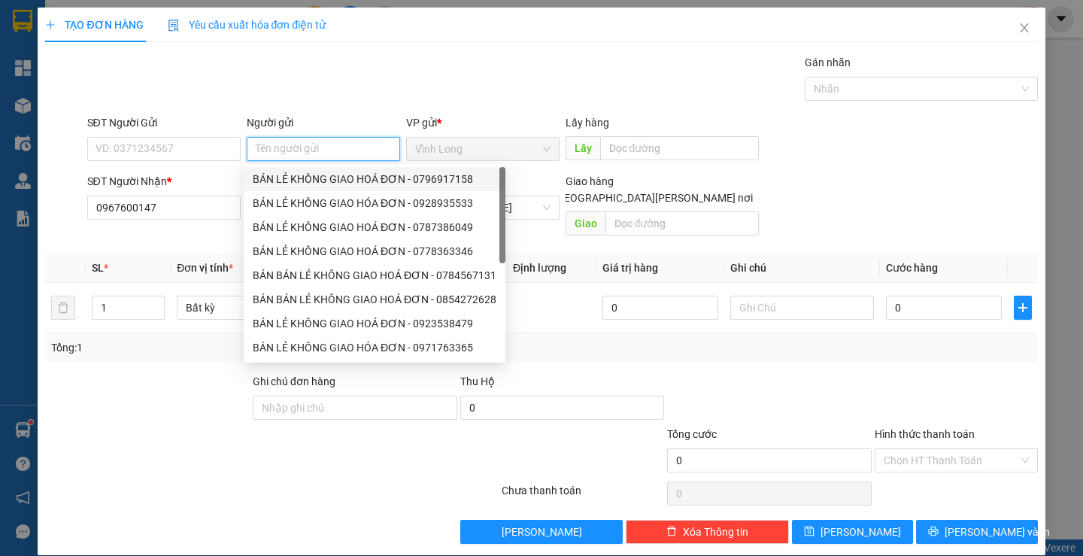
click at [313, 173] on div "BÁN LẺ KHÔNG GIAO HOÁ ĐƠN - 0796917158" at bounding box center [375, 179] width 244 height 17
type input "0796917158"
type input "BÁN LẺ KHÔNG GIAO HOÁ ĐƠN"
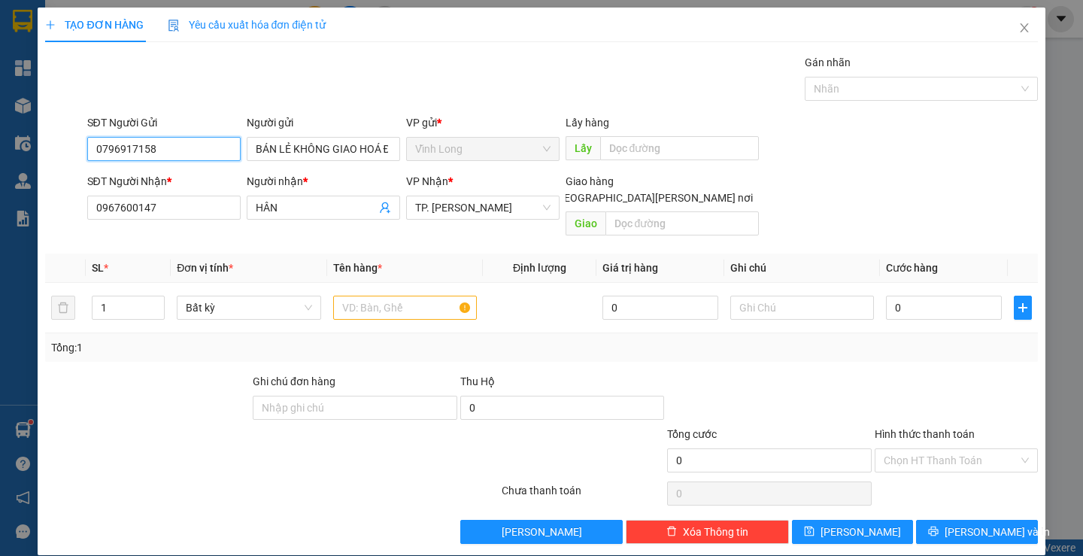
click at [211, 153] on input "0796917158" at bounding box center [163, 149] width 153 height 24
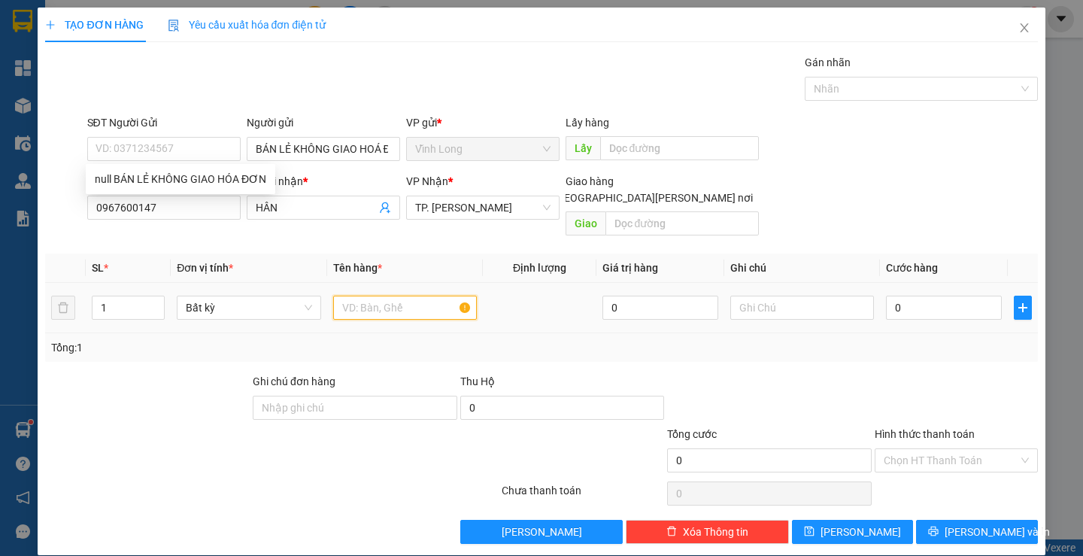
click at [419, 295] on input "text" at bounding box center [405, 307] width 144 height 24
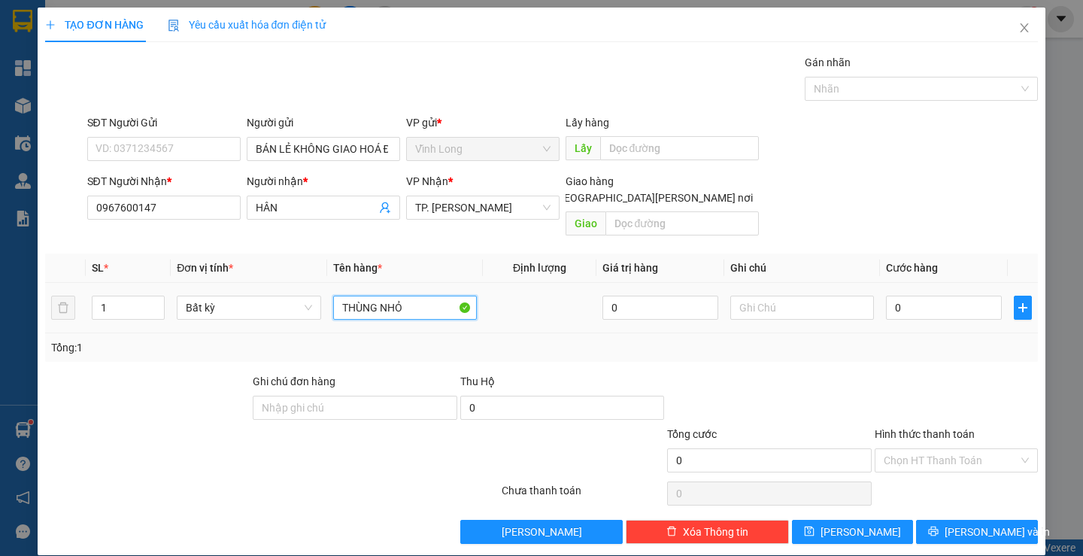
type input "THÙNG NHỎ"
type input "THƯ"
type input "3"
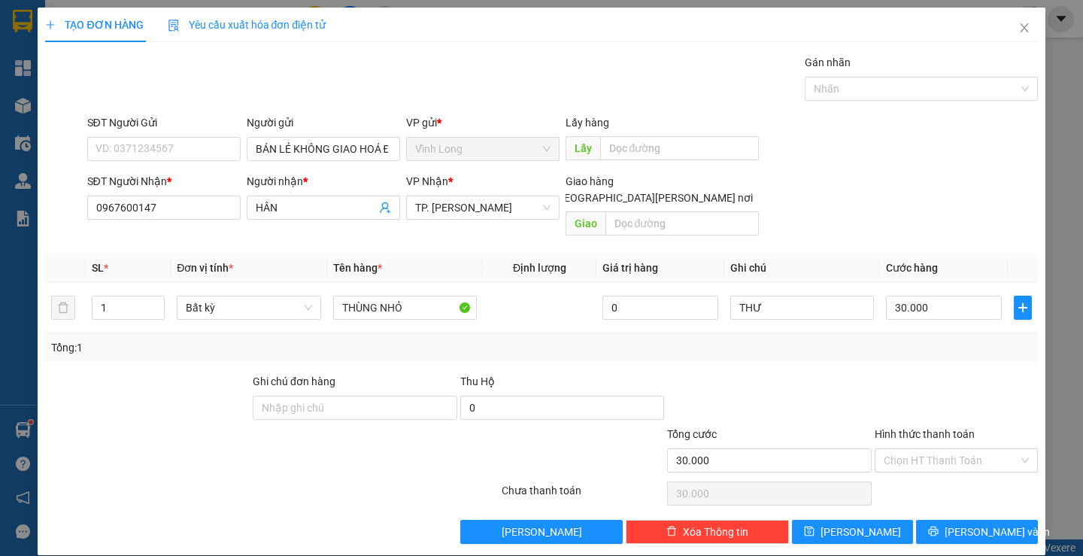
click at [777, 377] on div at bounding box center [768, 399] width 207 height 53
click at [954, 449] on input "Hình thức thanh toán" at bounding box center [950, 460] width 135 height 23
click at [948, 464] on div "Tại văn phòng" at bounding box center [946, 474] width 161 height 24
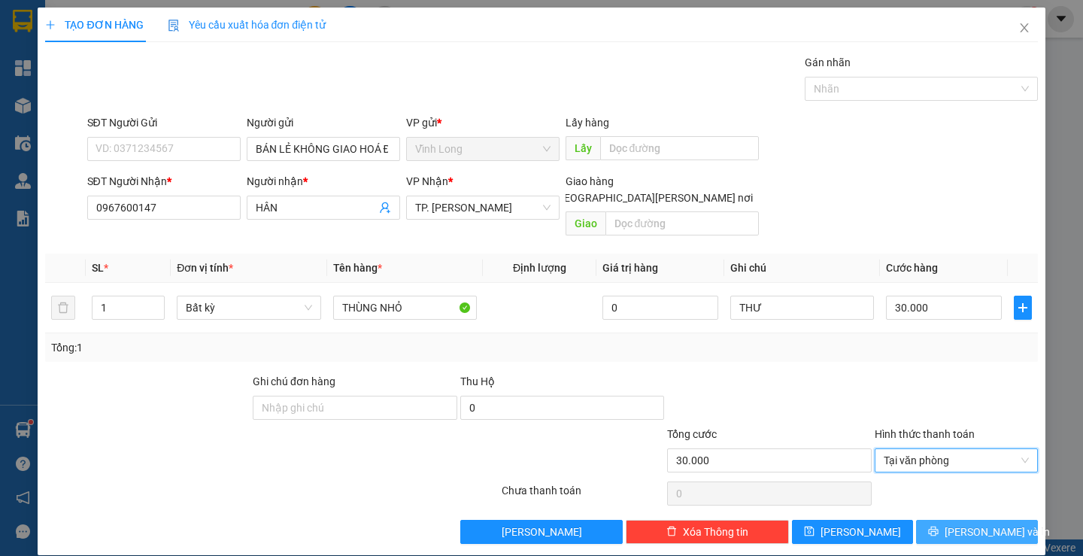
click at [964, 523] on span "[PERSON_NAME] và In" at bounding box center [996, 531] width 105 height 17
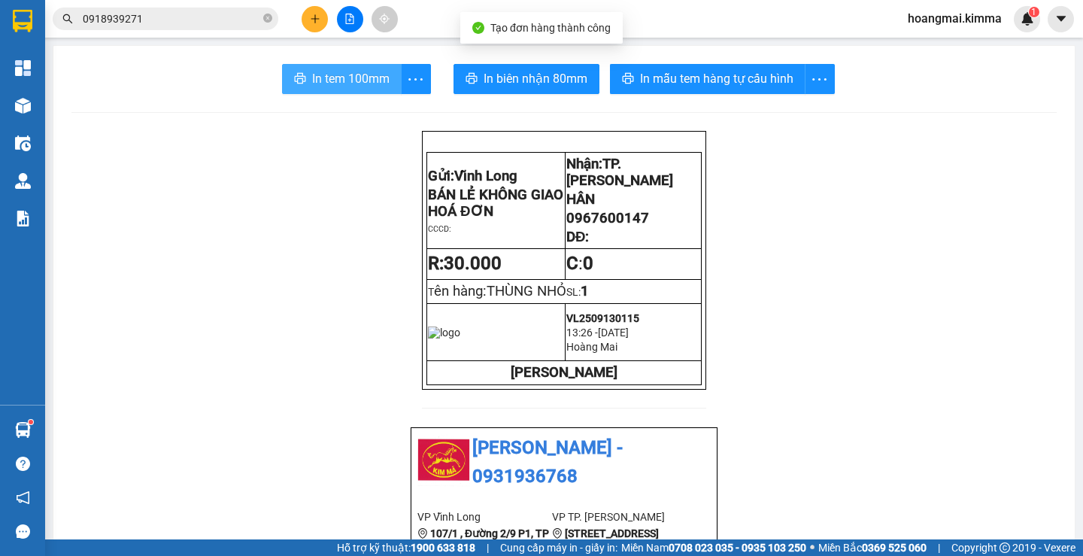
click at [319, 80] on span "In tem 100mm" at bounding box center [350, 78] width 77 height 19
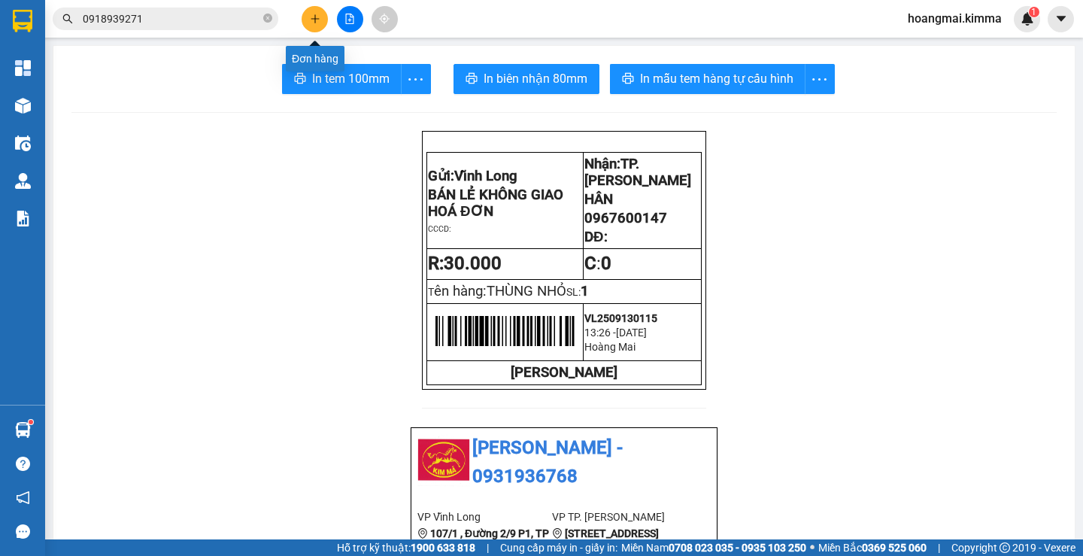
click at [322, 23] on button at bounding box center [314, 19] width 26 height 26
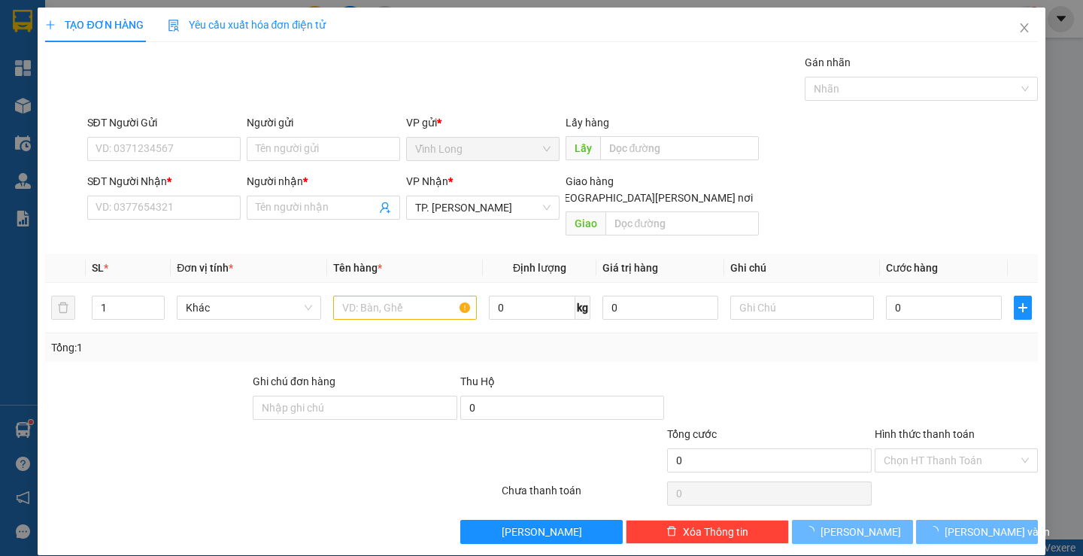
drag, startPoint x: 155, startPoint y: 190, endPoint x: 155, endPoint y: 203, distance: 12.8
click at [155, 192] on div "SĐT Người Nhận *" at bounding box center [163, 184] width 153 height 23
click at [155, 210] on input "SĐT Người Nhận *" at bounding box center [163, 207] width 153 height 24
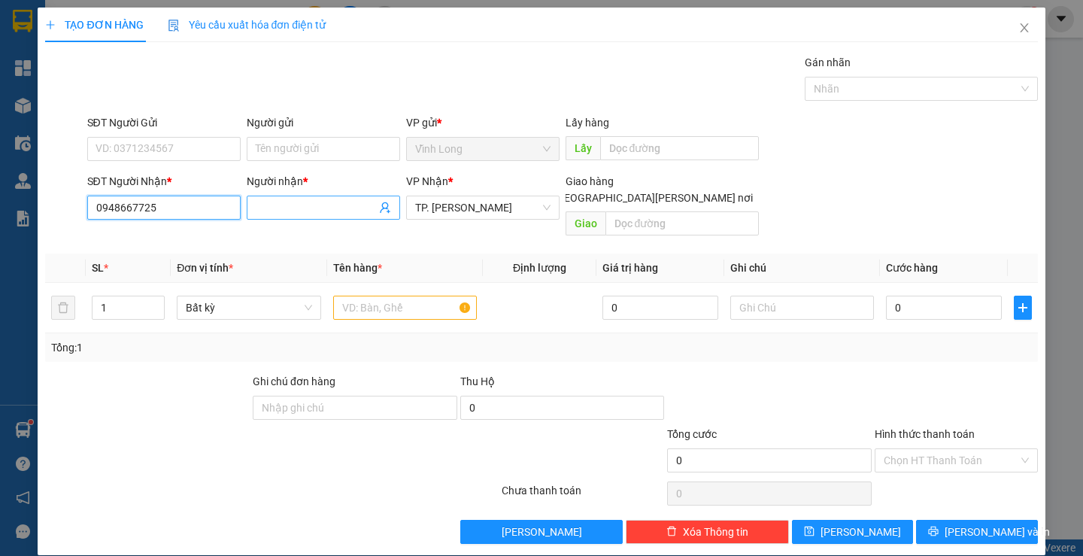
type input "0948667725"
click at [291, 210] on input "Người nhận *" at bounding box center [316, 207] width 120 height 17
type input "[PERSON_NAME]"
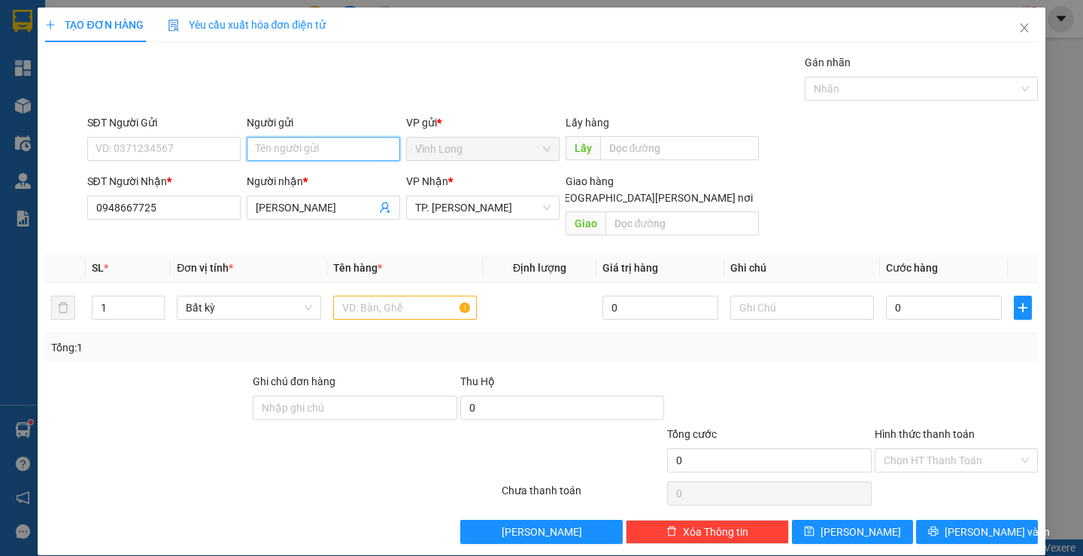
click at [326, 143] on input "Người gửi" at bounding box center [323, 149] width 153 height 24
type input "BÁN"
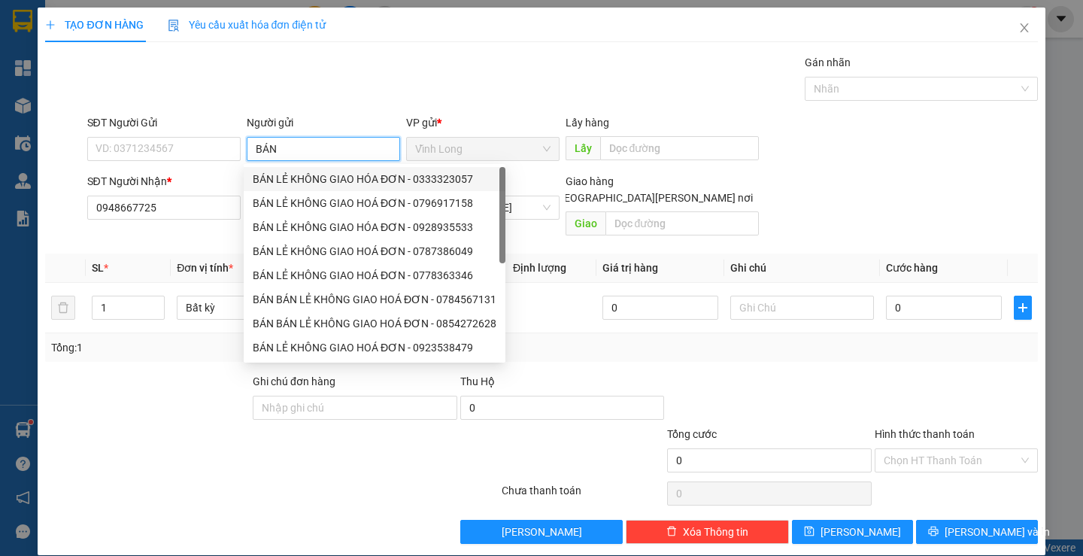
click at [301, 179] on div "BÁN LẺ KHÔNG GIAO HÓA ĐƠN - 0333323057" at bounding box center [375, 179] width 244 height 17
type input "0333323057"
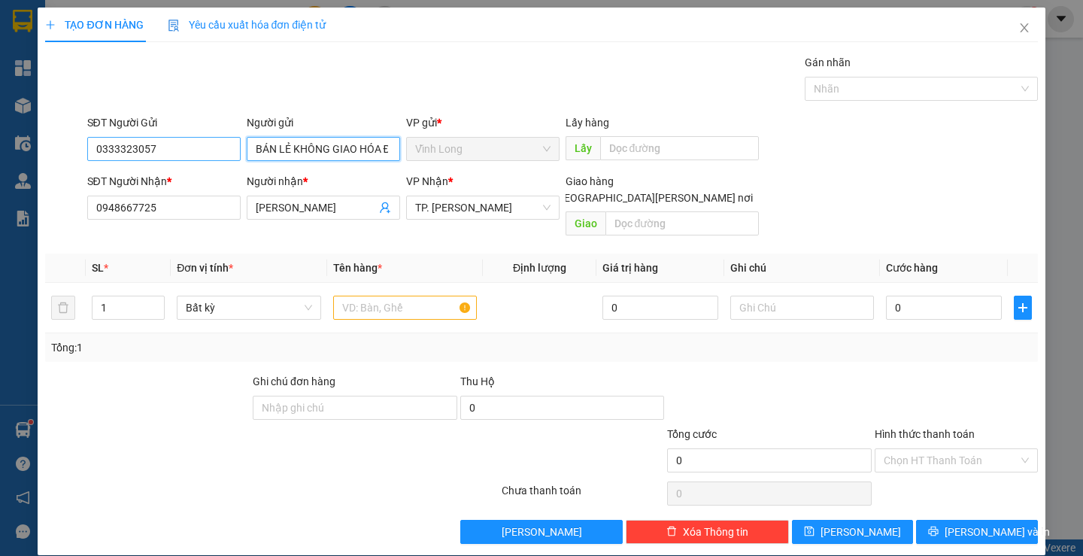
type input "BÁN LẺ KHÔNG GIAO HÓA ĐƠN"
click at [207, 147] on input "0333323057" at bounding box center [163, 149] width 153 height 24
type input "0901016464"
click at [413, 295] on input "text" at bounding box center [405, 307] width 144 height 24
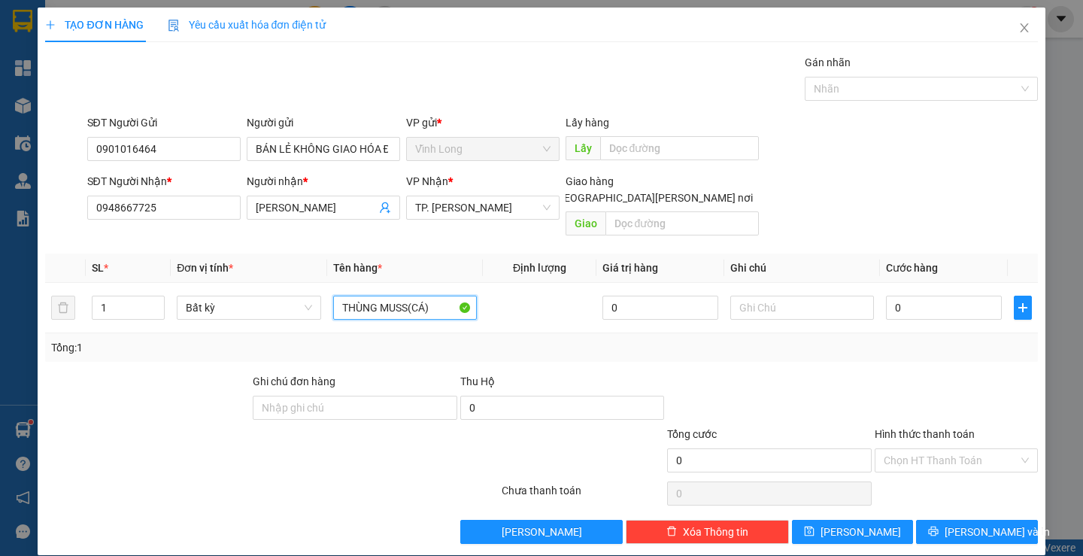
type input "THÙNG MUSS(CÁ)"
type input "THƯ"
click at [936, 387] on div at bounding box center [956, 399] width 166 height 53
click at [962, 449] on input "Hình thức thanh toán" at bounding box center [950, 460] width 135 height 23
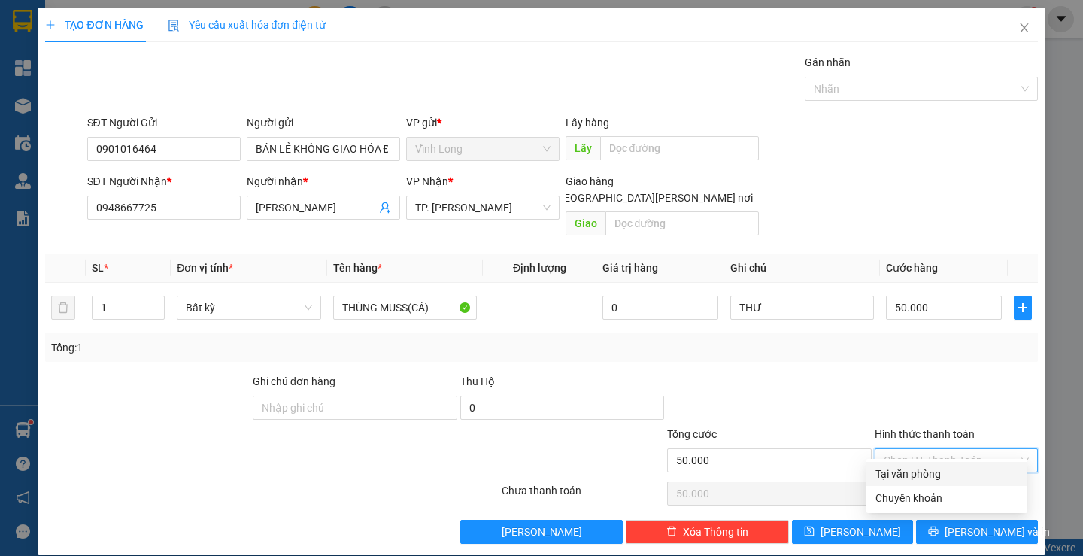
click at [899, 472] on div "Tại văn phòng" at bounding box center [946, 473] width 143 height 17
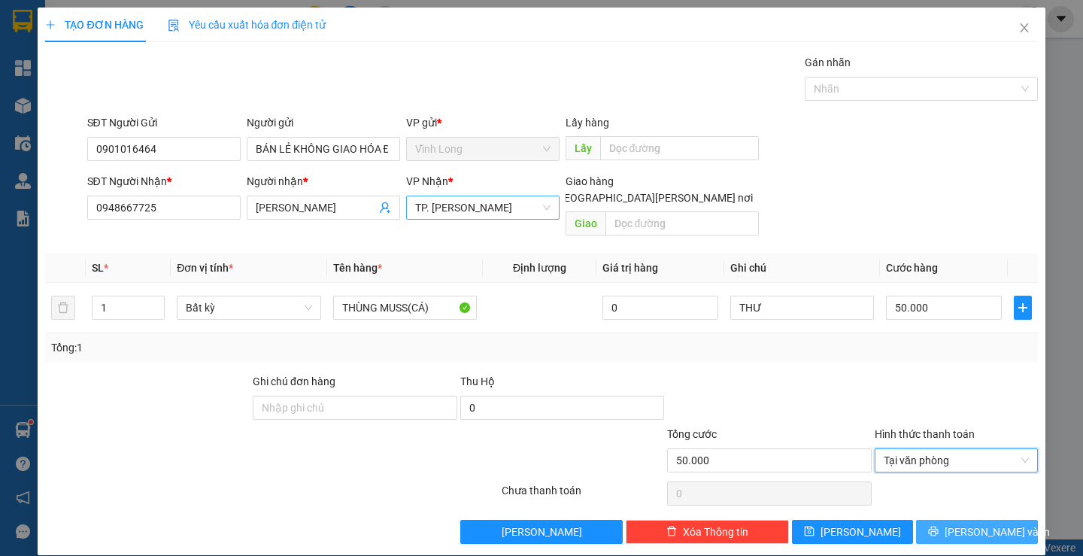
drag, startPoint x: 978, startPoint y: 519, endPoint x: 469, endPoint y: 196, distance: 602.5
click at [977, 523] on span "[PERSON_NAME] và In" at bounding box center [996, 531] width 105 height 17
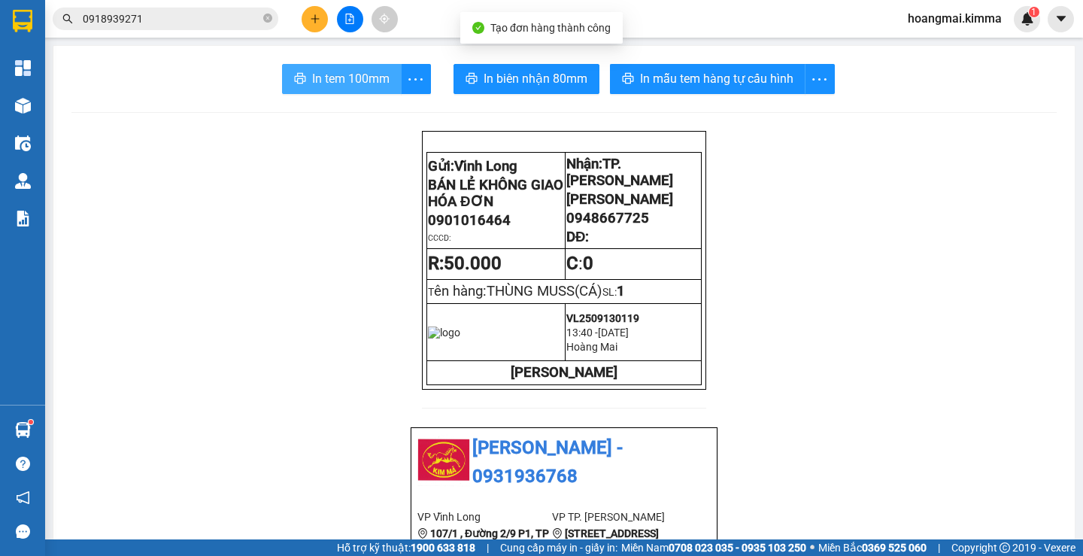
click at [295, 71] on button "In tem 100mm" at bounding box center [342, 79] width 120 height 30
